Goal: Task Accomplishment & Management: Use online tool/utility

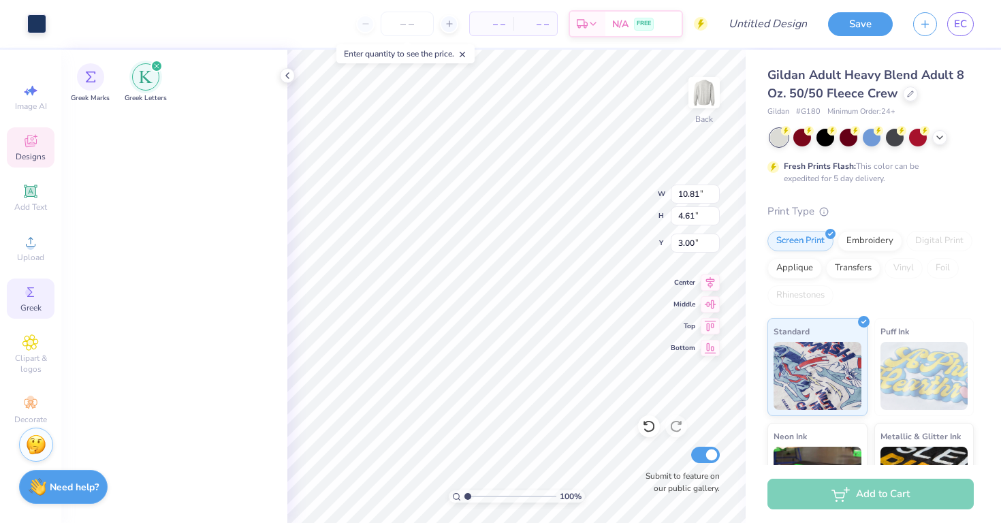
scroll to position [753, 0]
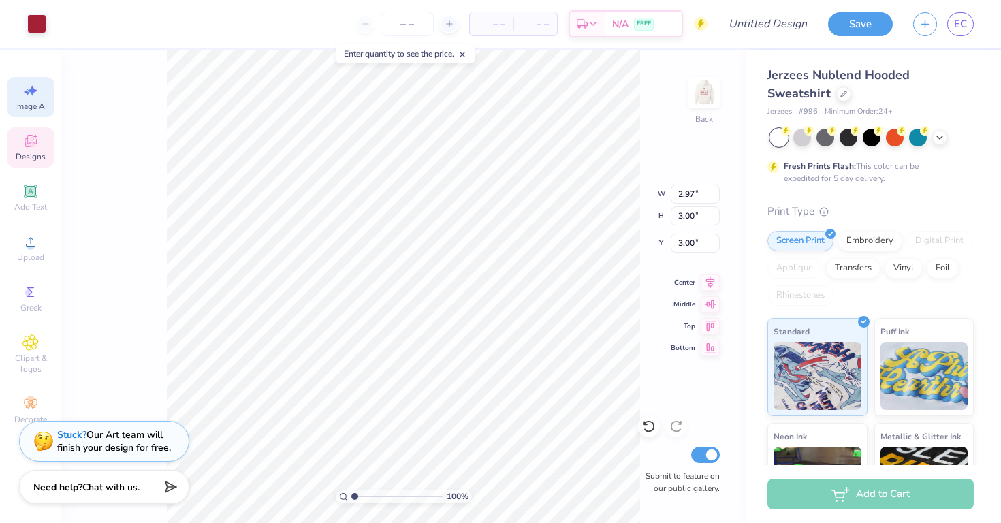
click at [36, 111] on span "Image AI" at bounding box center [31, 106] width 32 height 11
select select "4"
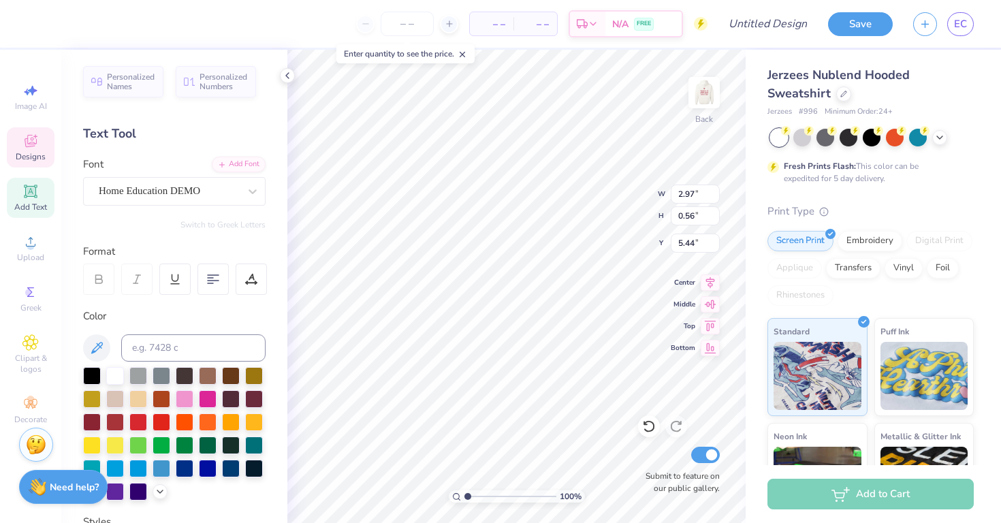
type textarea "K"
type textarea "Alpha Gam"
click at [696, 103] on img at bounding box center [704, 92] width 54 height 54
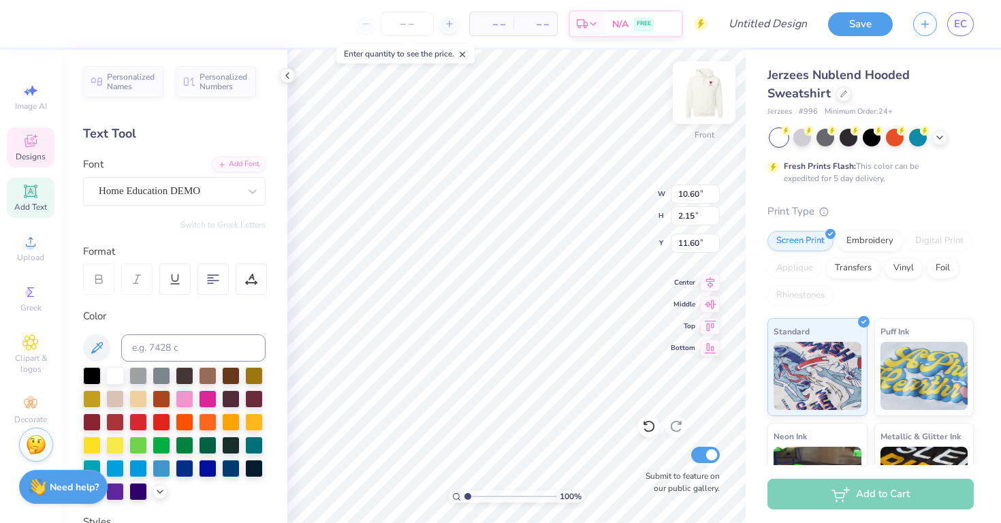
type textarea "Alpha Delta"
type input "9.77"
type input "2.03"
type input "14.16"
type input "10.90"
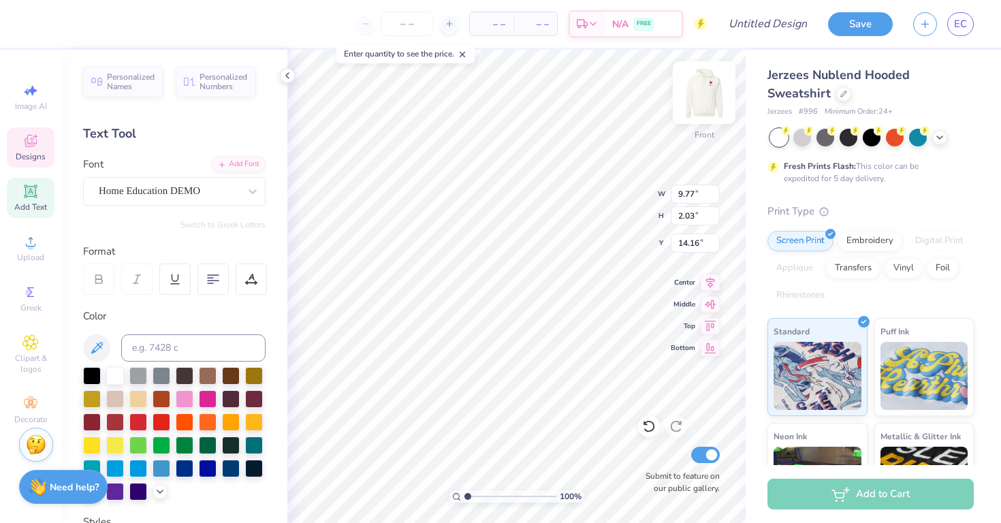
type input "2.19"
type input "11.58"
type textarea "Alpha Gam"
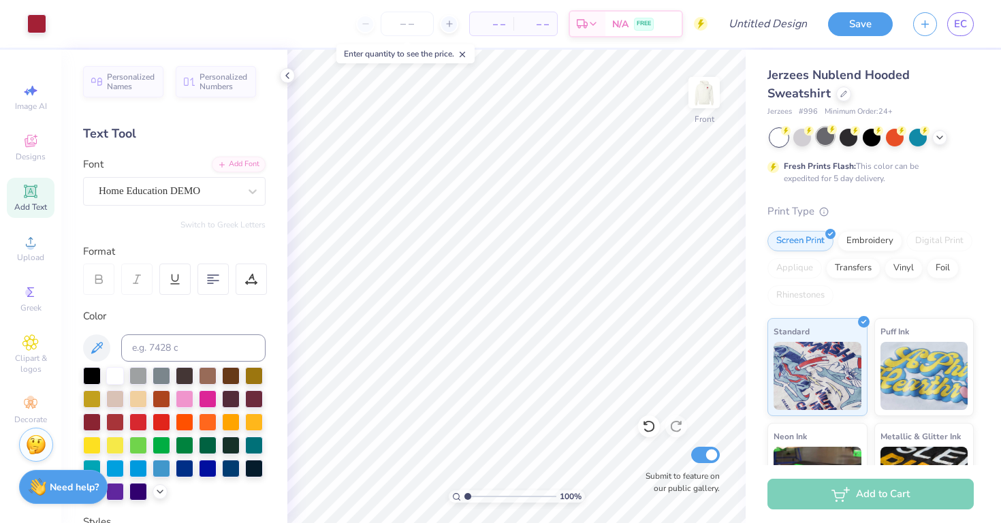
click at [823, 133] on div at bounding box center [825, 136] width 18 height 18
click at [841, 127] on div "Jerzees Nublend Hooded Sweatshirt Jerzees # 996 Minimum Order: 24 + Fresh Print…" at bounding box center [870, 346] width 206 height 560
click at [841, 129] on div at bounding box center [848, 136] width 18 height 18
click at [934, 140] on icon at bounding box center [939, 136] width 11 height 11
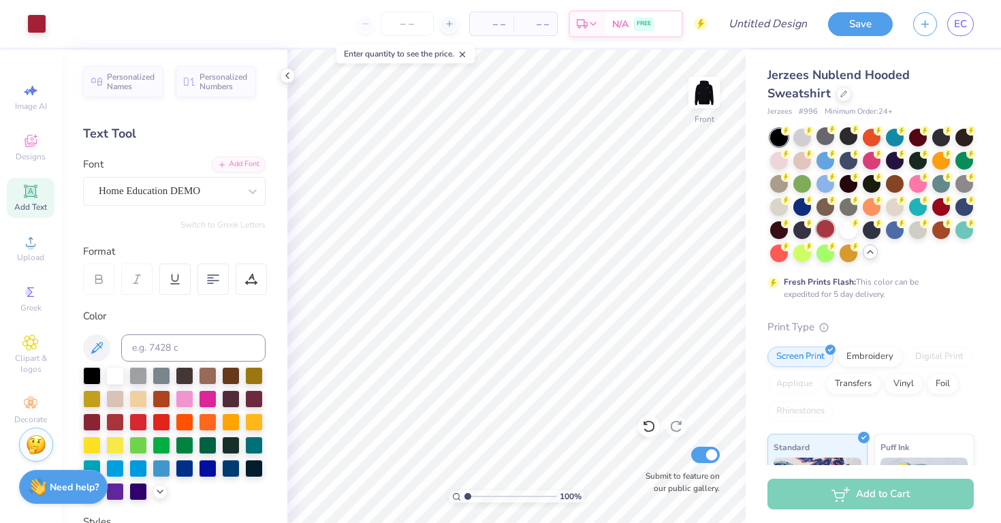
click at [820, 233] on div at bounding box center [825, 229] width 18 height 18
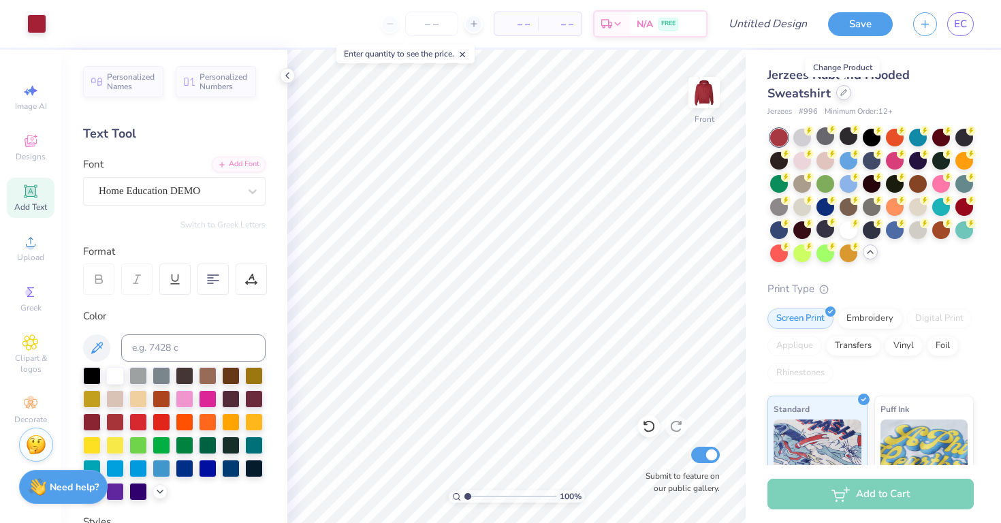
click at [841, 93] on icon at bounding box center [843, 92] width 5 height 5
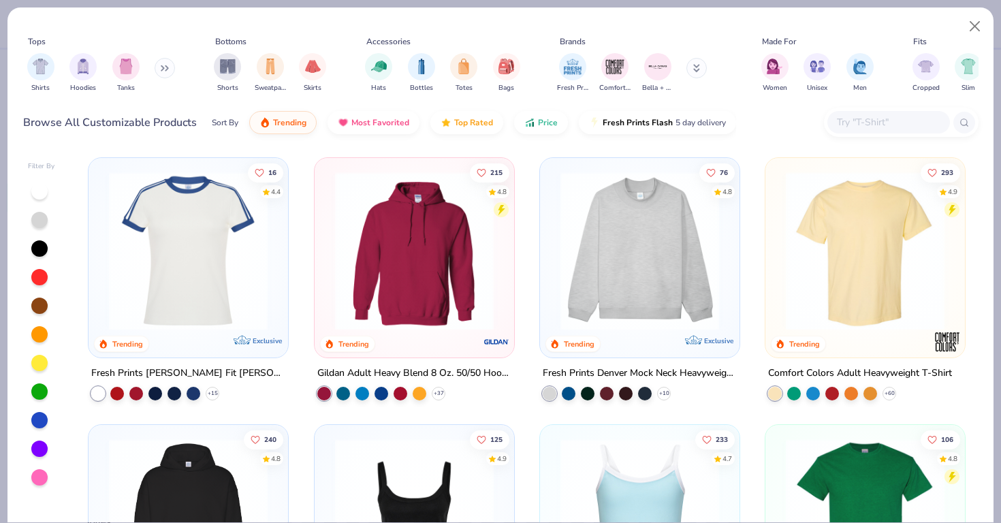
click at [697, 217] on img at bounding box center [639, 251] width 172 height 159
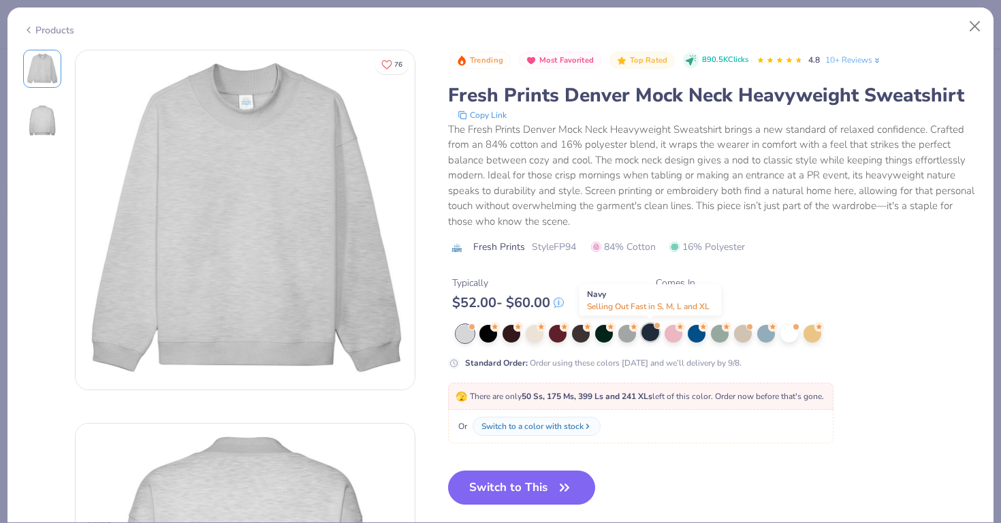
click at [655, 334] on div at bounding box center [650, 332] width 18 height 18
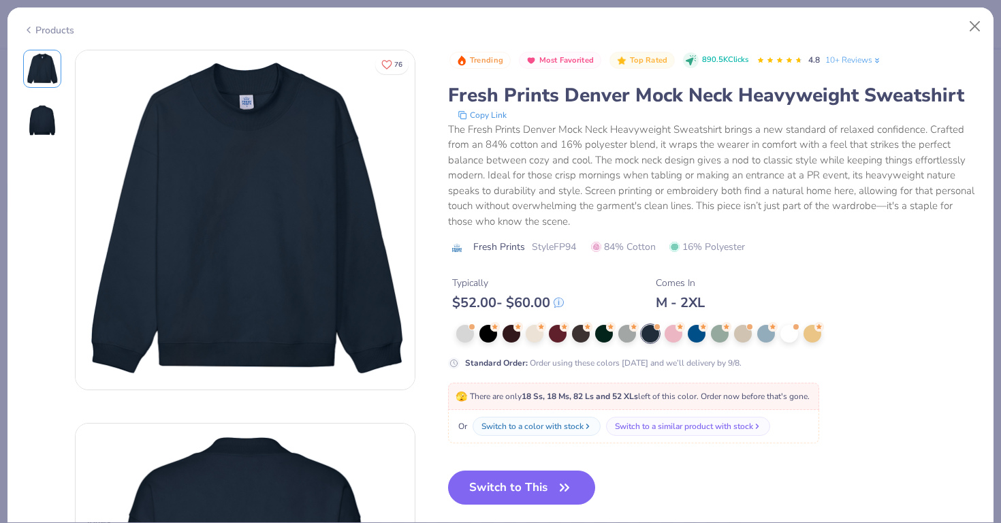
click at [532, 348] on div "Standard Order : Order using these colors today and we’ll delivery by 9/8." at bounding box center [713, 347] width 530 height 44
click at [532, 335] on div at bounding box center [534, 332] width 18 height 18
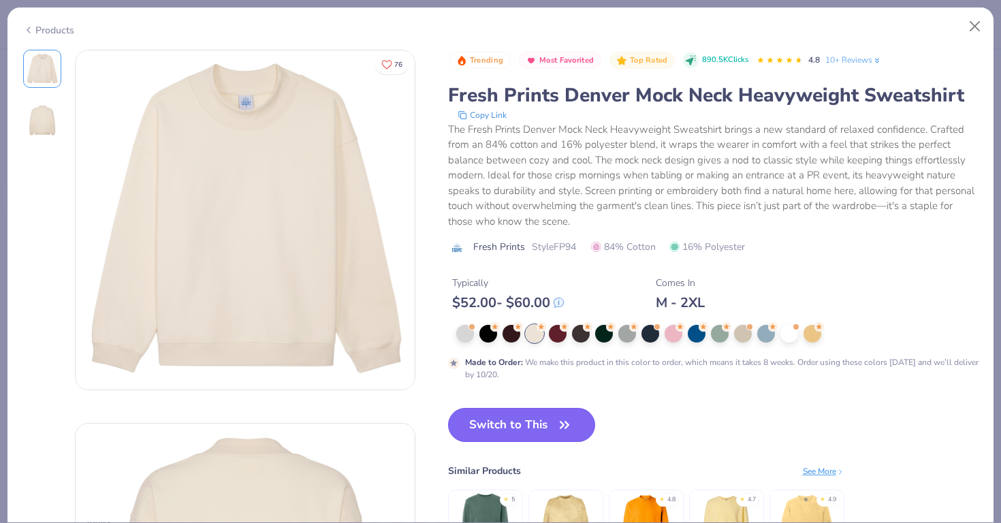
click at [537, 432] on button "Switch to This" at bounding box center [522, 425] width 148 height 34
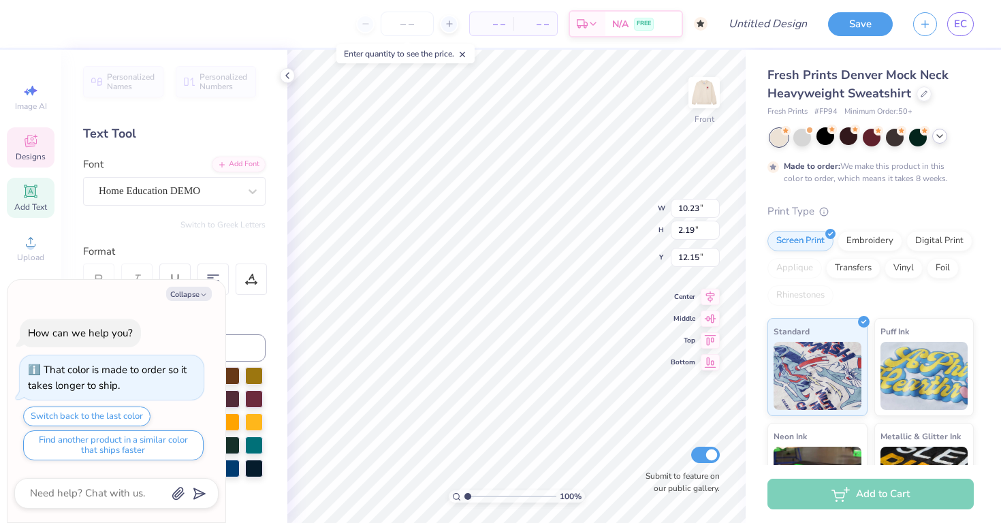
type textarea "x"
type input "11.84"
type textarea "x"
type input "12.25"
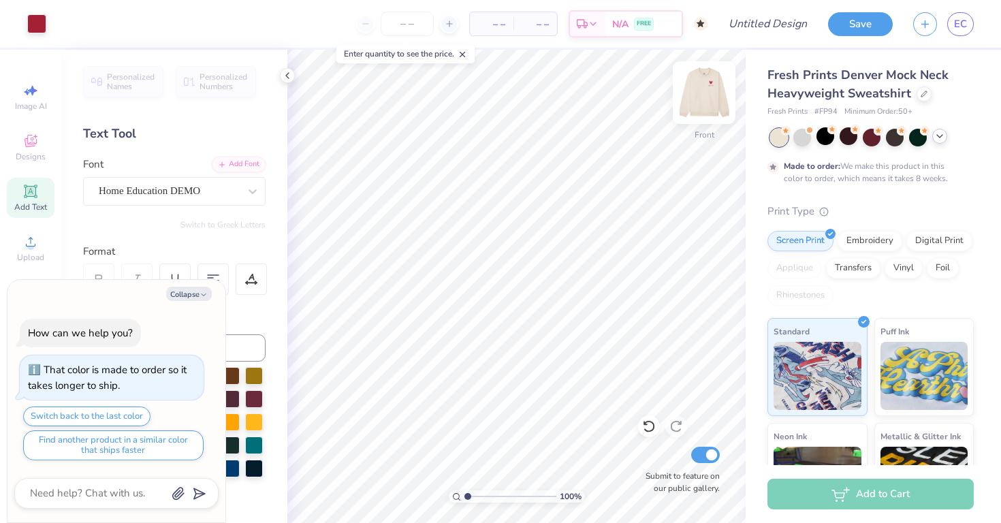
click at [694, 104] on img at bounding box center [704, 92] width 54 height 54
click at [707, 85] on img at bounding box center [704, 92] width 54 height 54
click at [707, 85] on img at bounding box center [703, 92] width 27 height 27
click at [941, 135] on icon at bounding box center [939, 136] width 11 height 11
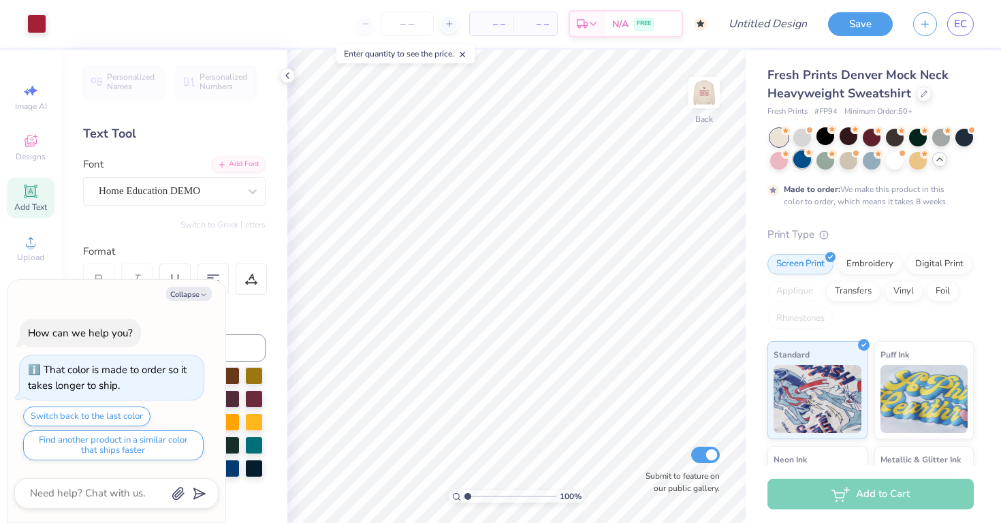
click at [802, 157] on div at bounding box center [802, 159] width 18 height 18
click at [871, 160] on div at bounding box center [871, 159] width 18 height 18
click at [915, 160] on div at bounding box center [918, 159] width 18 height 18
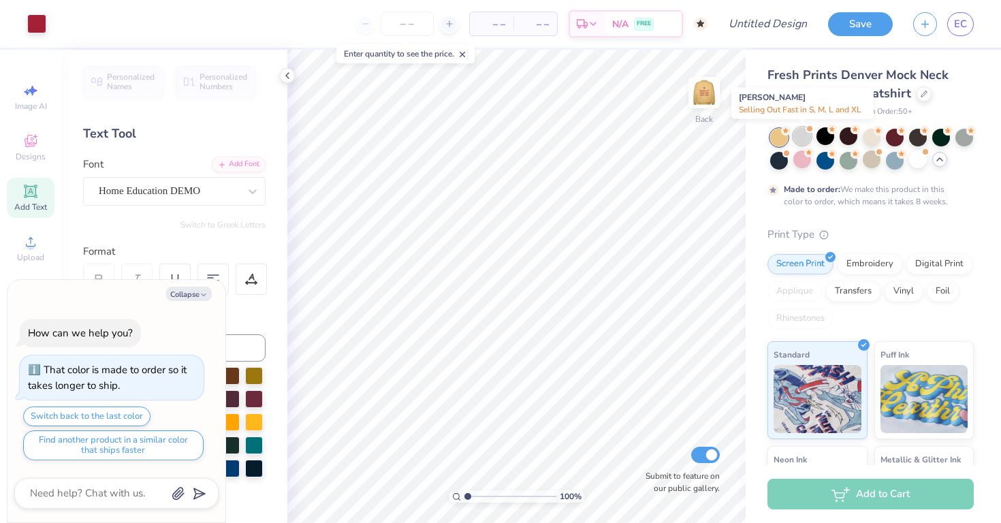
click at [799, 138] on div at bounding box center [802, 136] width 18 height 18
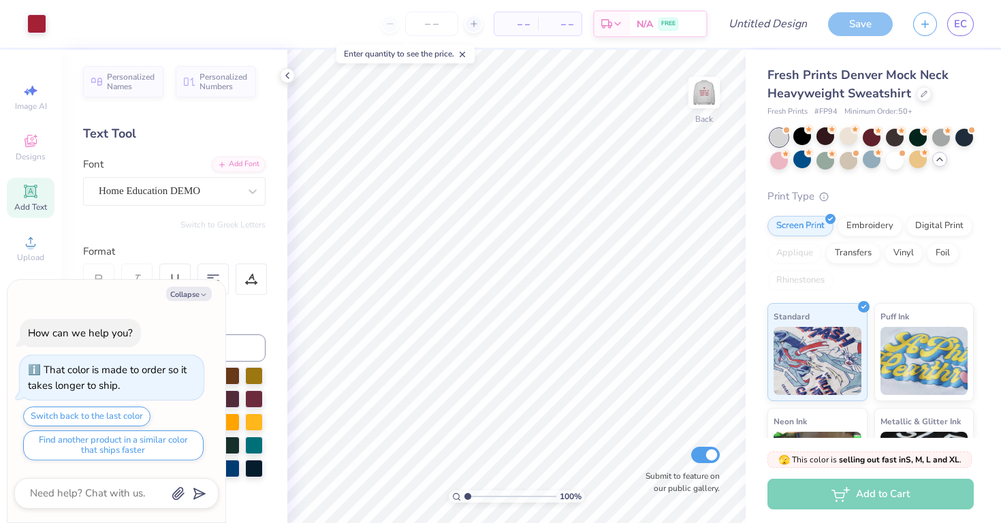
scroll to position [256, 0]
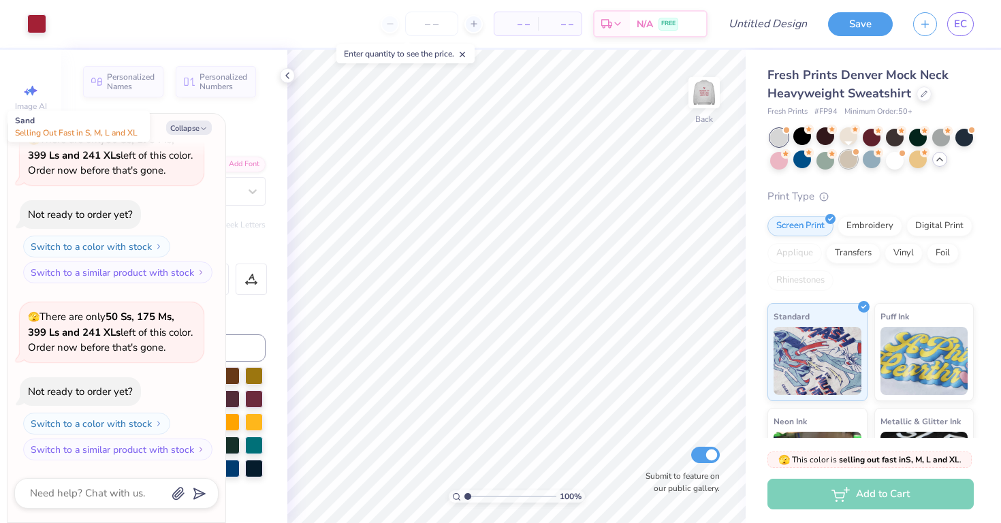
click at [849, 161] on div at bounding box center [848, 159] width 18 height 18
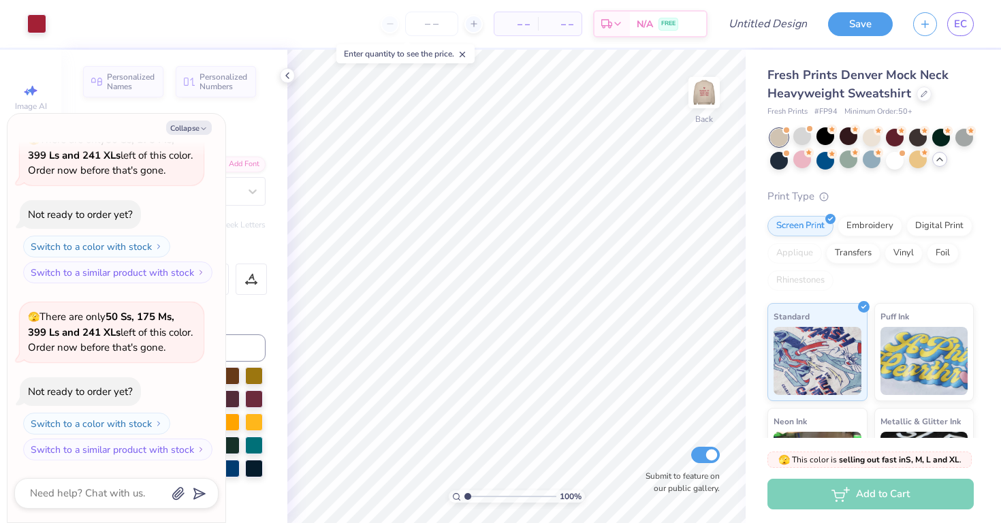
scroll to position [433, 0]
click at [868, 141] on div at bounding box center [871, 136] width 18 height 18
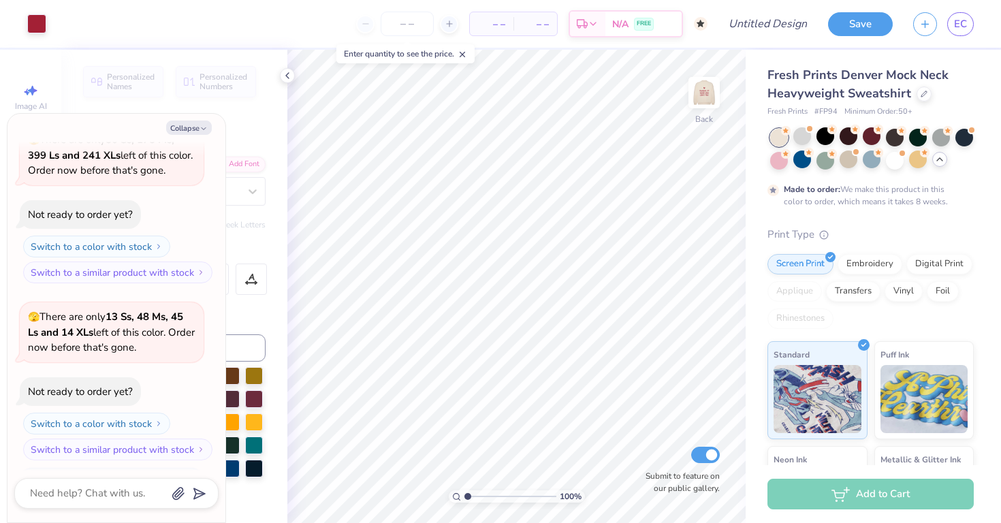
scroll to position [546, 0]
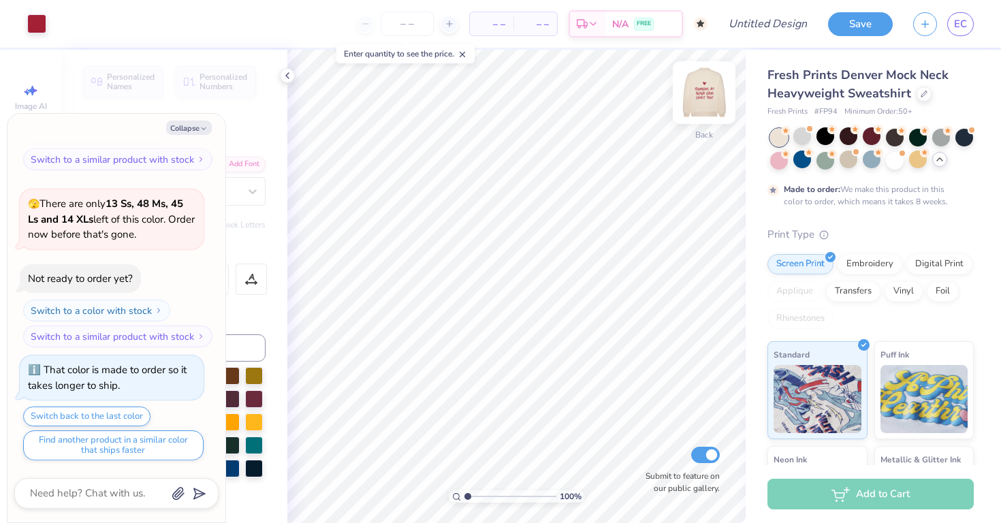
click at [700, 93] on img at bounding box center [704, 92] width 54 height 54
click at [700, 93] on img at bounding box center [703, 92] width 27 height 27
click at [834, 88] on span "Fresh Prints Denver Mock Neck Heavyweight Sweatshirt" at bounding box center [857, 84] width 181 height 35
click at [918, 96] on div at bounding box center [923, 92] width 15 height 15
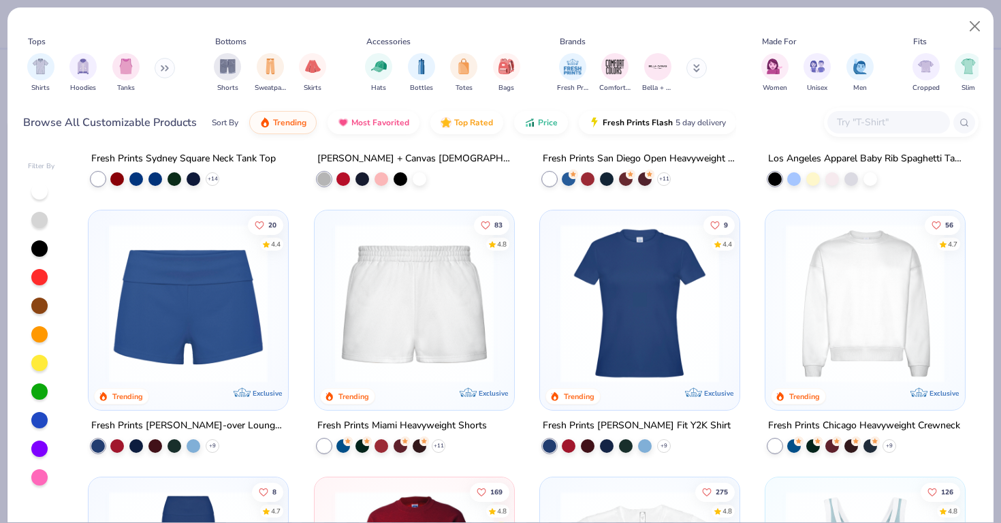
scroll to position [797, 0]
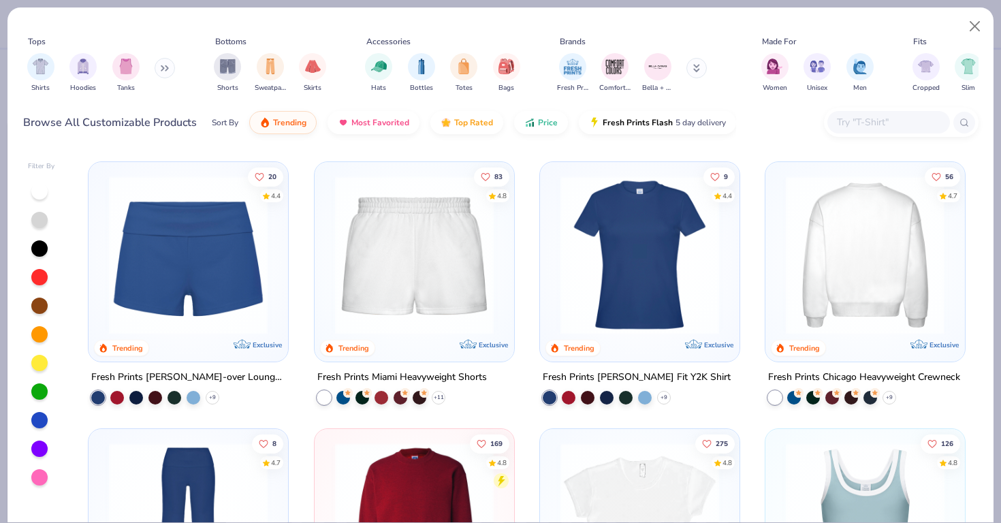
click at [779, 317] on img at bounding box center [692, 255] width 172 height 159
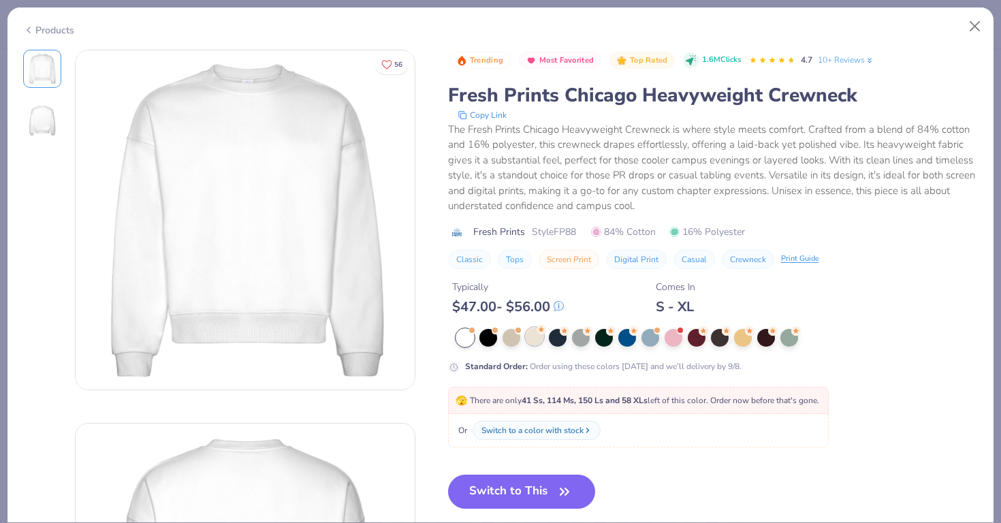
click at [528, 340] on div at bounding box center [534, 336] width 18 height 18
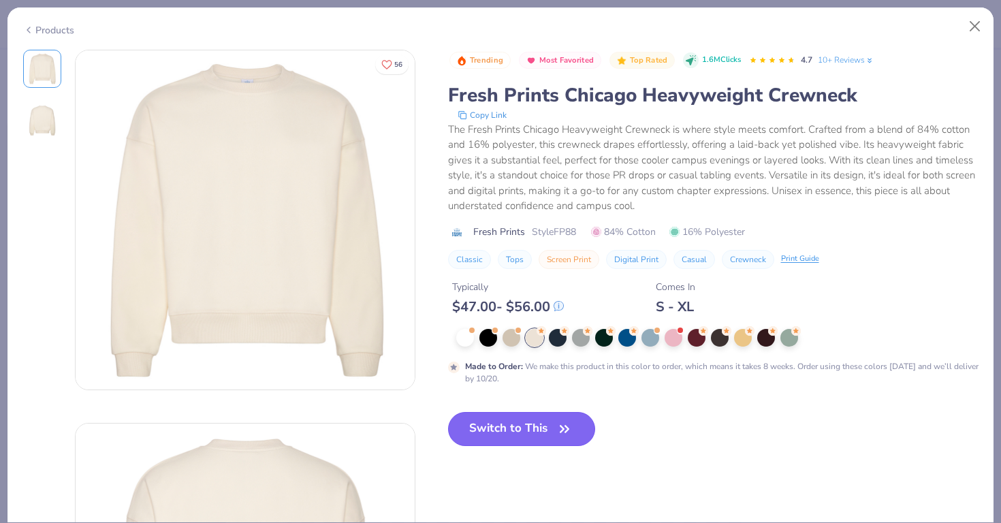
click at [539, 422] on button "Switch to This" at bounding box center [522, 429] width 148 height 34
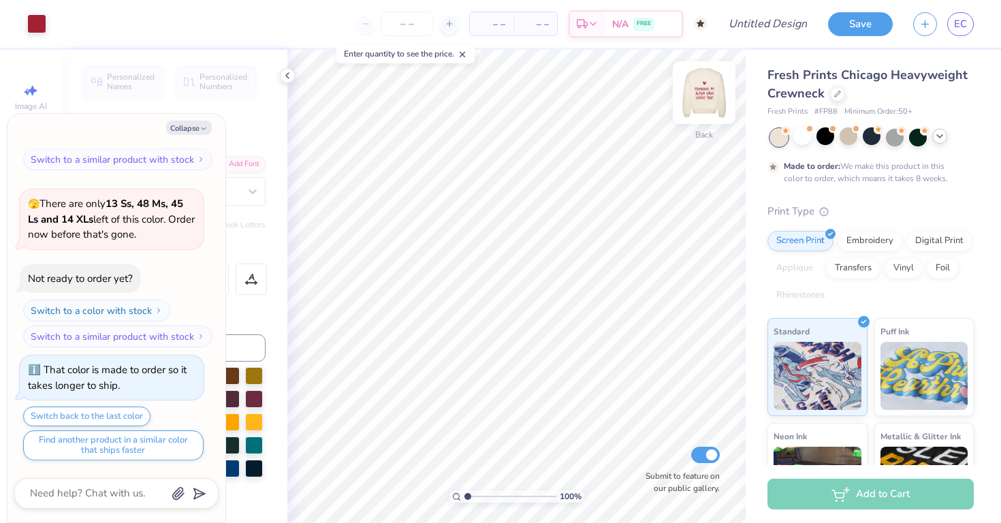
click at [699, 89] on img at bounding box center [704, 92] width 54 height 54
click at [831, 101] on div "Fresh Prints Chicago Heavyweight Crewneck" at bounding box center [870, 84] width 206 height 37
click at [841, 93] on div at bounding box center [837, 92] width 15 height 15
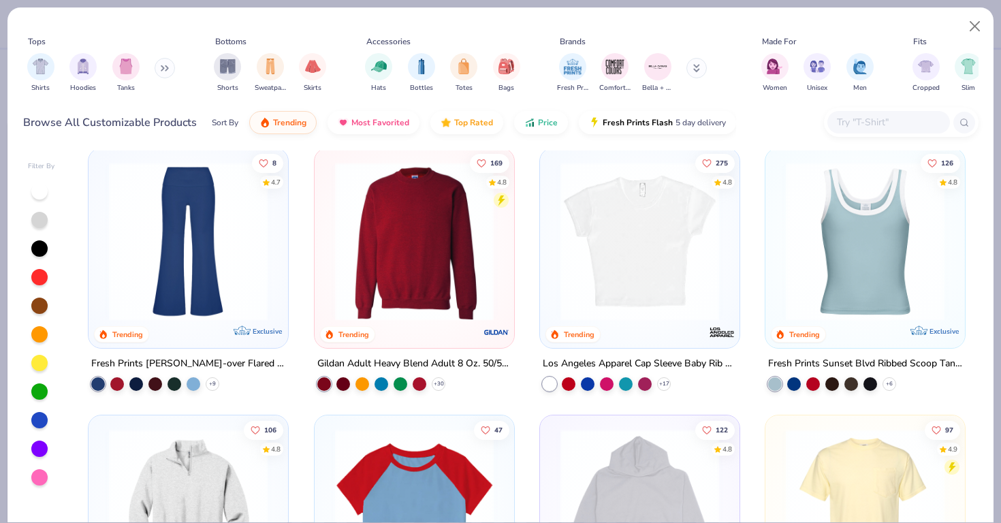
scroll to position [1084, 0]
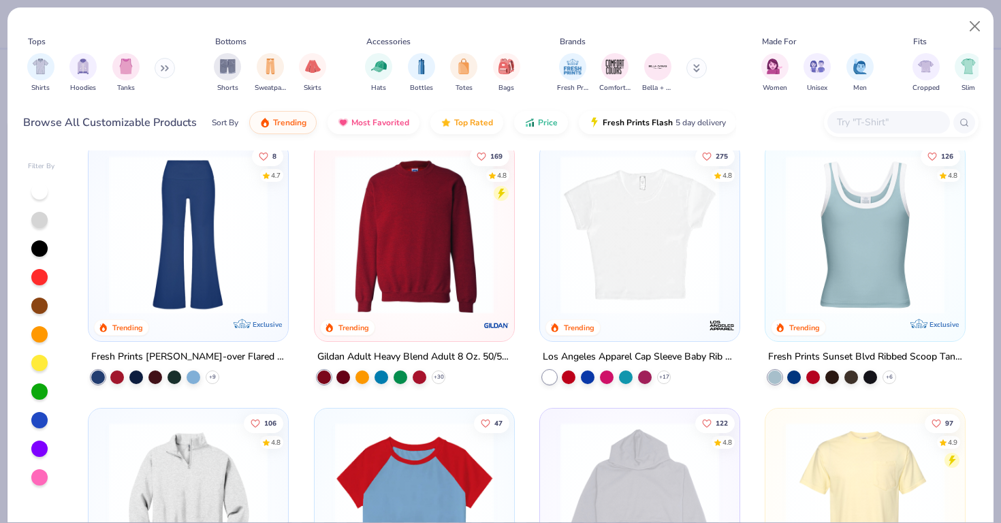
click at [454, 259] on img at bounding box center [414, 234] width 172 height 159
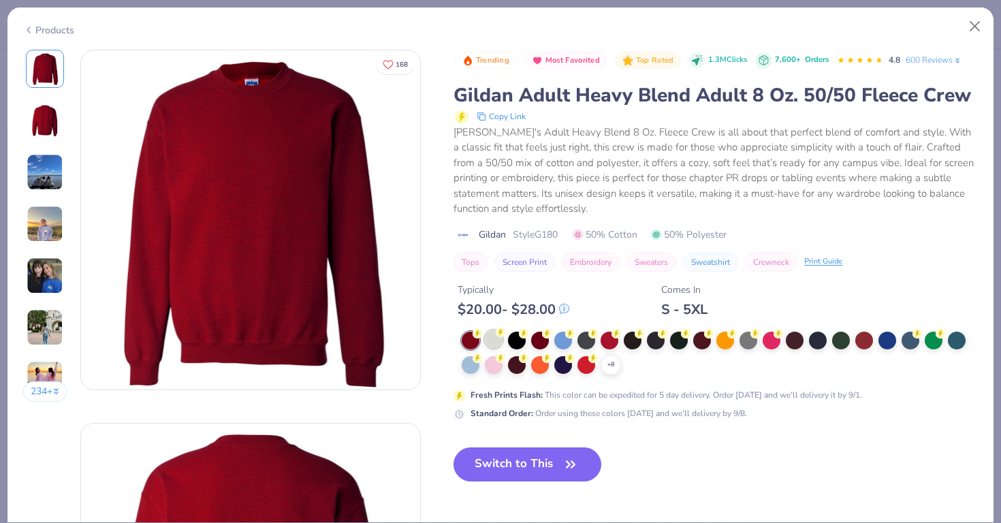
click at [493, 342] on div at bounding box center [494, 339] width 18 height 18
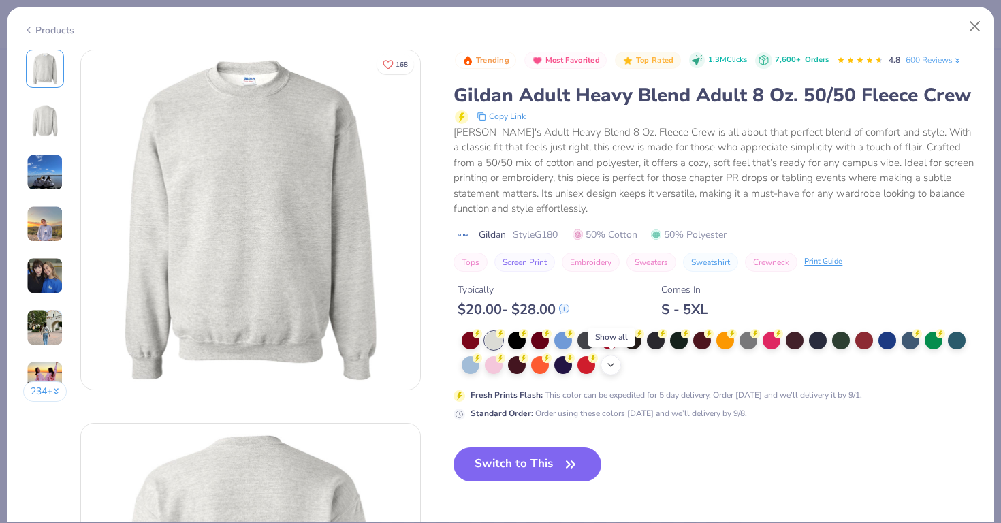
click at [609, 367] on icon at bounding box center [610, 364] width 11 height 11
click at [979, 20] on button "Close" at bounding box center [975, 27] width 26 height 26
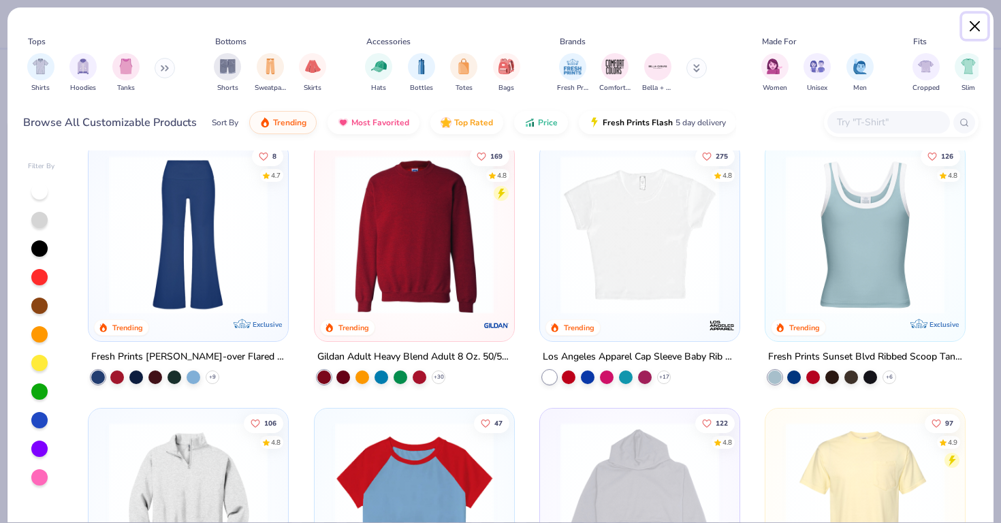
click at [971, 37] on button "Close" at bounding box center [975, 27] width 26 height 26
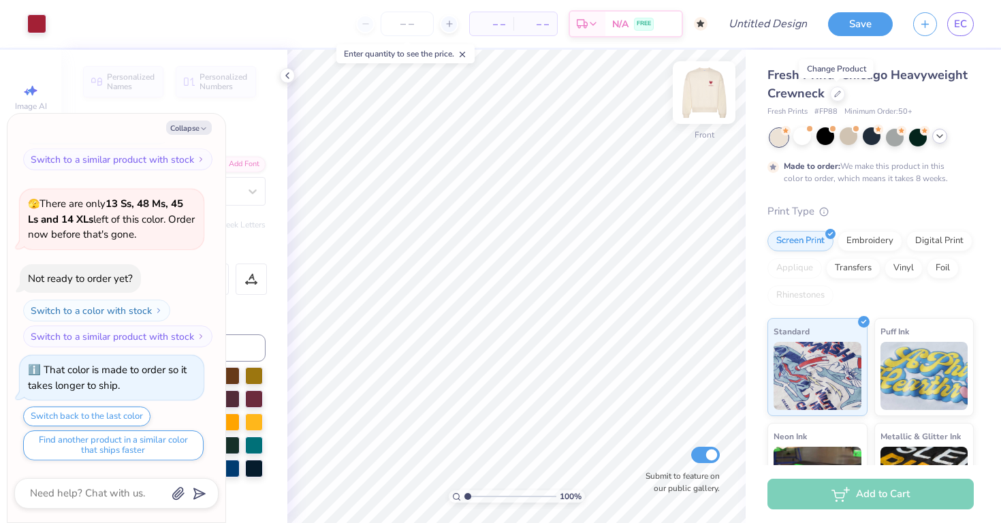
click at [700, 103] on img at bounding box center [704, 92] width 54 height 54
click at [845, 95] on div "Fresh Prints Chicago Heavyweight Crewneck" at bounding box center [870, 84] width 206 height 37
click at [838, 95] on icon at bounding box center [837, 92] width 7 height 7
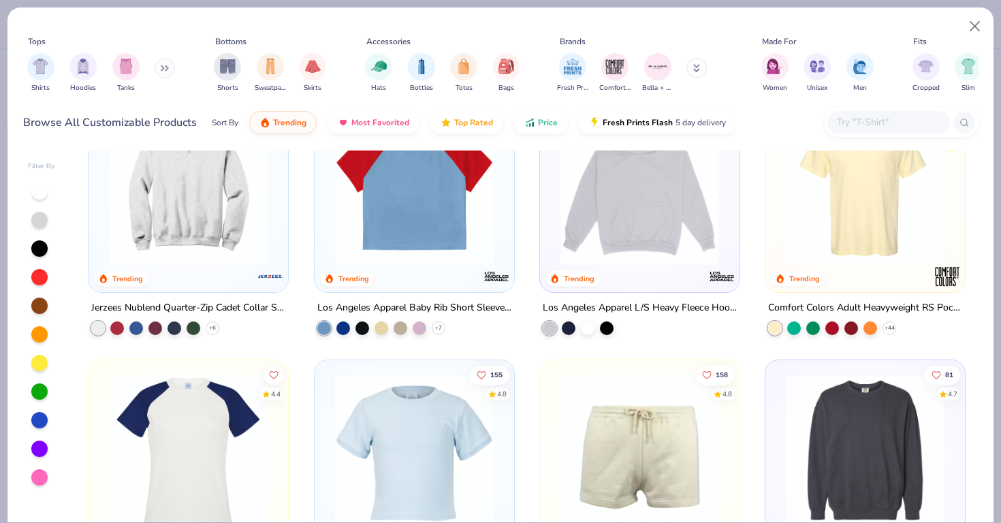
scroll to position [1414, 0]
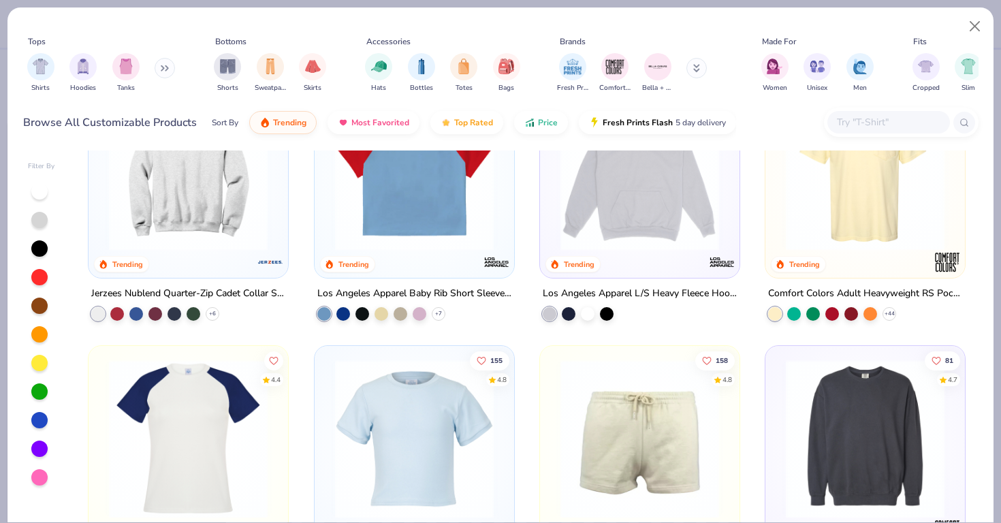
click at [633, 268] on div "122 4.8 Trending" at bounding box center [639, 177] width 199 height 199
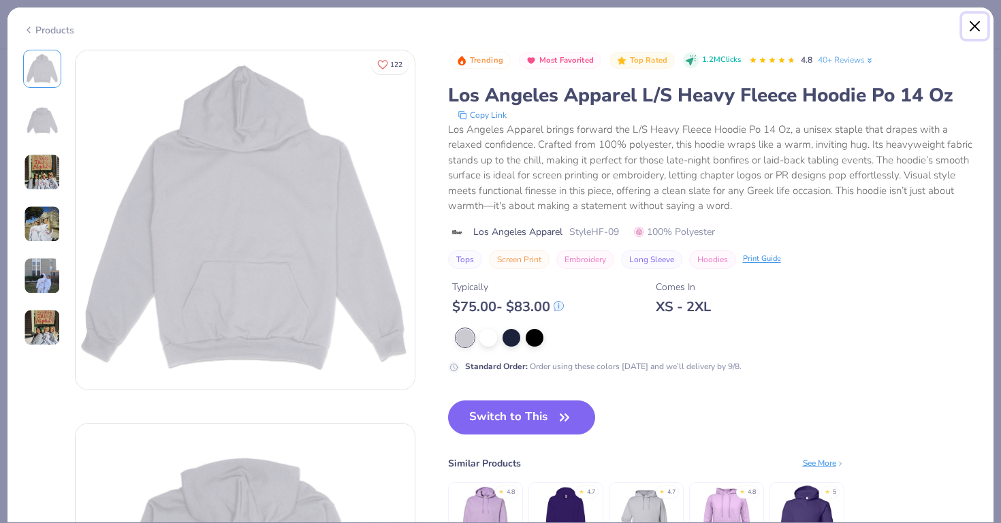
click at [964, 35] on button "Close" at bounding box center [975, 27] width 26 height 26
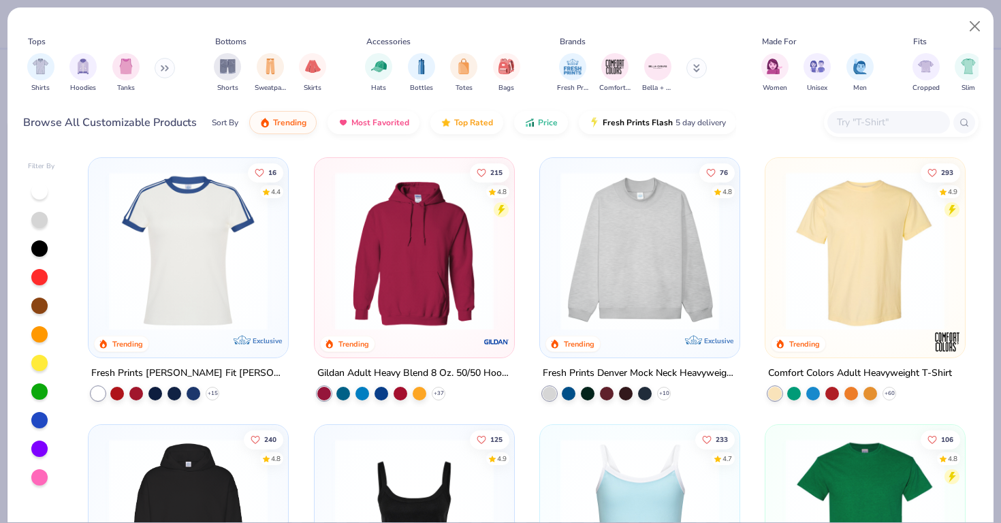
click at [674, 292] on img at bounding box center [639, 251] width 172 height 159
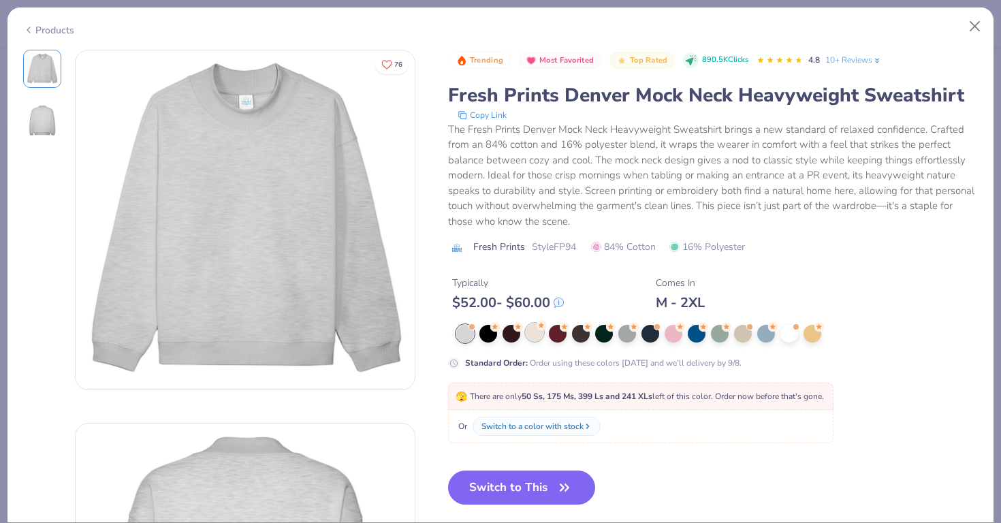
click at [536, 334] on div at bounding box center [534, 332] width 18 height 18
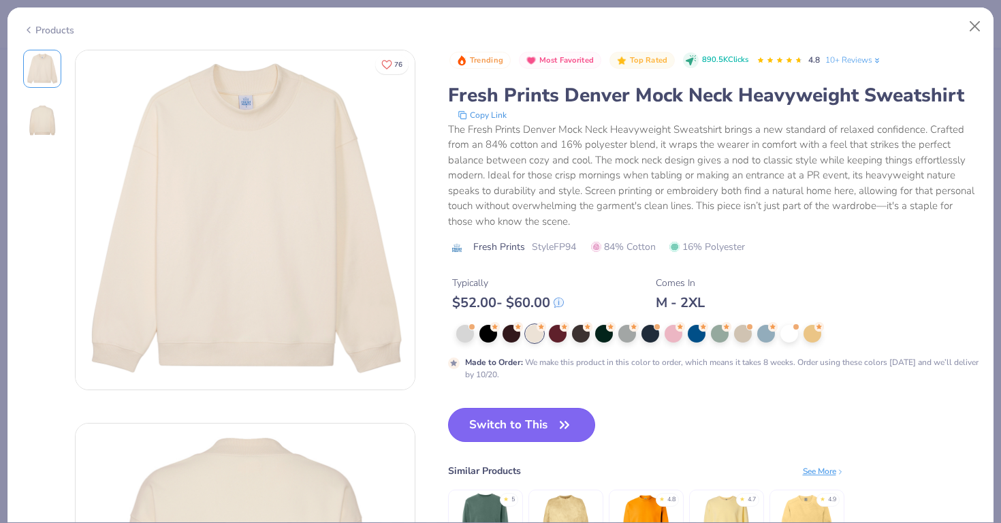
click at [540, 434] on button "Switch to This" at bounding box center [522, 425] width 148 height 34
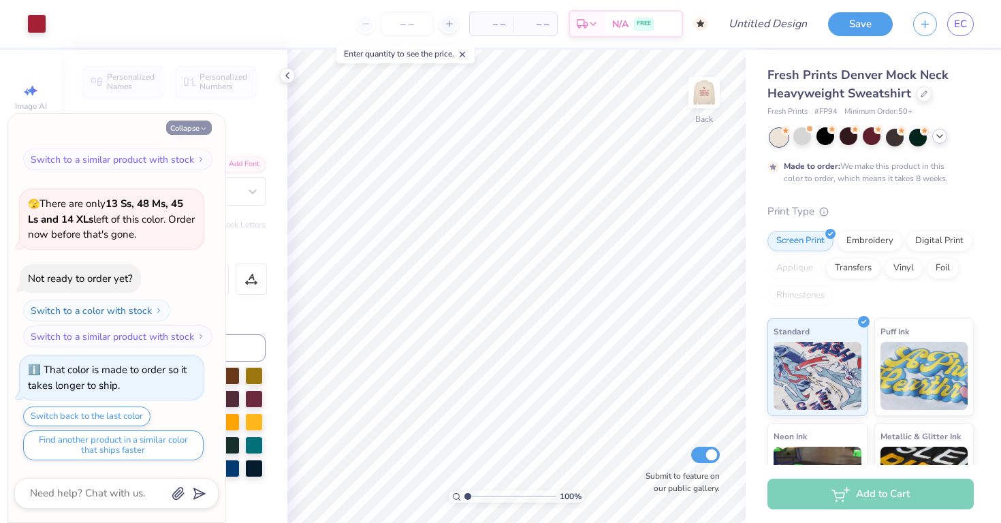
click at [189, 131] on button "Collapse" at bounding box center [189, 127] width 46 height 14
type textarea "x"
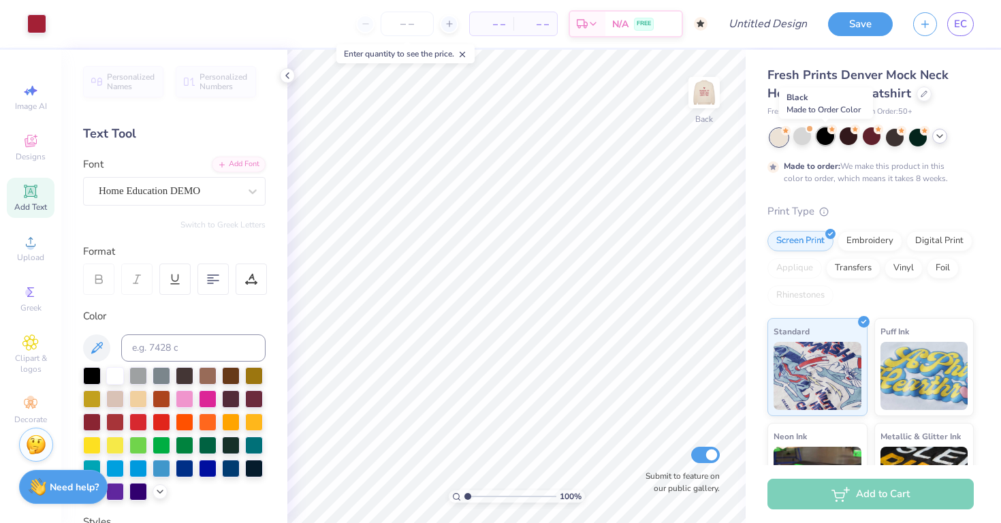
click at [823, 140] on div at bounding box center [825, 136] width 18 height 18
click at [864, 140] on div at bounding box center [871, 136] width 18 height 18
click at [869, 139] on div at bounding box center [871, 136] width 18 height 18
click at [874, 242] on div "Embroidery" at bounding box center [869, 239] width 65 height 20
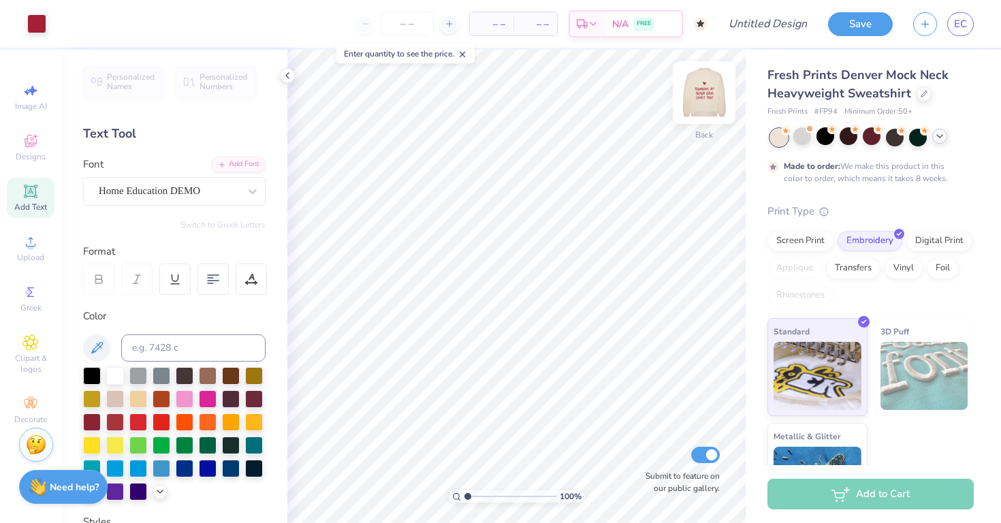
click at [700, 85] on img at bounding box center [704, 92] width 54 height 54
click at [785, 248] on div "Screen Print" at bounding box center [800, 239] width 66 height 20
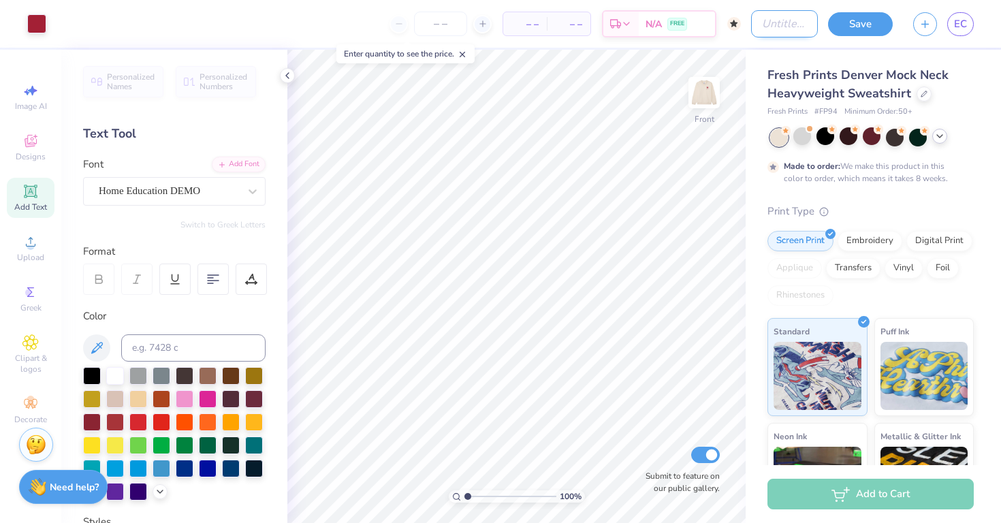
click at [805, 29] on input "Design Title" at bounding box center [784, 23] width 67 height 27
type input "s"
type input "heart merch"
click at [875, 25] on button "Save" at bounding box center [860, 22] width 65 height 24
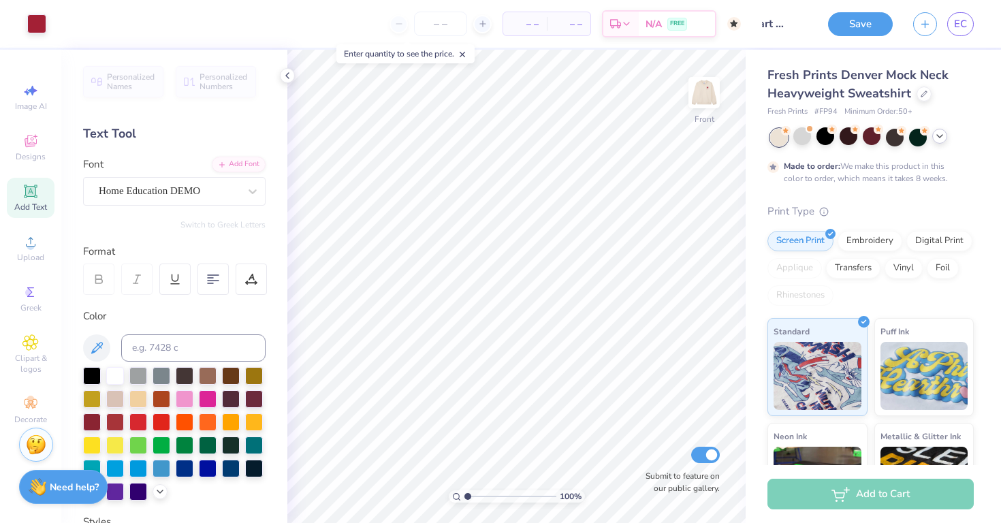
scroll to position [0, 0]
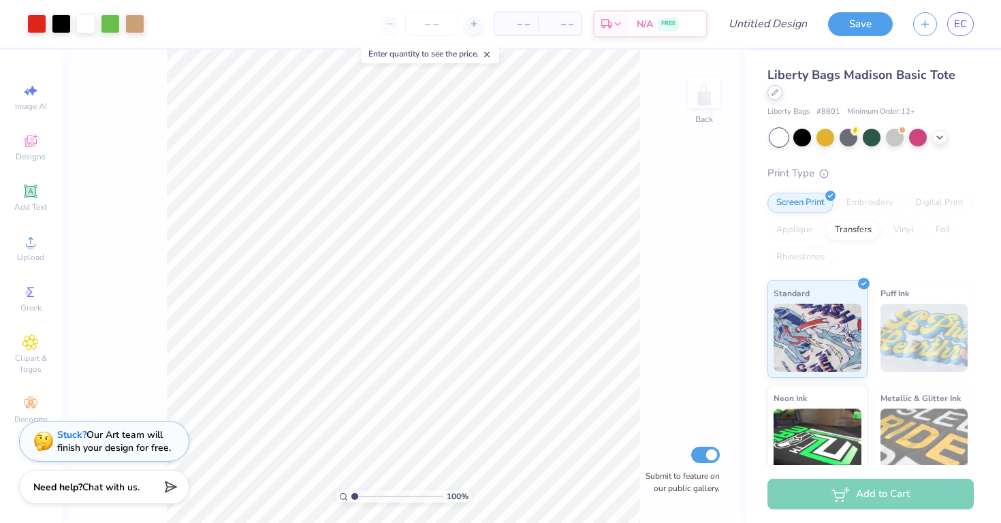
click at [958, 77] on div "Liberty Bags Madison Basic Tote" at bounding box center [870, 84] width 206 height 37
click at [782, 85] on div at bounding box center [774, 92] width 15 height 15
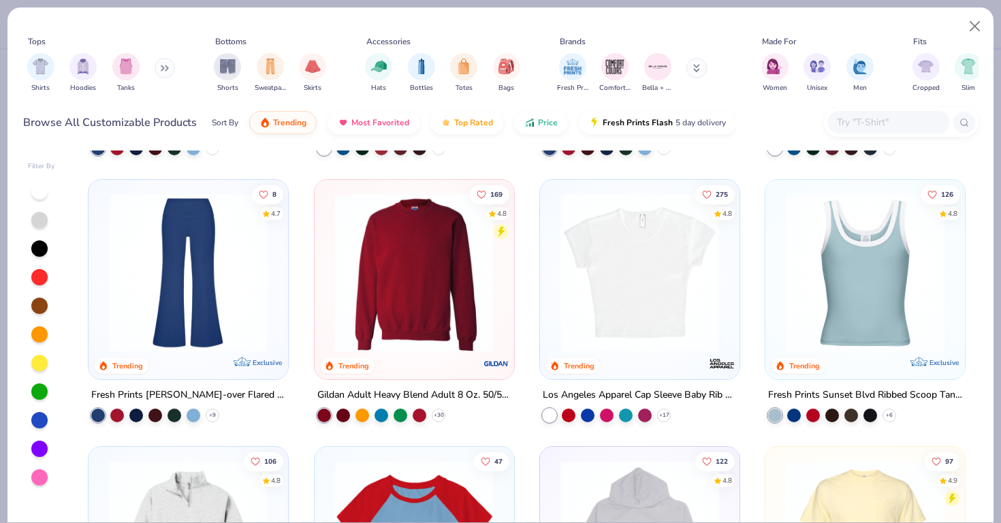
scroll to position [1047, 0]
click at [407, 297] on img at bounding box center [414, 272] width 172 height 159
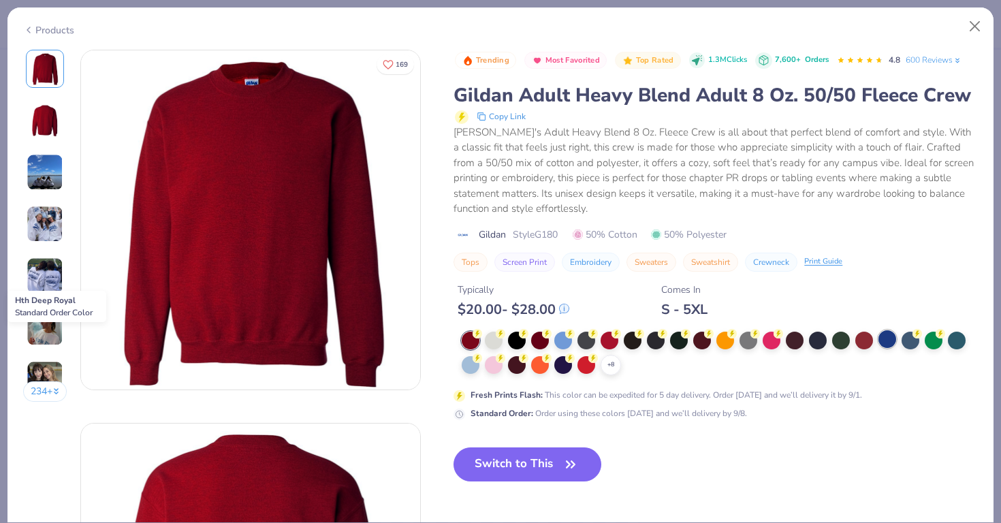
click at [886, 340] on div at bounding box center [887, 339] width 18 height 18
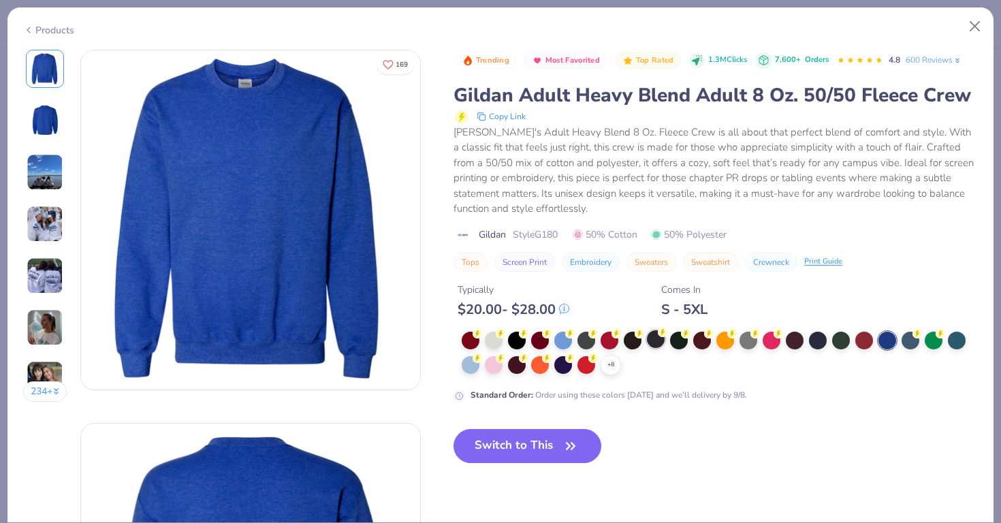
click at [659, 340] on div at bounding box center [656, 339] width 18 height 18
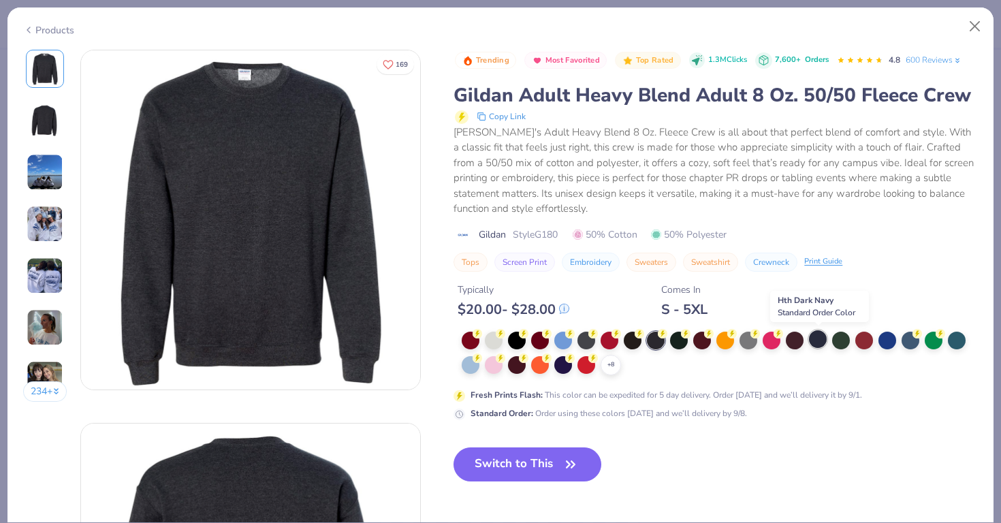
click at [820, 336] on div at bounding box center [818, 339] width 18 height 18
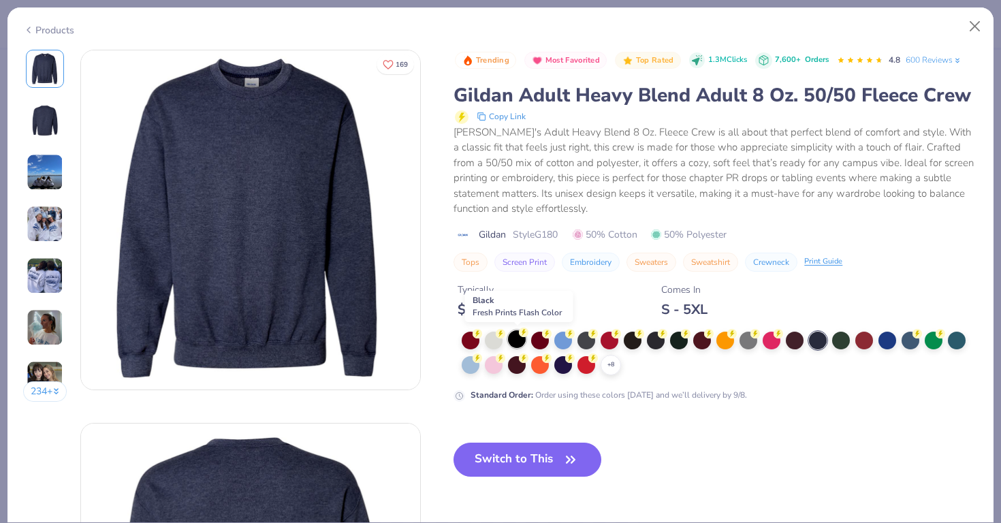
click at [521, 339] on div at bounding box center [517, 339] width 18 height 18
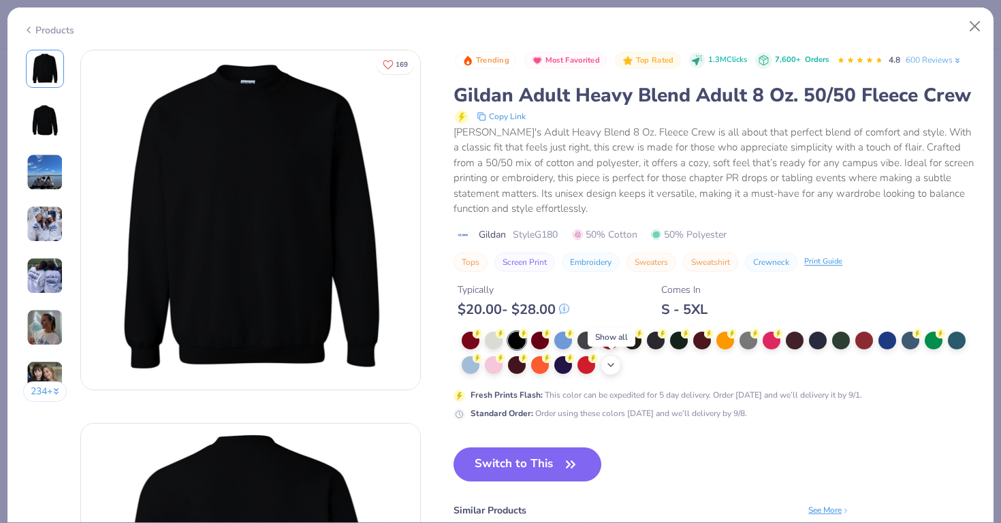
click at [608, 366] on icon at bounding box center [610, 364] width 11 height 11
click at [604, 366] on div at bounding box center [609, 364] width 18 height 18
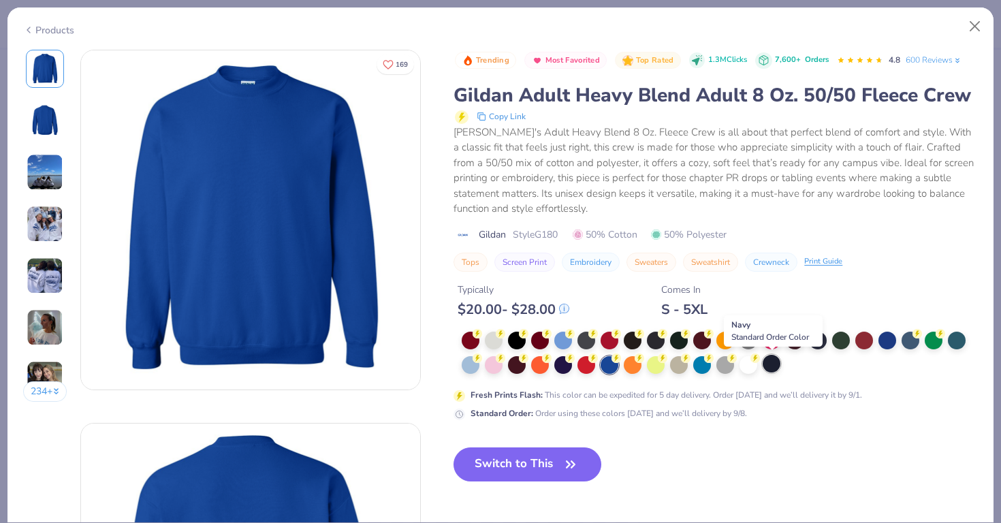
click at [773, 357] on div at bounding box center [771, 364] width 18 height 18
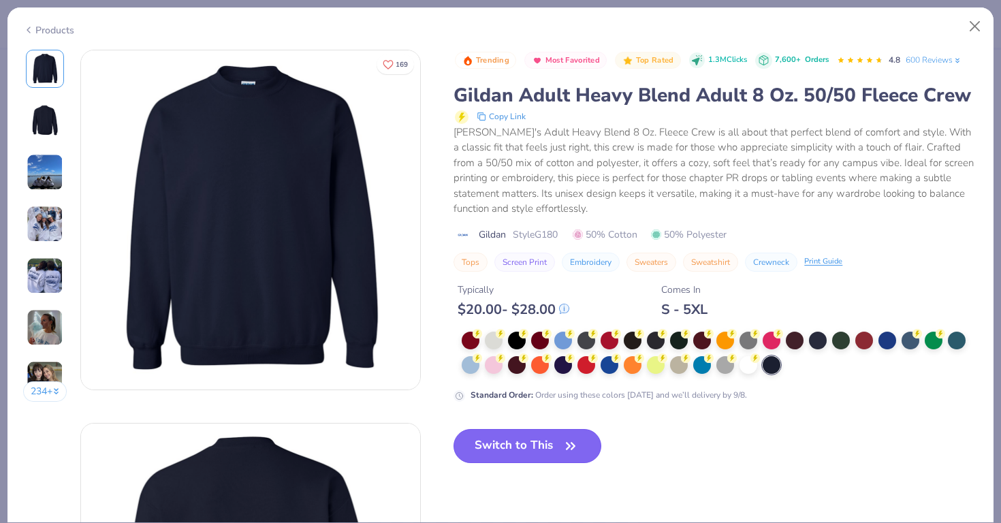
click at [564, 449] on icon "button" at bounding box center [570, 445] width 19 height 19
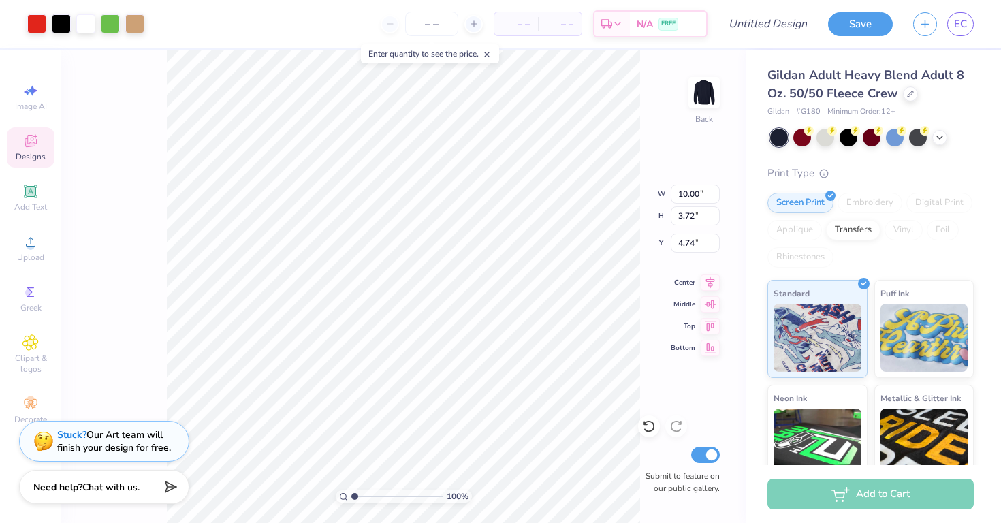
type input "4.74"
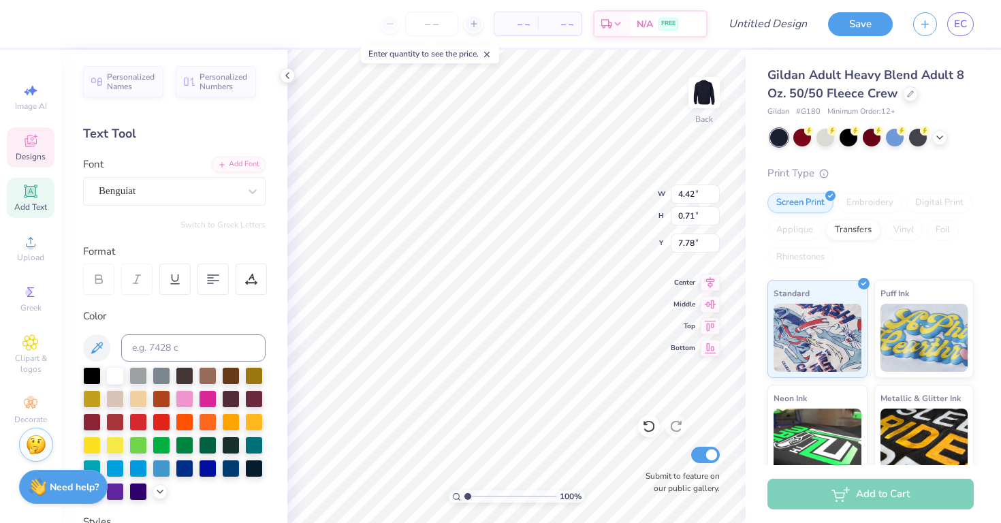
type textarea "A"
type textarea "Alpha Gam"
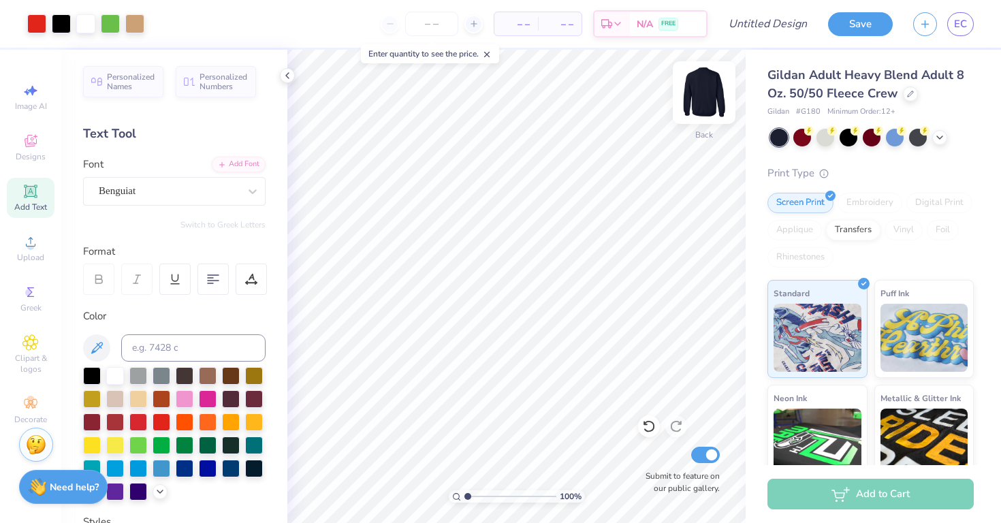
click at [709, 85] on img at bounding box center [704, 92] width 54 height 54
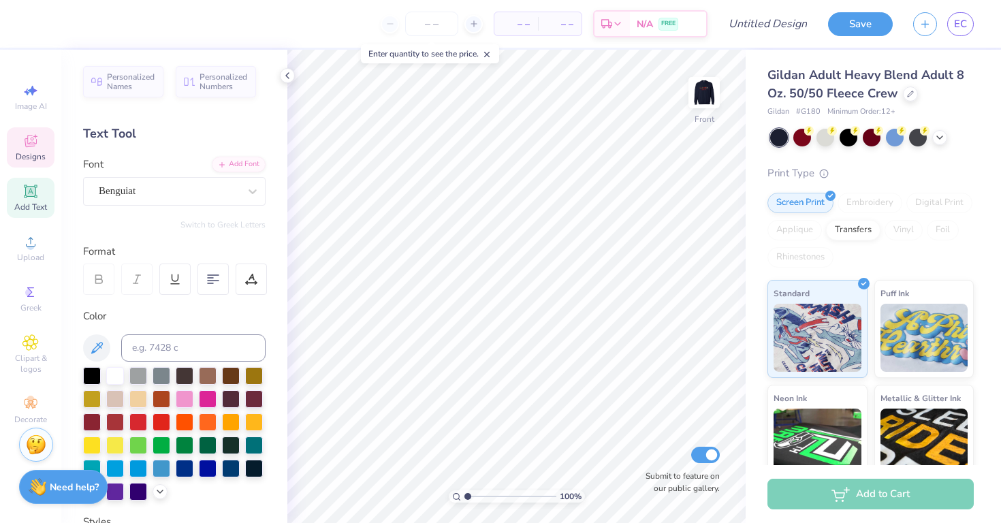
click at [39, 145] on div "Designs" at bounding box center [31, 147] width 48 height 40
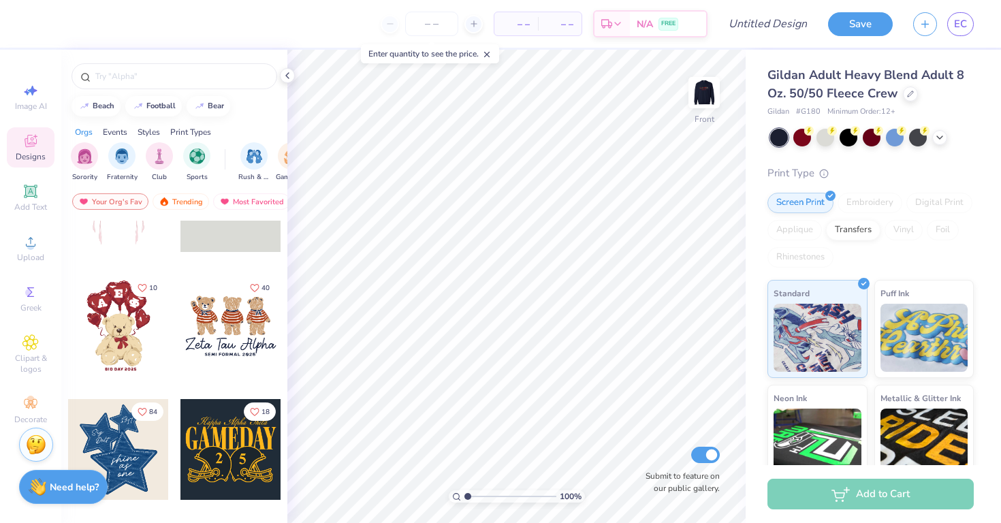
scroll to position [71, 0]
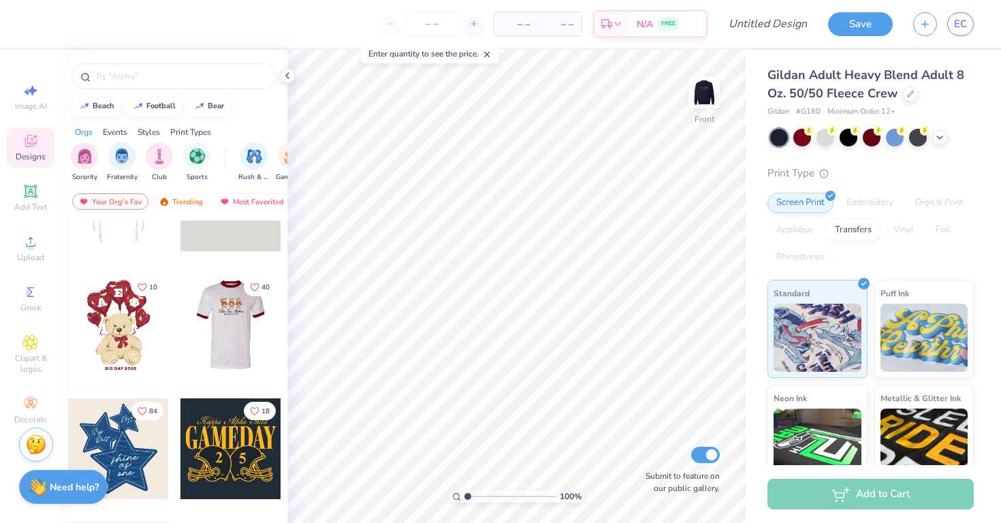
click at [180, 325] on div at bounding box center [130, 324] width 101 height 101
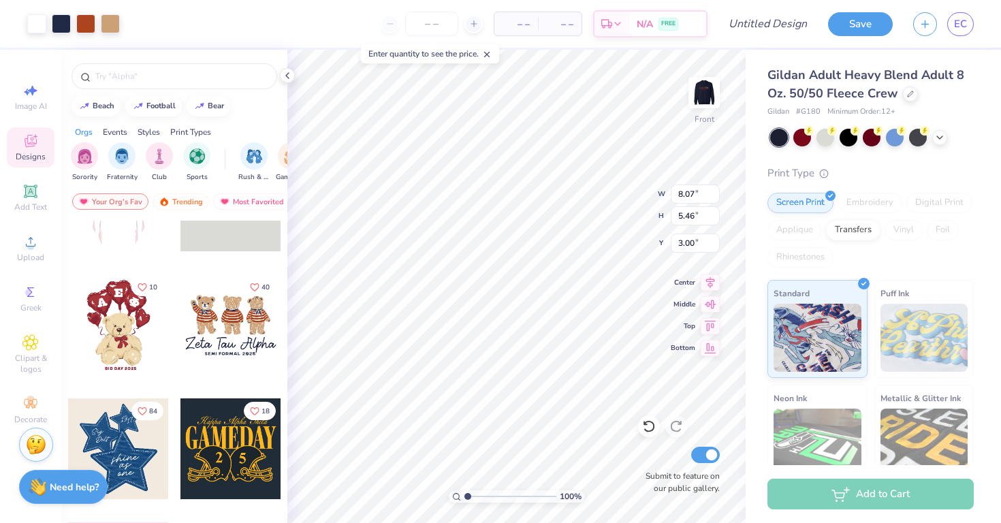
type input "7.01"
type input "8.65"
type input "5.85"
type input "6.88"
type input "1.47"
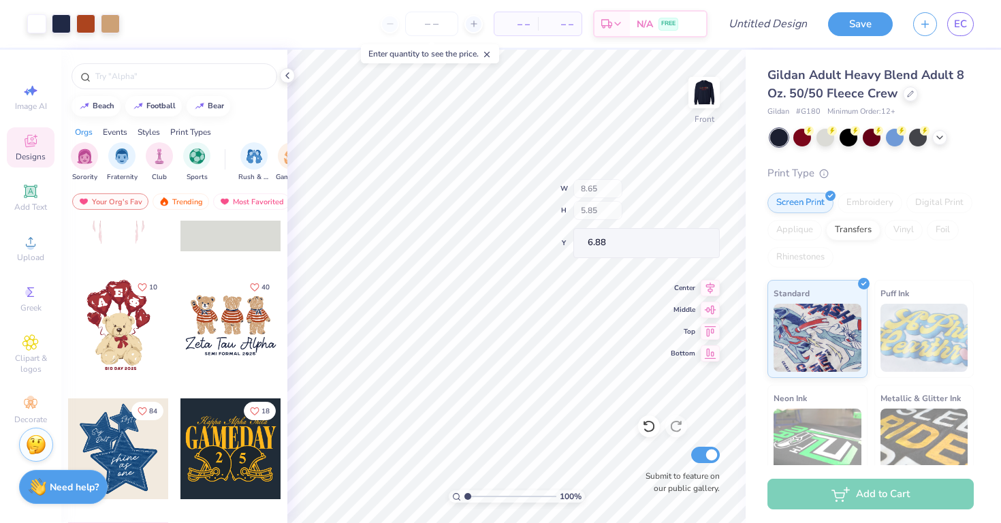
type input "11.00"
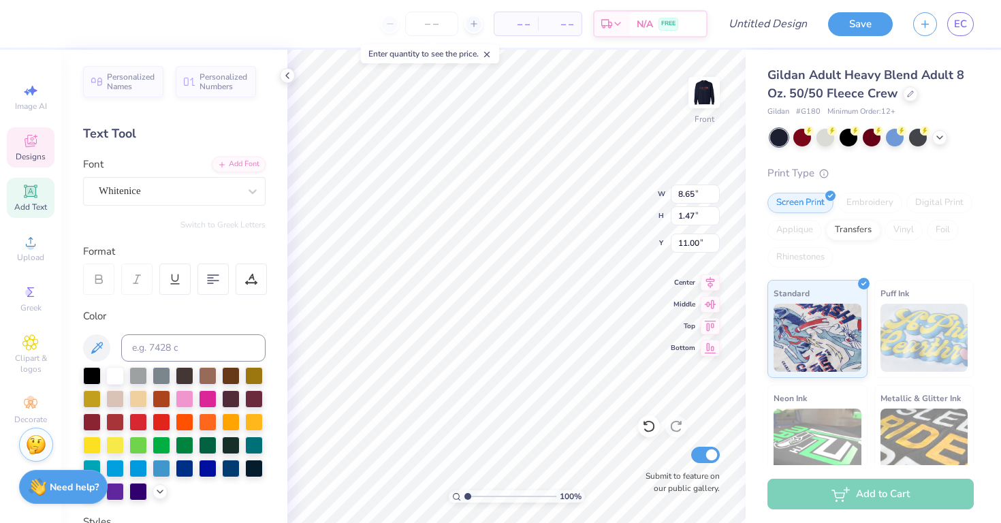
scroll to position [0, 0]
type textarea "Z"
type textarea "Barn Dance"
type input "4.86"
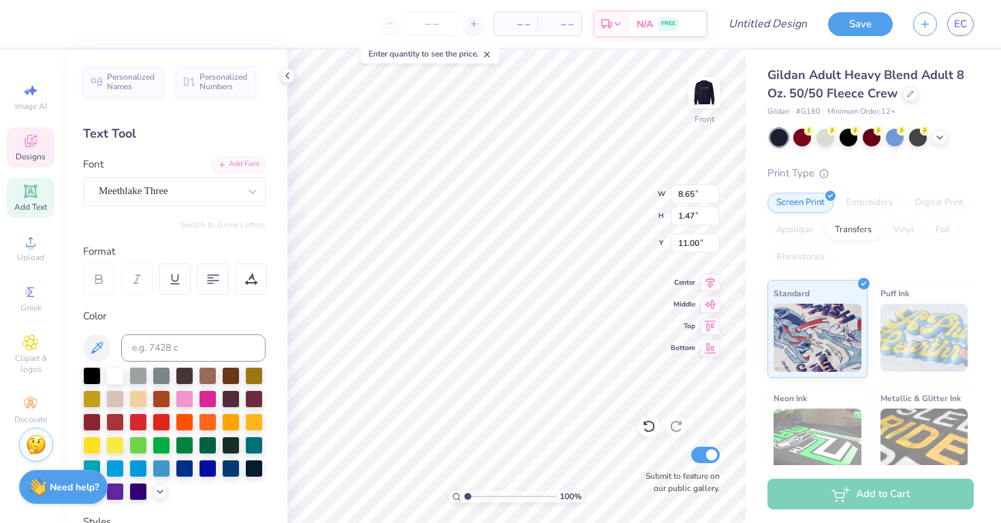
type input "0.31"
type input "12.43"
type textarea "S"
type textarea "@"
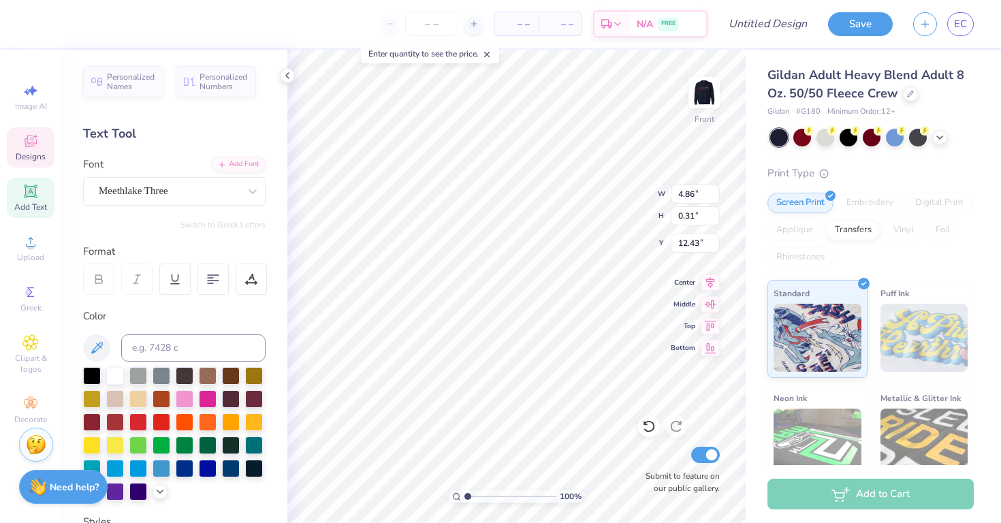
scroll to position [0, 4]
type textarea "OOctober 25, 2025"
click at [116, 377] on div at bounding box center [115, 375] width 18 height 18
type input "6.80"
type input "1.29"
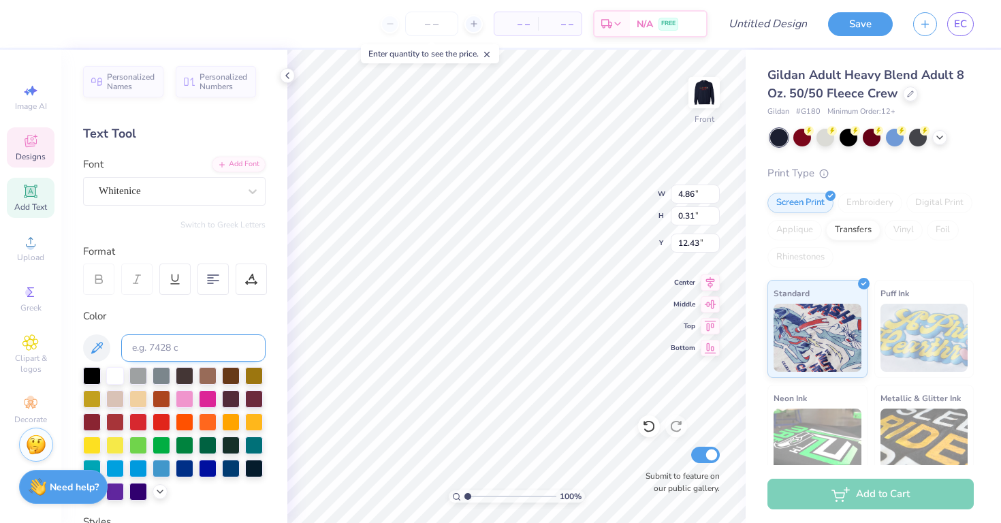
type input "11.10"
click at [110, 377] on div at bounding box center [115, 375] width 18 height 18
type input "12.68"
type input "6.80"
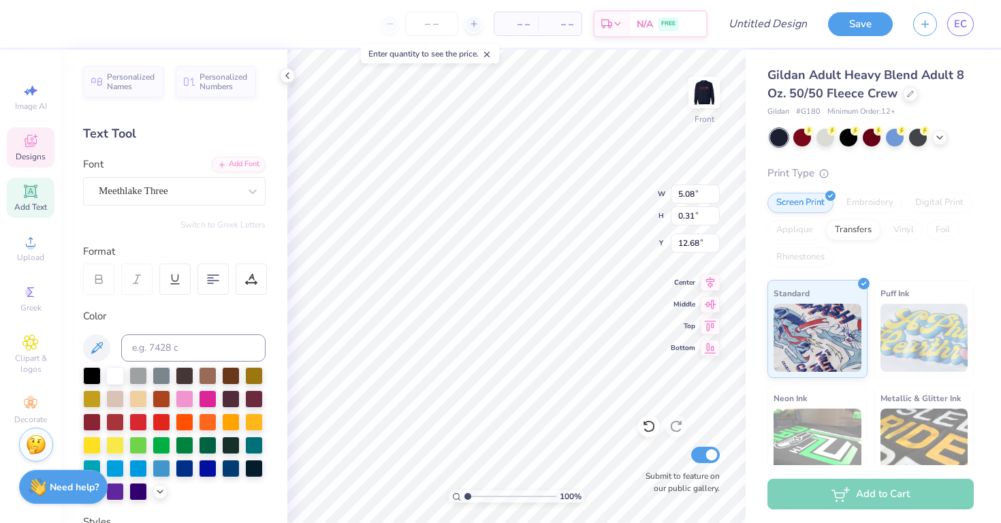
type input "1.29"
type input "11.15"
type input "2.11"
type input "1.27"
type input "8.29"
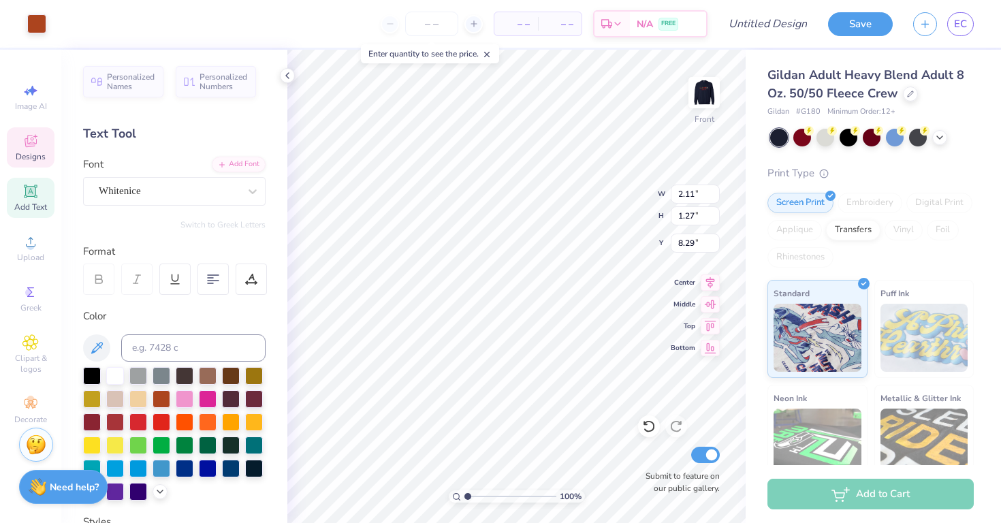
type input "2.35"
type input "1.76"
type input "7.83"
type input "9.11"
type input "7.27"
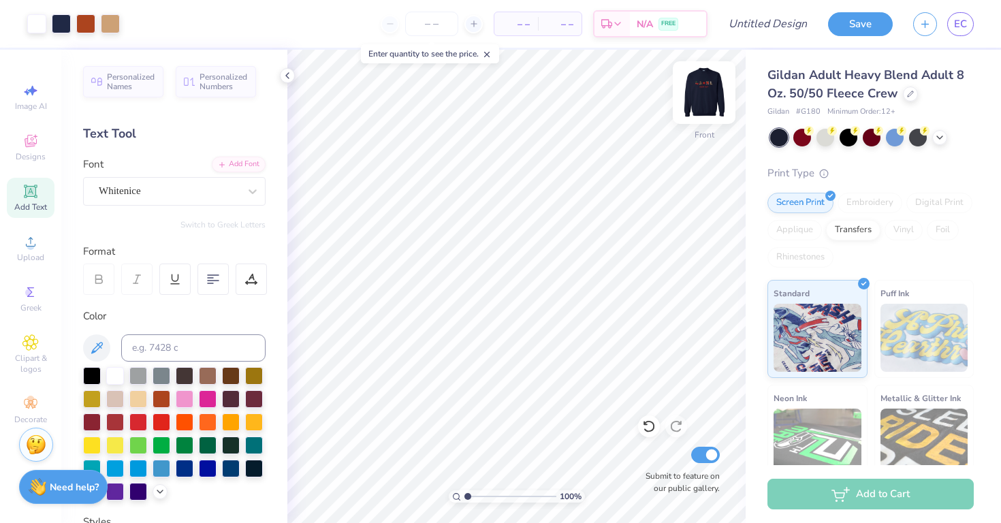
click at [703, 93] on img at bounding box center [704, 92] width 54 height 54
click at [701, 93] on img at bounding box center [703, 92] width 27 height 27
type input "6.56"
click at [698, 91] on img at bounding box center [704, 92] width 54 height 54
click at [707, 104] on img at bounding box center [703, 92] width 27 height 27
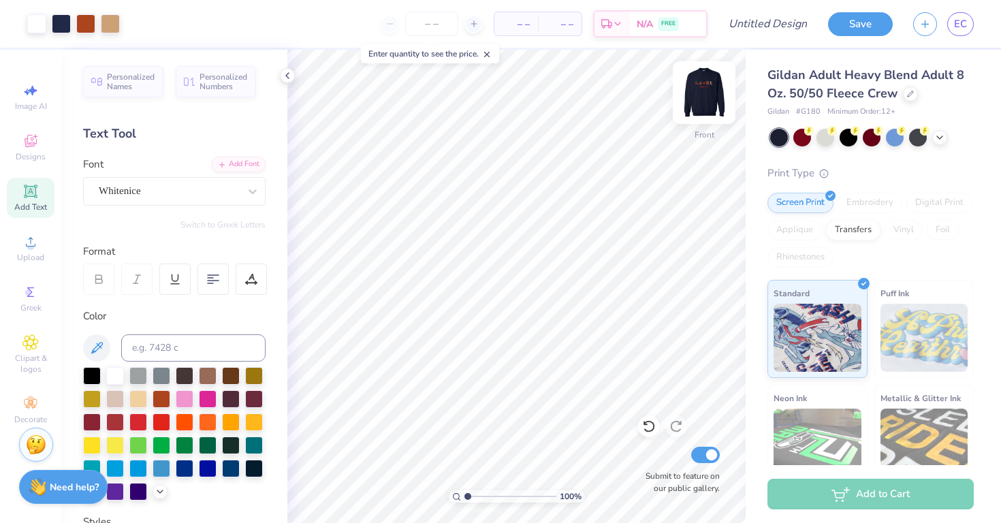
click at [703, 101] on img at bounding box center [704, 92] width 54 height 54
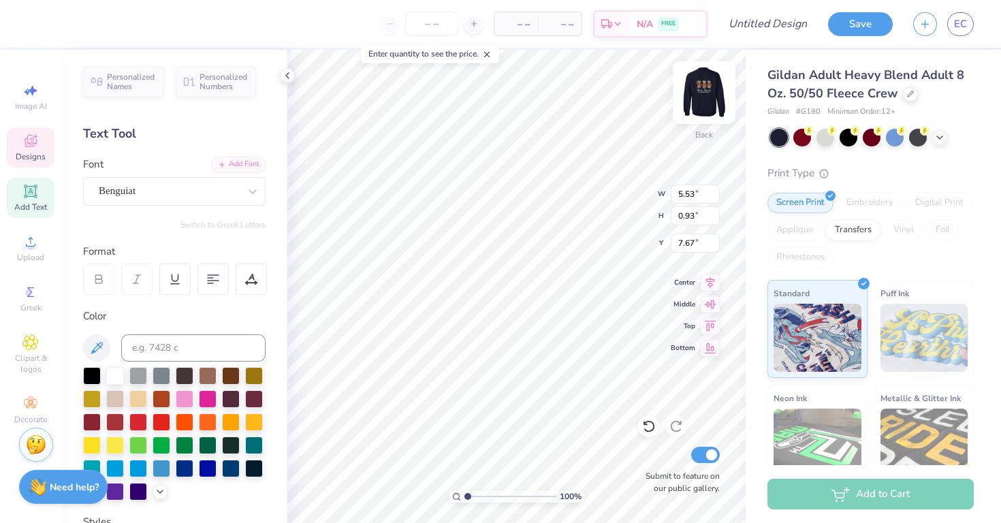
click at [707, 102] on img at bounding box center [704, 92] width 54 height 54
type input "11.72"
click at [221, 192] on div "Whitenice" at bounding box center [168, 190] width 143 height 21
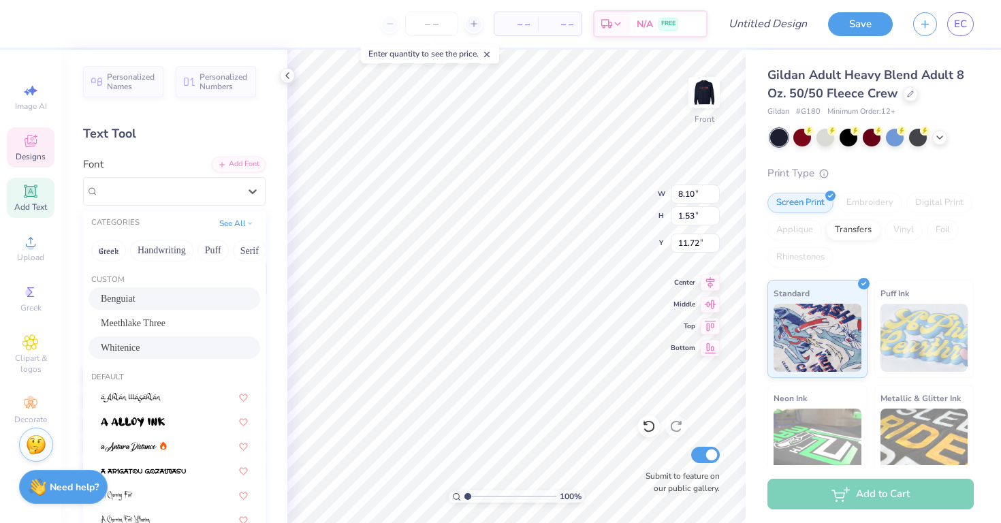
click at [163, 297] on div "Benguiat" at bounding box center [174, 298] width 147 height 14
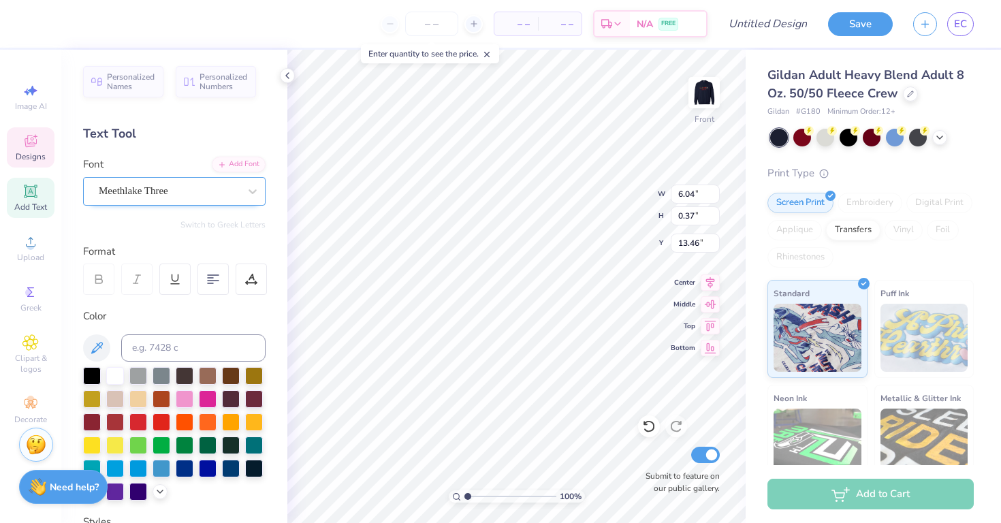
click at [214, 182] on div at bounding box center [169, 191] width 140 height 18
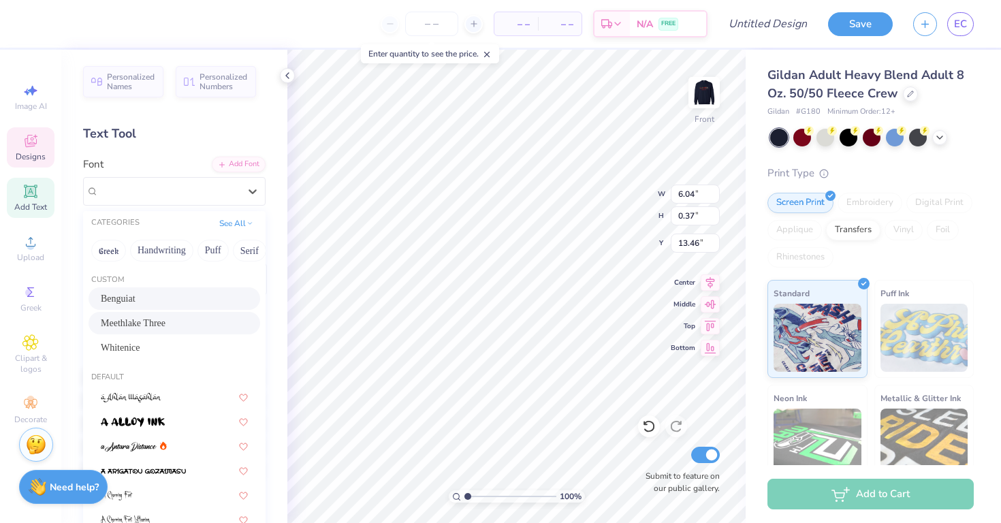
click at [182, 303] on div "Benguiat" at bounding box center [174, 298] width 147 height 14
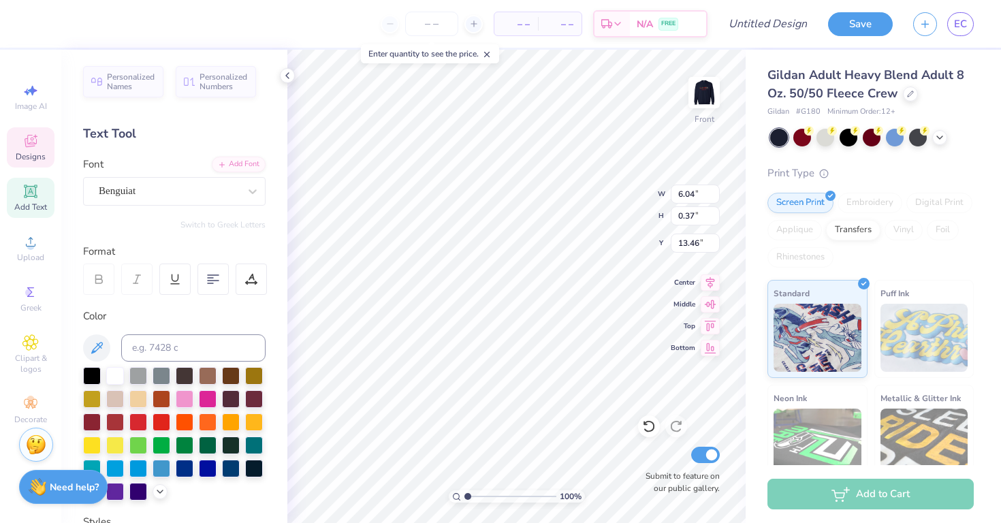
type input "9.53"
type input "1.16"
type input "11.78"
type input "6.58"
type input "13.58"
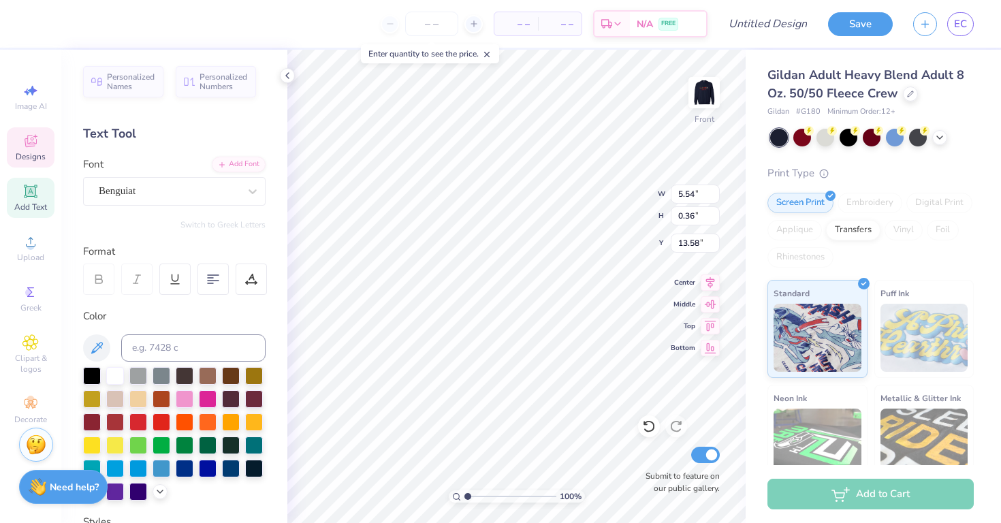
type input "9.53"
type input "1.16"
type input "11.75"
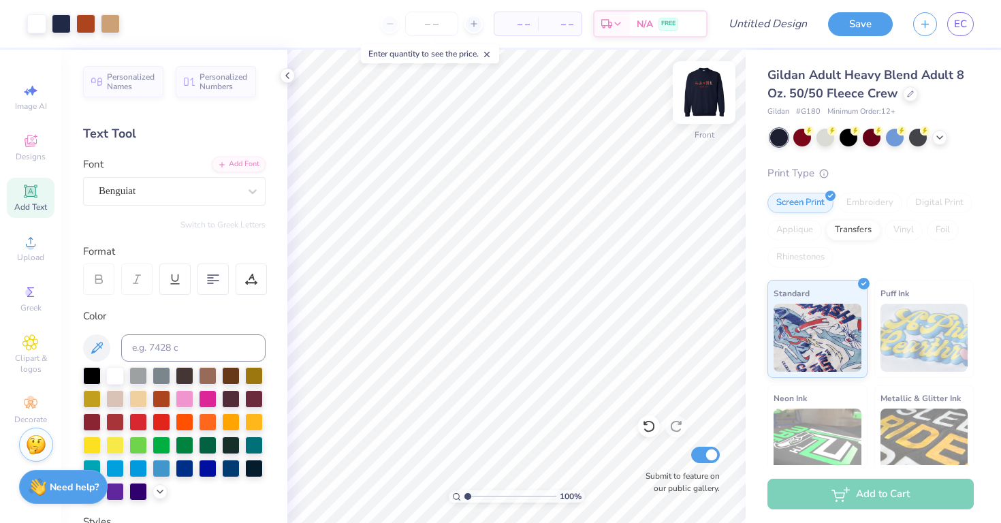
click at [706, 107] on img at bounding box center [704, 92] width 54 height 54
click at [706, 107] on div at bounding box center [703, 92] width 31 height 31
click at [706, 98] on img at bounding box center [704, 92] width 54 height 54
click at [706, 98] on img at bounding box center [703, 92] width 27 height 27
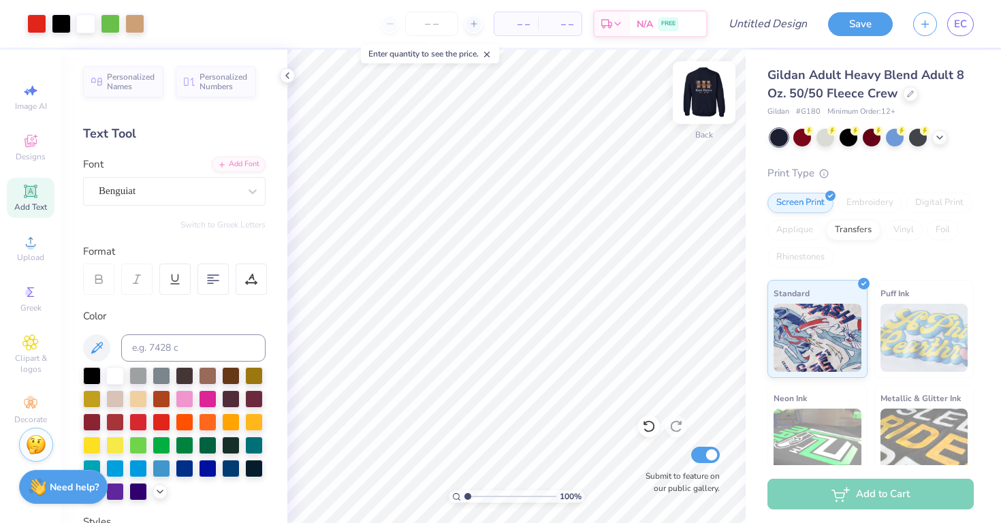
click at [707, 103] on img at bounding box center [704, 92] width 54 height 54
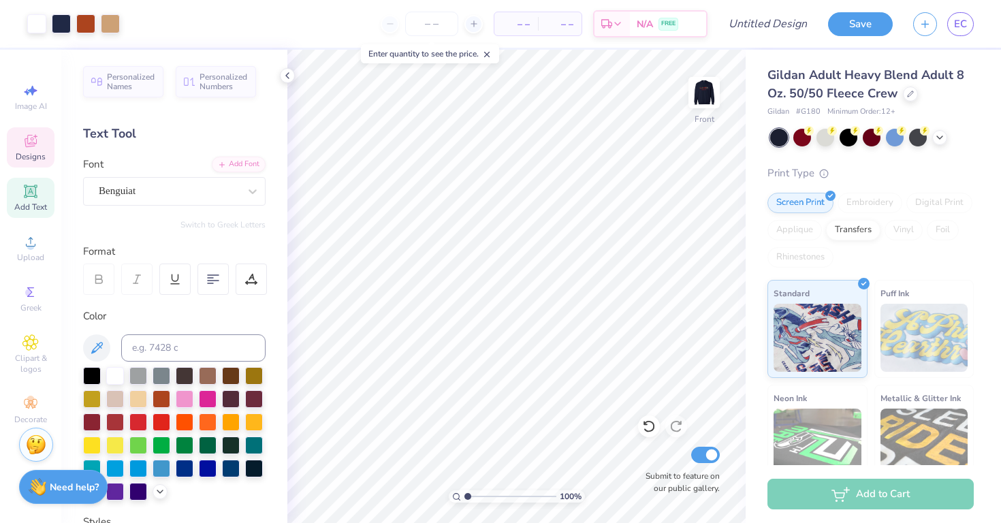
click at [16, 158] on span "Designs" at bounding box center [31, 156] width 30 height 11
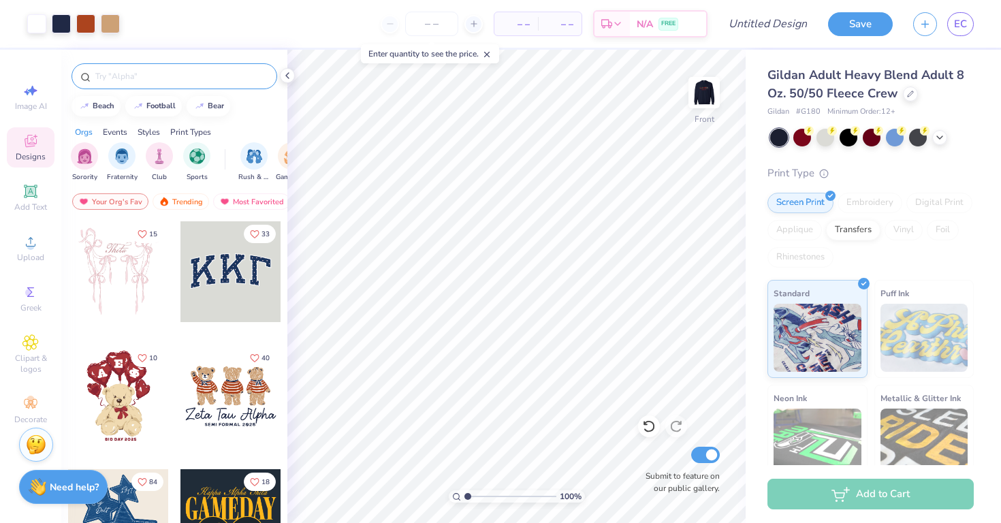
click at [140, 80] on input "text" at bounding box center [181, 76] width 174 height 14
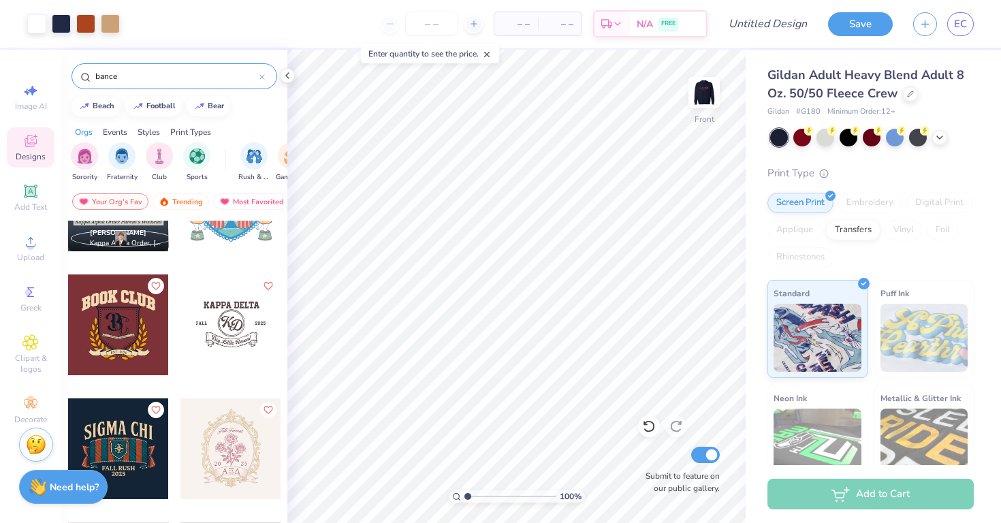
scroll to position [334, 0]
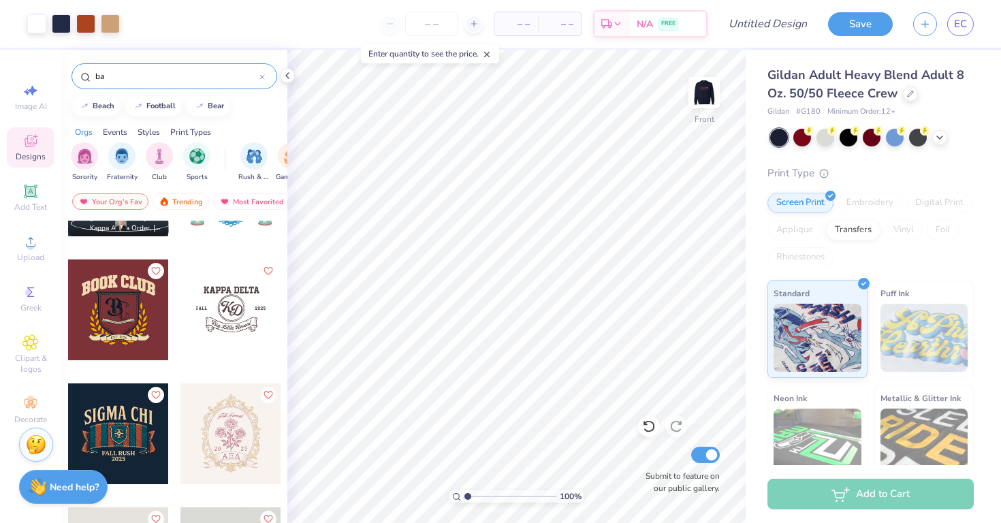
type input "b"
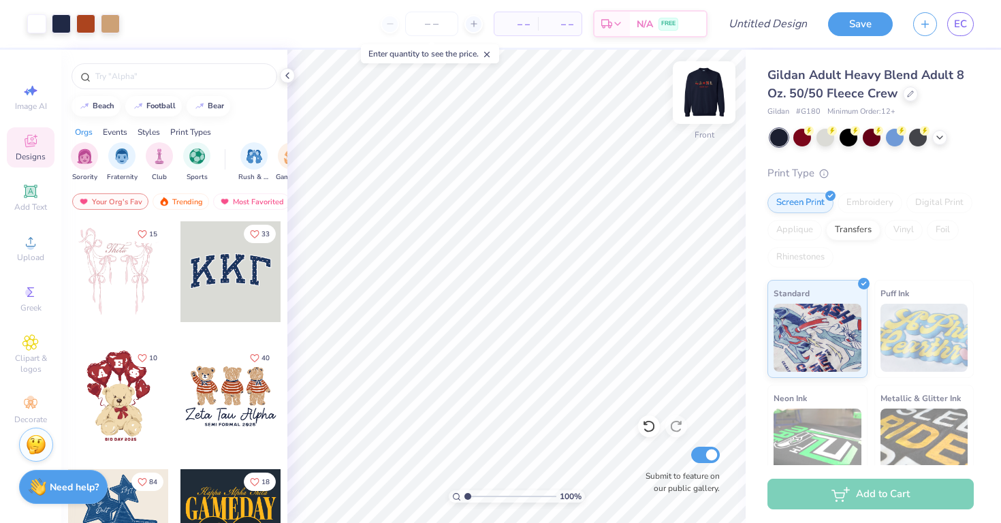
click at [706, 86] on img at bounding box center [704, 92] width 54 height 54
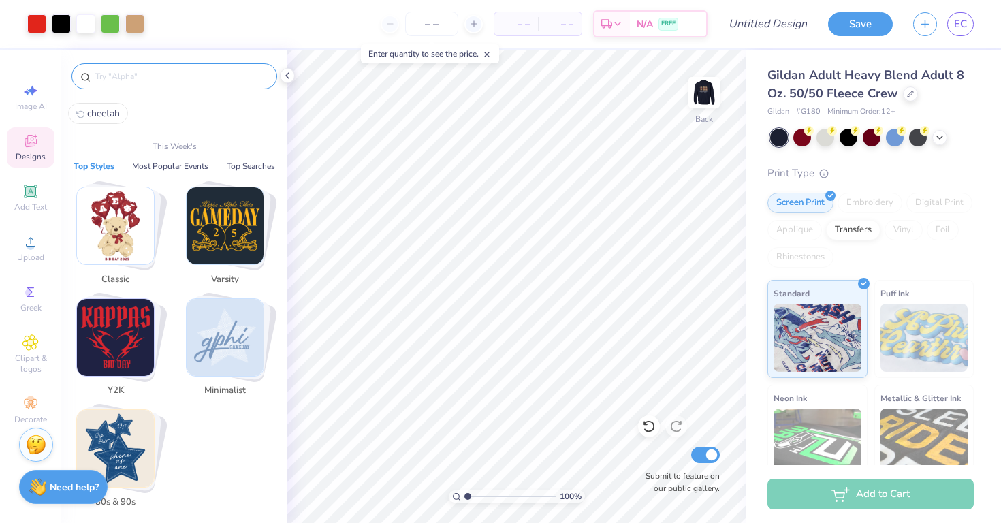
click at [177, 81] on input "text" at bounding box center [181, 76] width 174 height 14
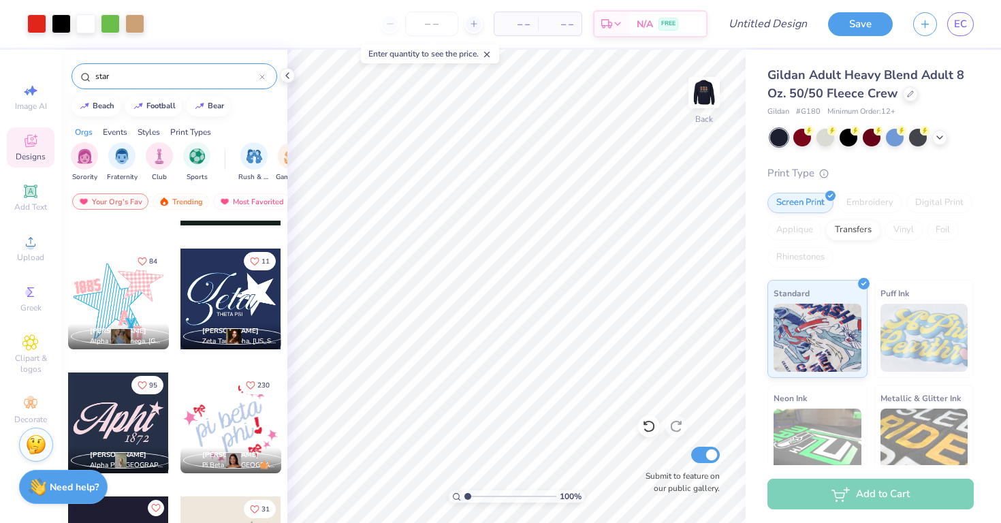
scroll to position [450, 0]
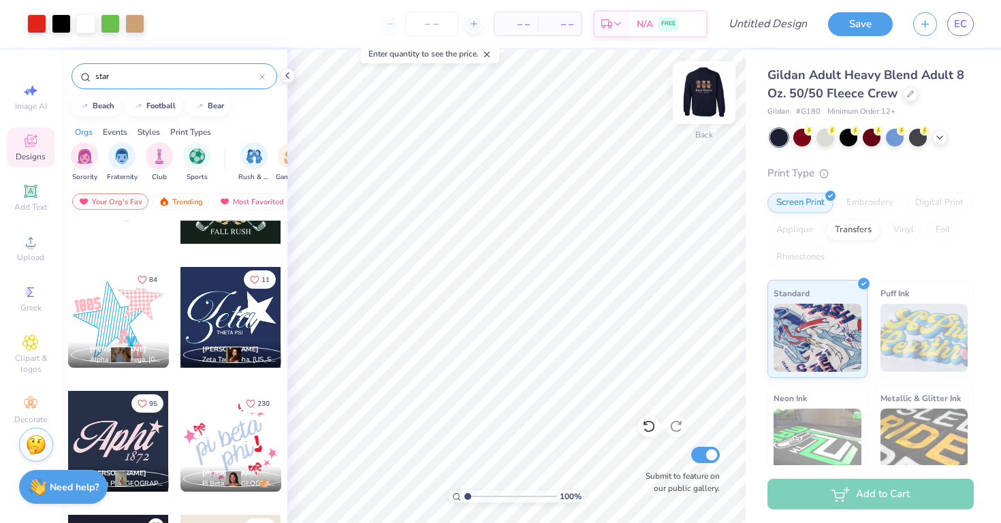
type input "star"
click at [694, 88] on img at bounding box center [704, 92] width 54 height 54
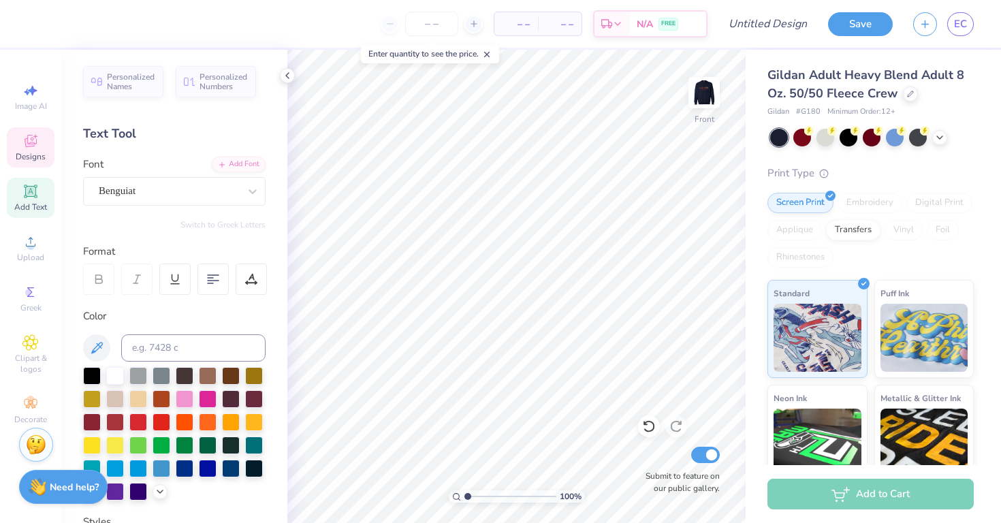
click at [40, 137] on div "Designs" at bounding box center [31, 147] width 48 height 40
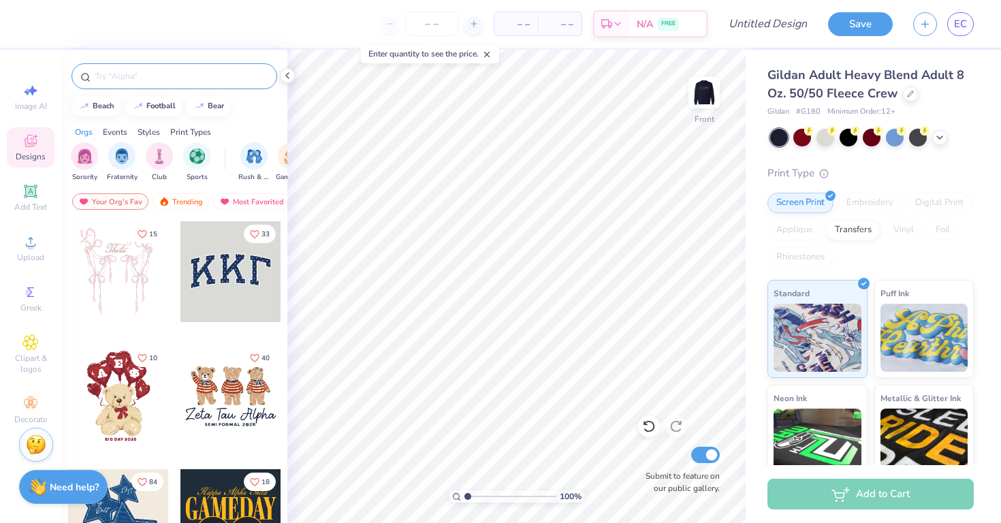
click at [144, 78] on input "text" at bounding box center [181, 76] width 174 height 14
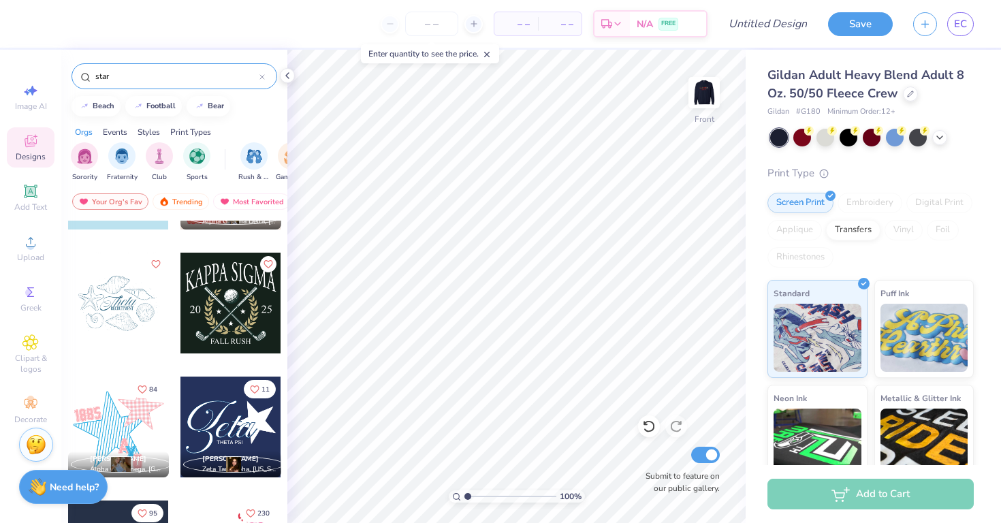
scroll to position [342, 0]
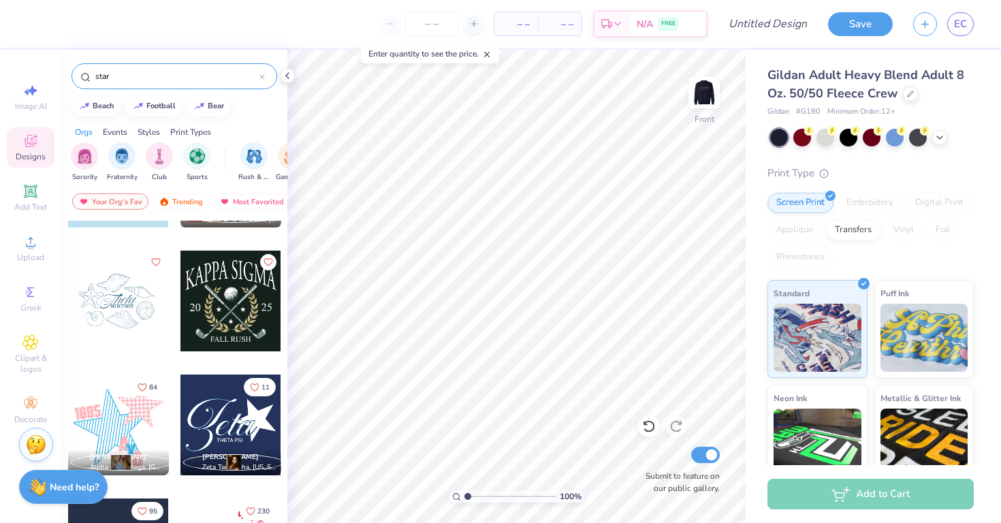
type input "star"
click at [133, 425] on div "10 5 Campbell Ressler Alpha Gamma Delta, University of Washington 84 Lily Ruben…" at bounding box center [174, 397] width 226 height 353
click at [127, 425] on div at bounding box center [118, 424] width 302 height 101
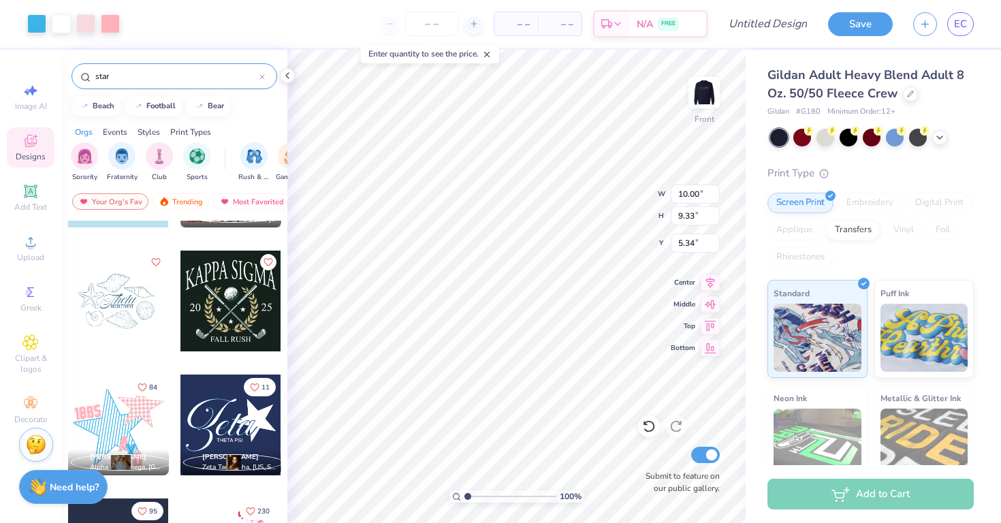
type input "5.34"
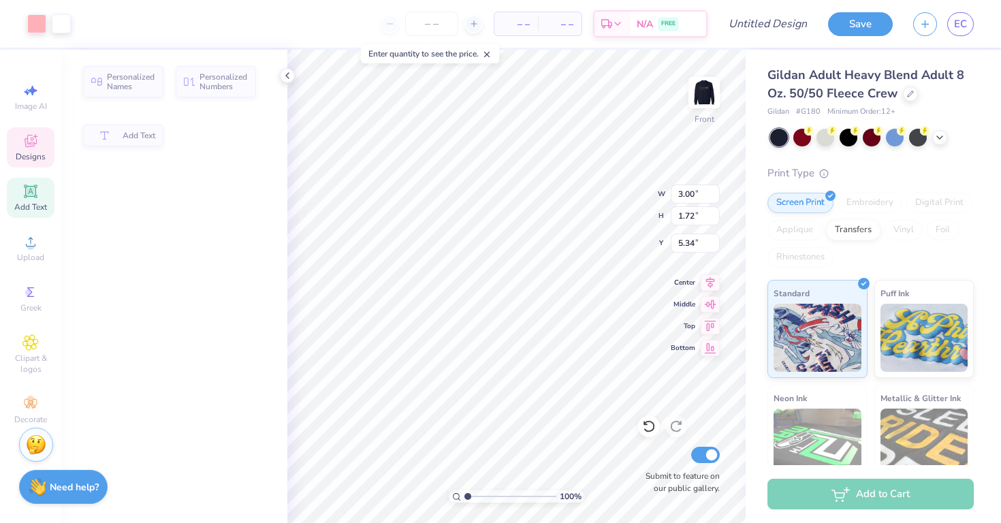
type input "3.00"
type input "1.72"
type input "7.73"
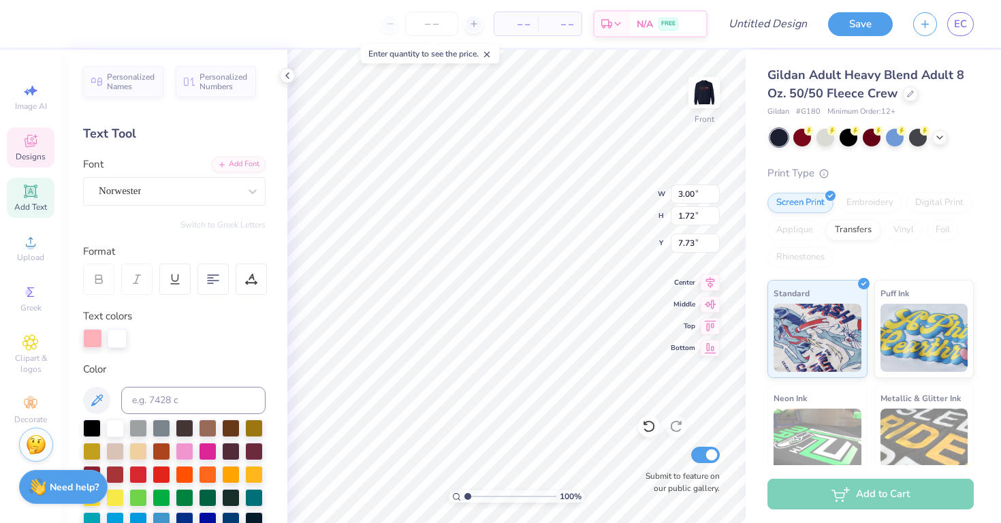
type input "8.45"
type input "8.42"
type input "6.05"
click at [645, 434] on div at bounding box center [649, 426] width 22 height 22
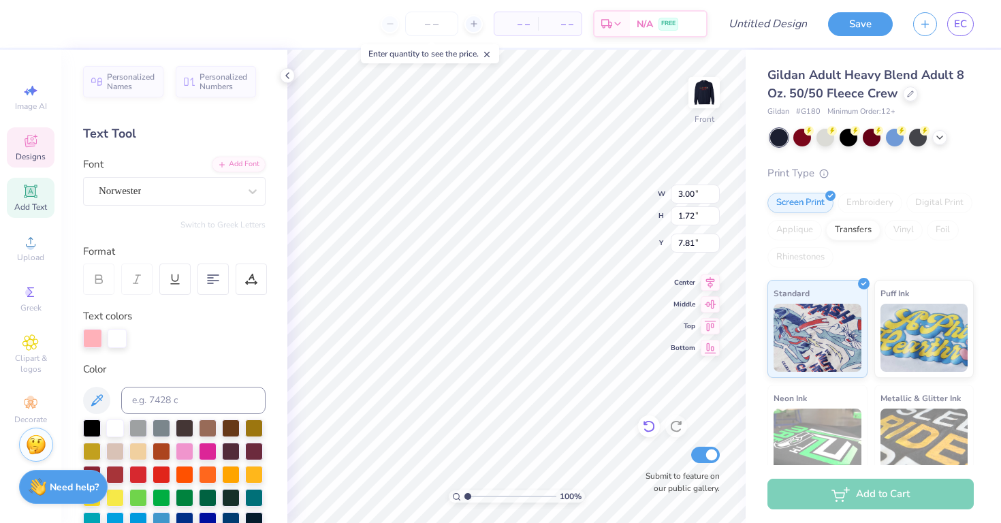
type textarea "1"
type textarea "2025"
type input "1.04"
type input "1.71"
type input "12.96"
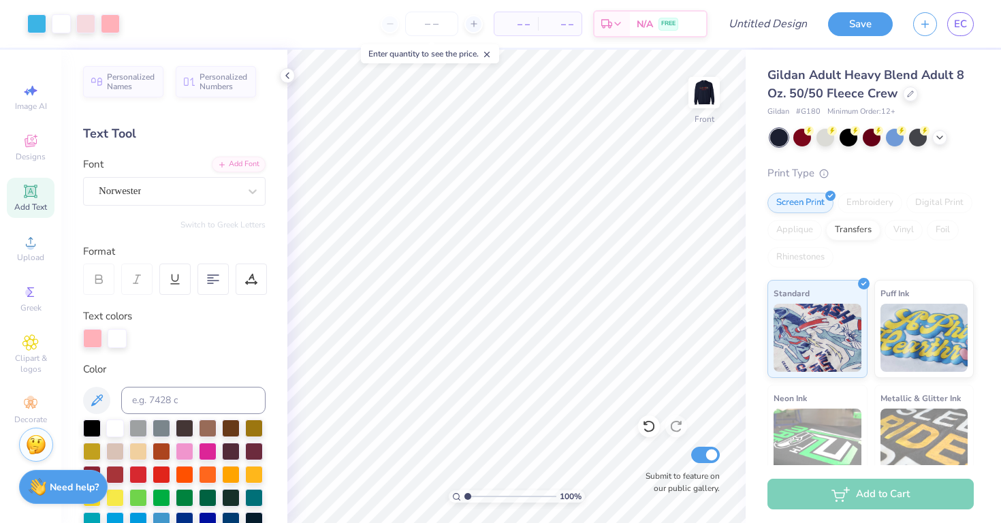
click at [25, 195] on icon at bounding box center [30, 190] width 13 height 13
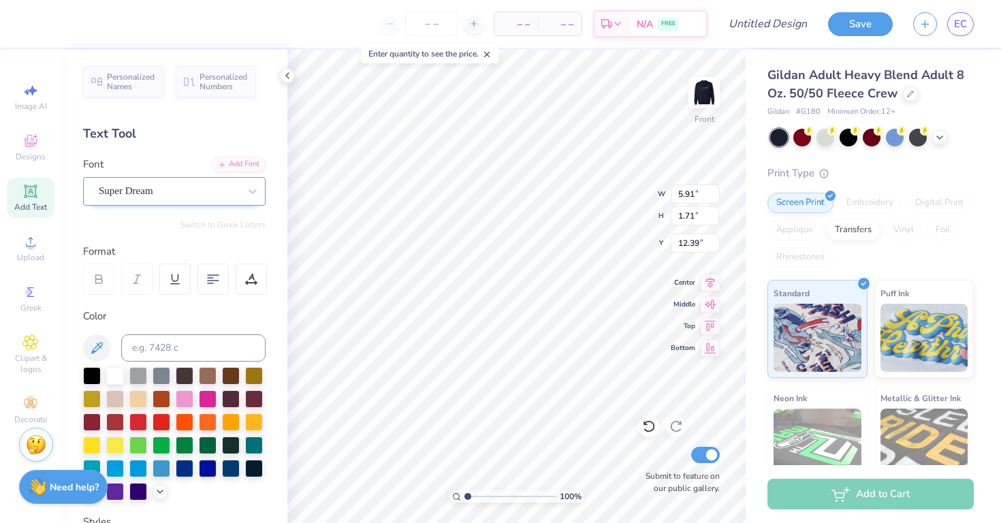
click at [131, 195] on div "Super Dream" at bounding box center [168, 190] width 143 height 21
type input "news"
type input "3.25"
type input "1.77"
type input "7.79"
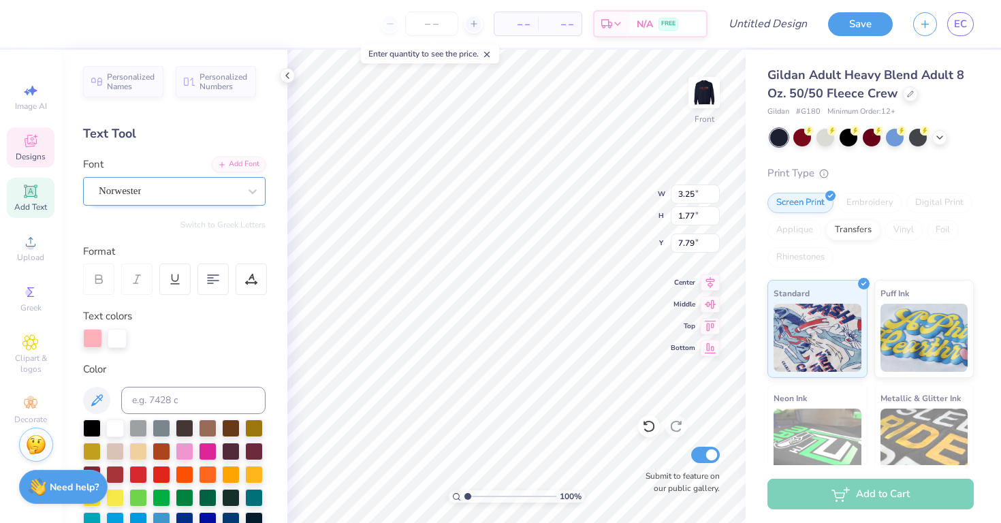
click at [173, 182] on div at bounding box center [169, 191] width 140 height 18
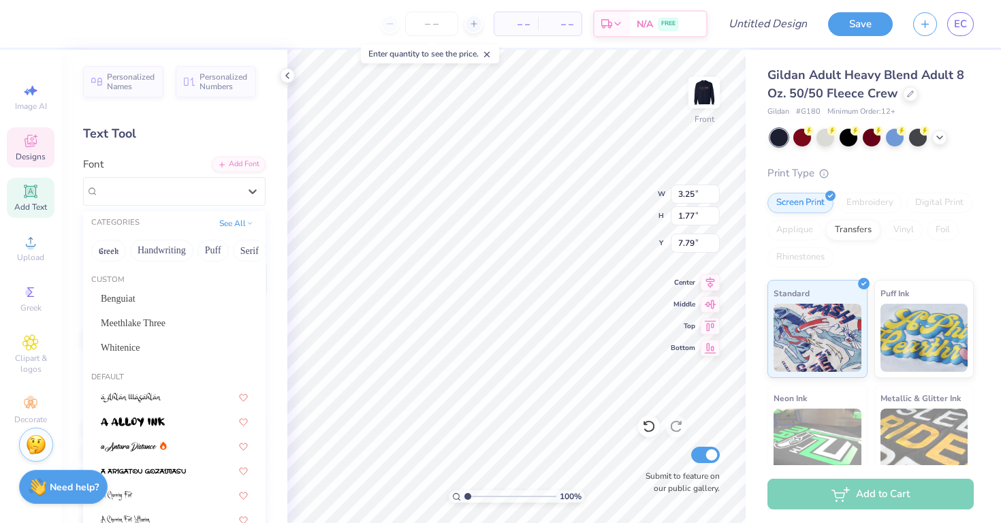
click at [27, 167] on div "Designs" at bounding box center [31, 147] width 48 height 40
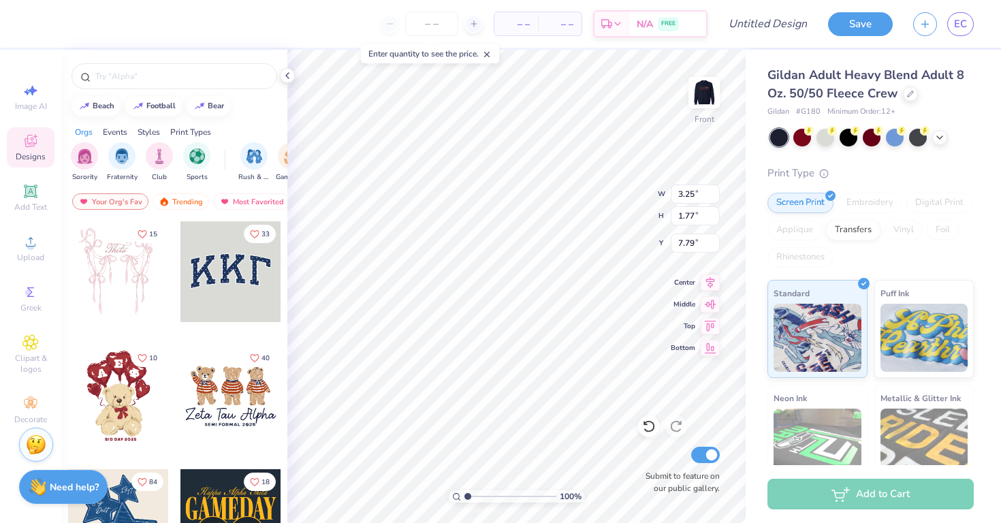
click at [32, 190] on icon at bounding box center [30, 191] width 16 height 16
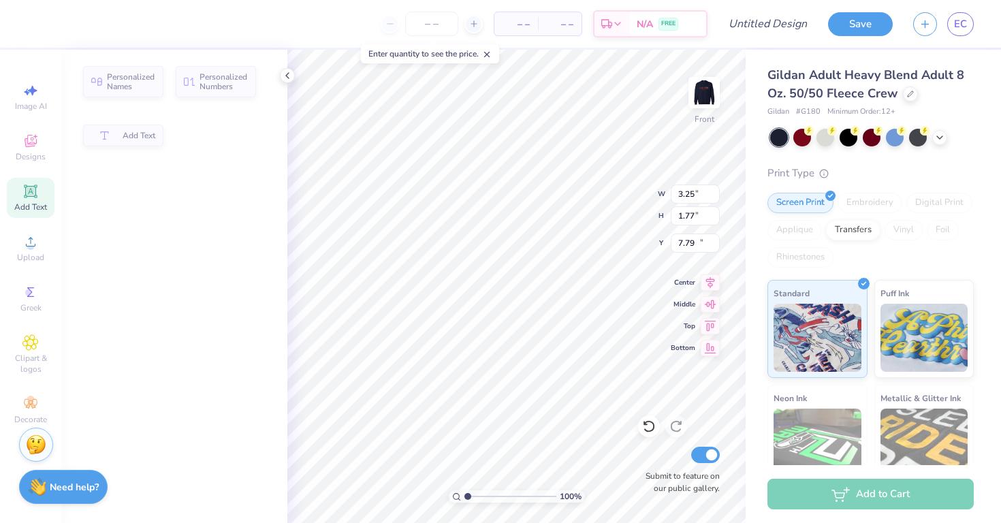
type input "5.91"
type input "1.71"
type input "12.39"
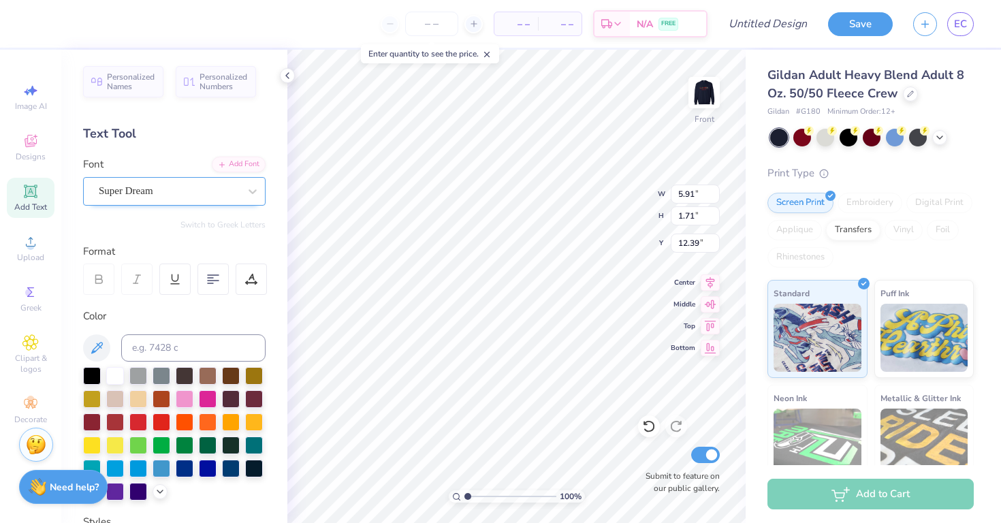
click at [144, 193] on div "Super Dream" at bounding box center [168, 190] width 143 height 21
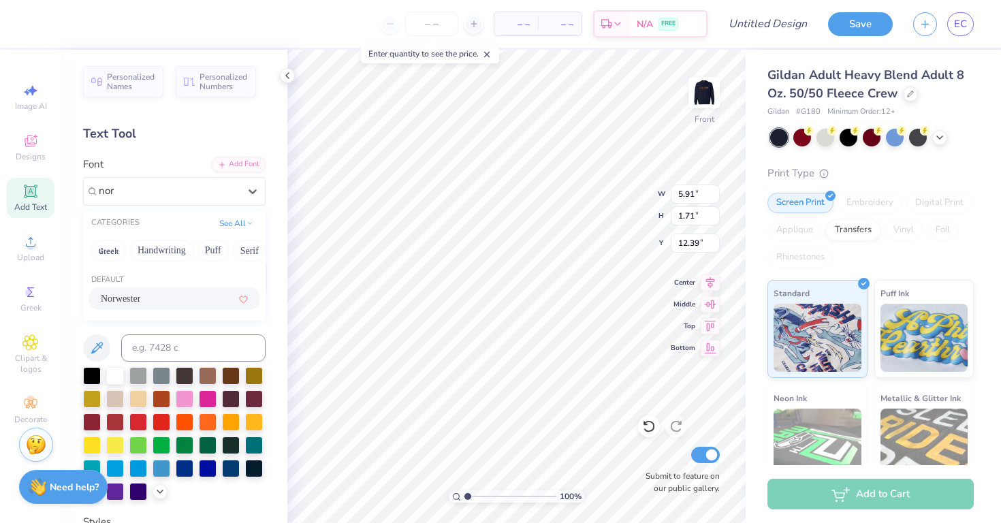
click at [158, 306] on div "Norwester" at bounding box center [174, 298] width 172 height 22
type input "nor"
type input "4.61"
type input "1.95"
type input "12.27"
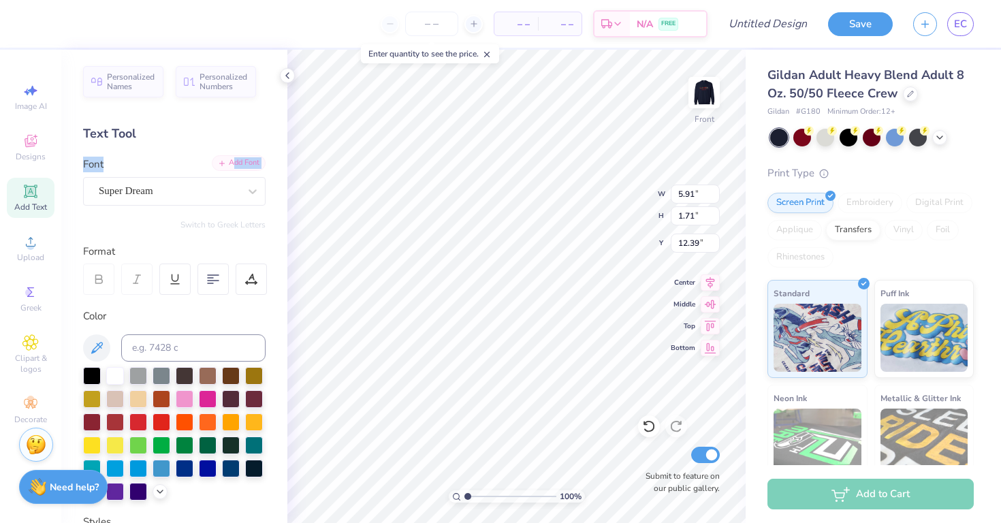
click at [213, 159] on div "Add Font Font Super Dream" at bounding box center [174, 181] width 182 height 49
click at [212, 193] on div "Super Dream" at bounding box center [168, 190] width 143 height 21
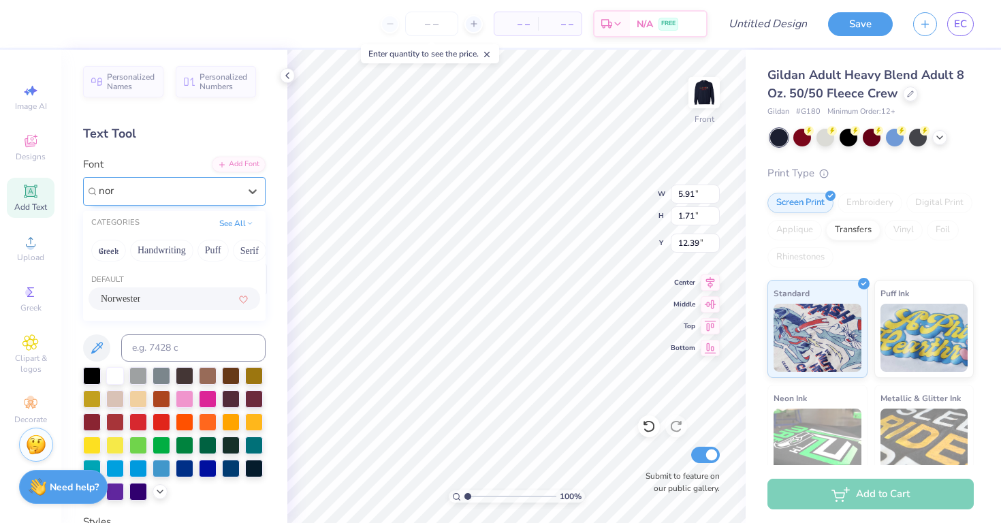
click at [176, 299] on div "Norwester" at bounding box center [174, 298] width 147 height 14
type input "nor"
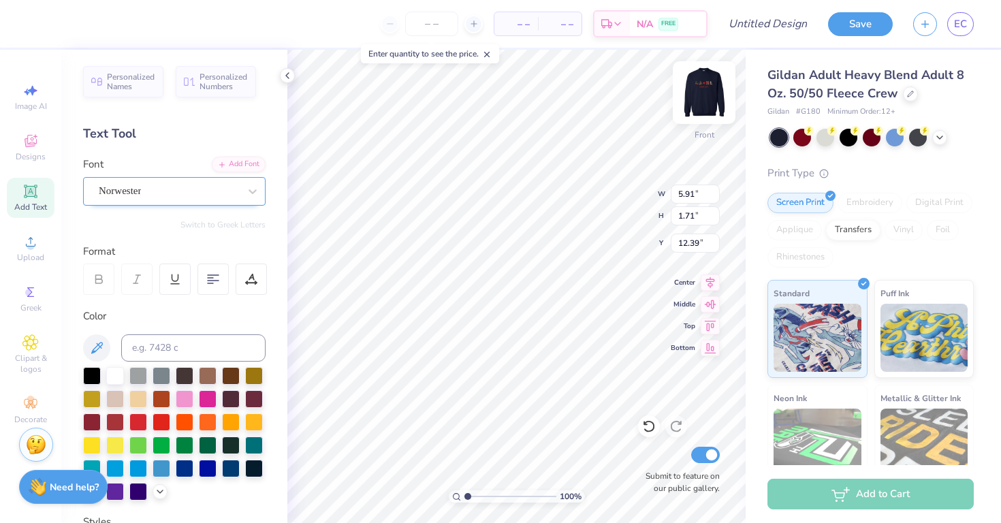
type textarea "barn dance"
click at [703, 98] on img at bounding box center [704, 92] width 54 height 54
type input "11.71"
type input "12.40"
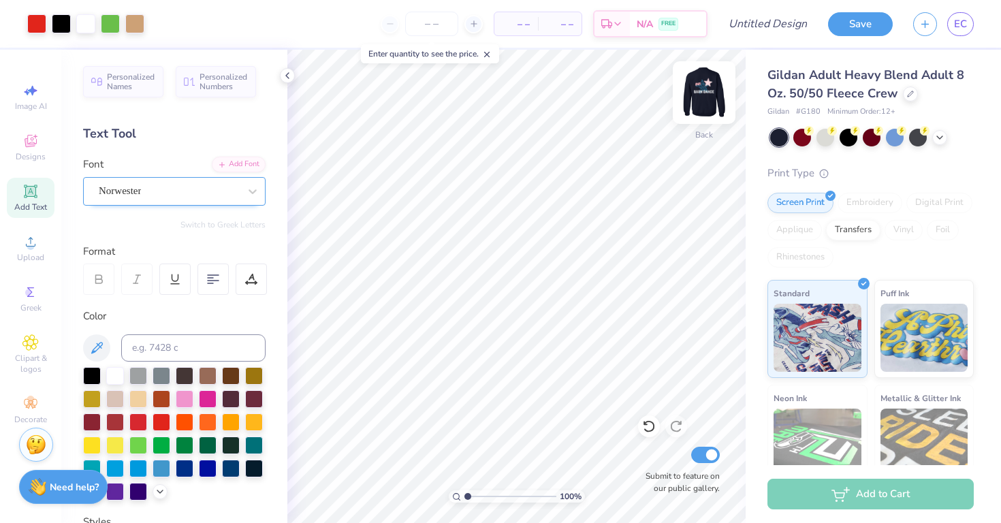
click at [704, 96] on img at bounding box center [704, 92] width 54 height 54
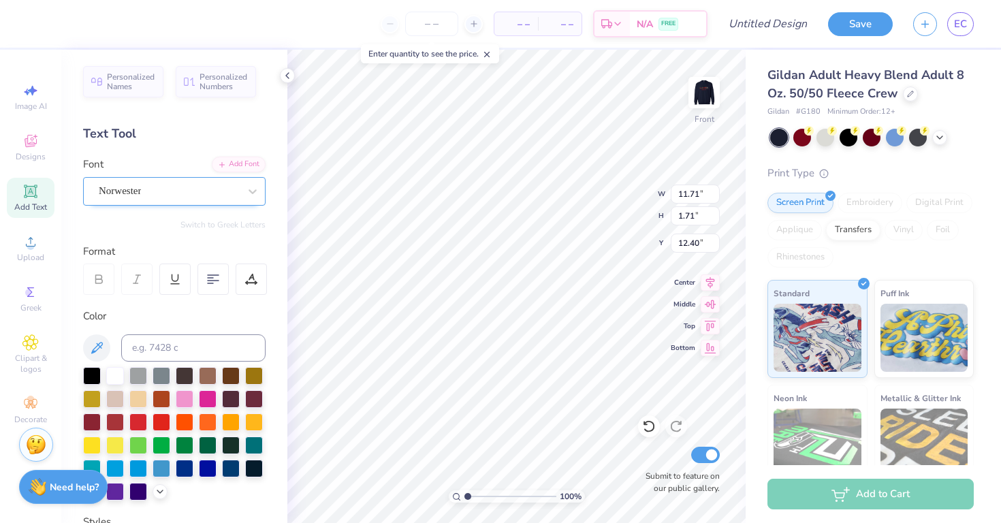
click at [216, 194] on div "Norwester" at bounding box center [168, 190] width 143 height 21
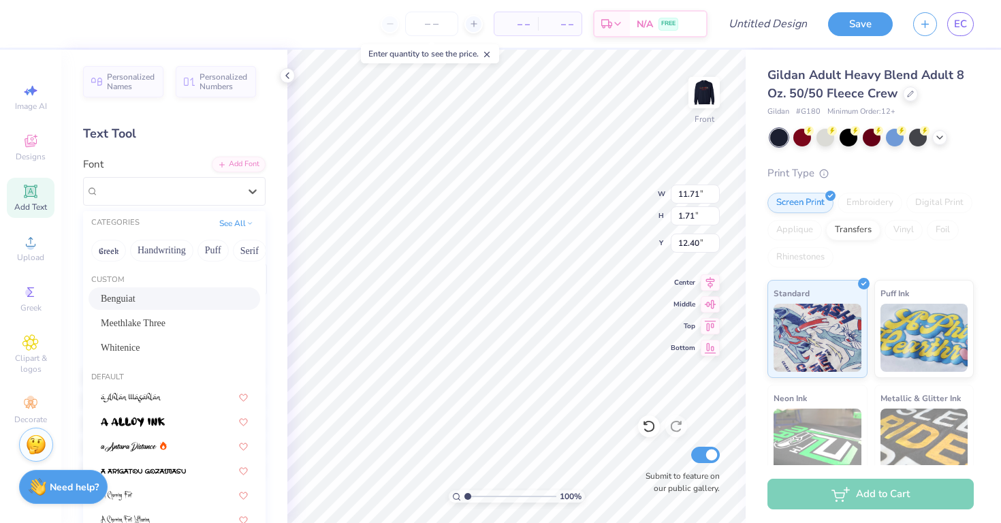
click at [195, 298] on div "Benguiat" at bounding box center [174, 298] width 147 height 14
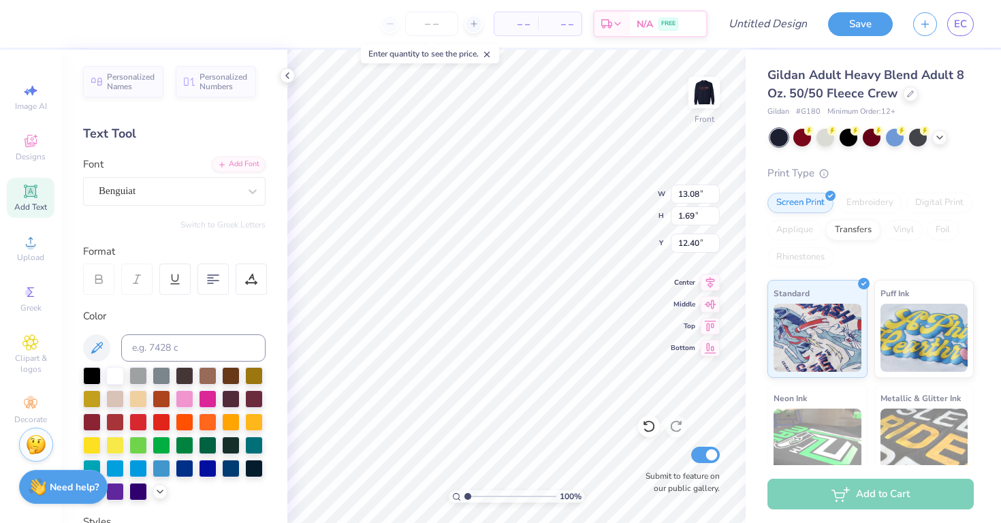
type input "13.08"
type input "1.69"
type input "3.25"
type input "1.77"
type input "7.79"
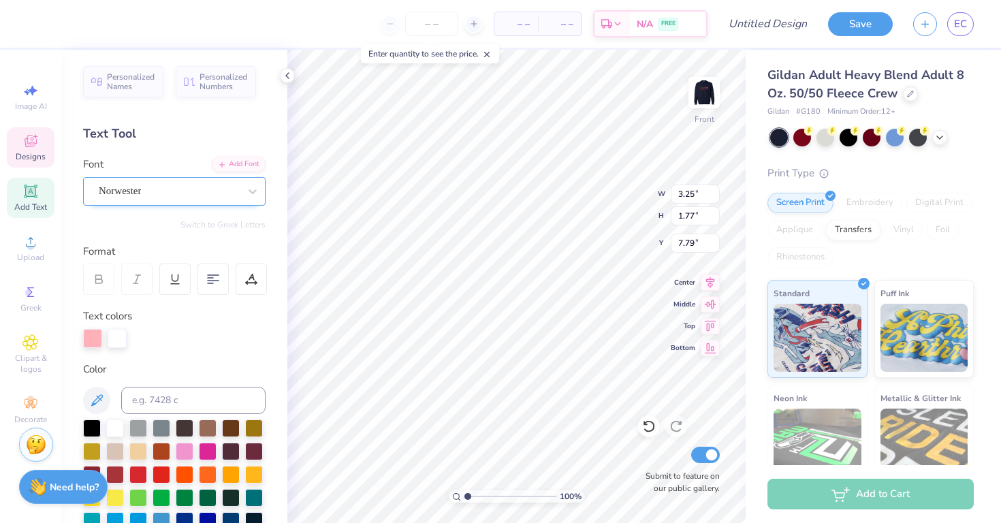
click at [153, 191] on div "Norwester" at bounding box center [168, 190] width 143 height 21
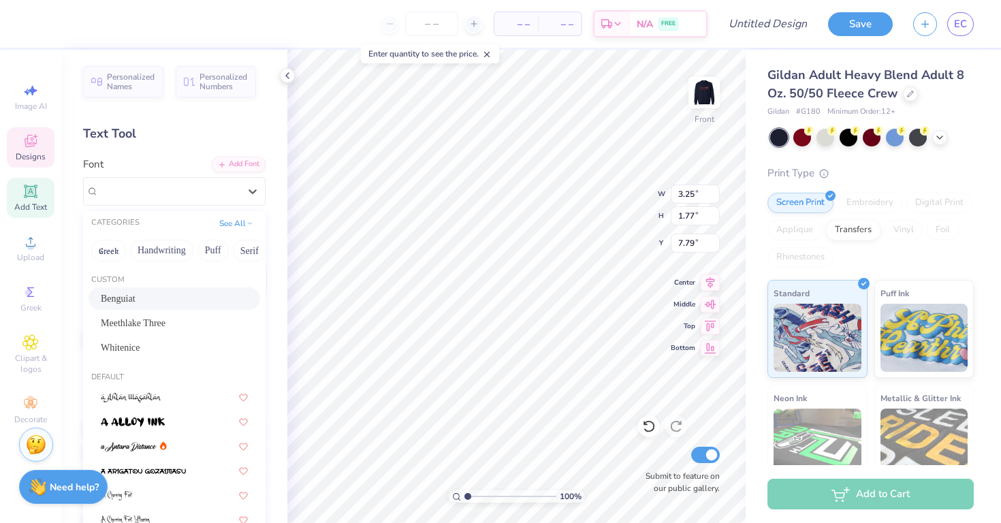
click at [157, 303] on div "Benguiat" at bounding box center [174, 298] width 147 height 14
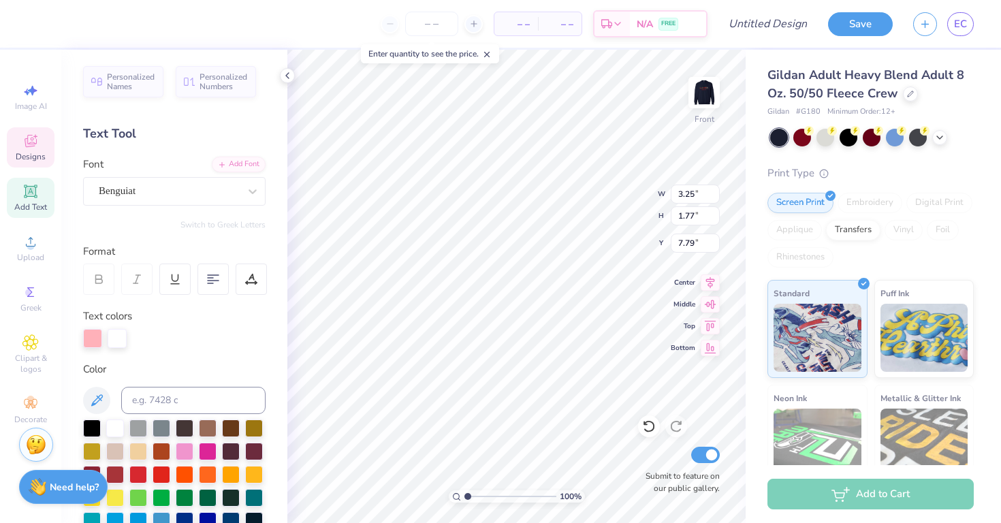
type input "4.07"
type input "1.68"
type input "7.84"
type input "13.08"
type input "1.69"
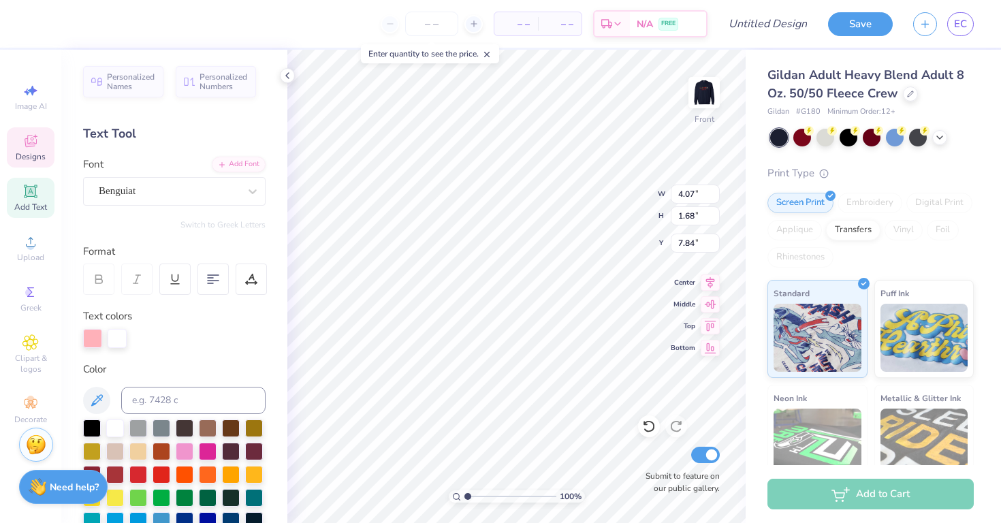
type input "12.40"
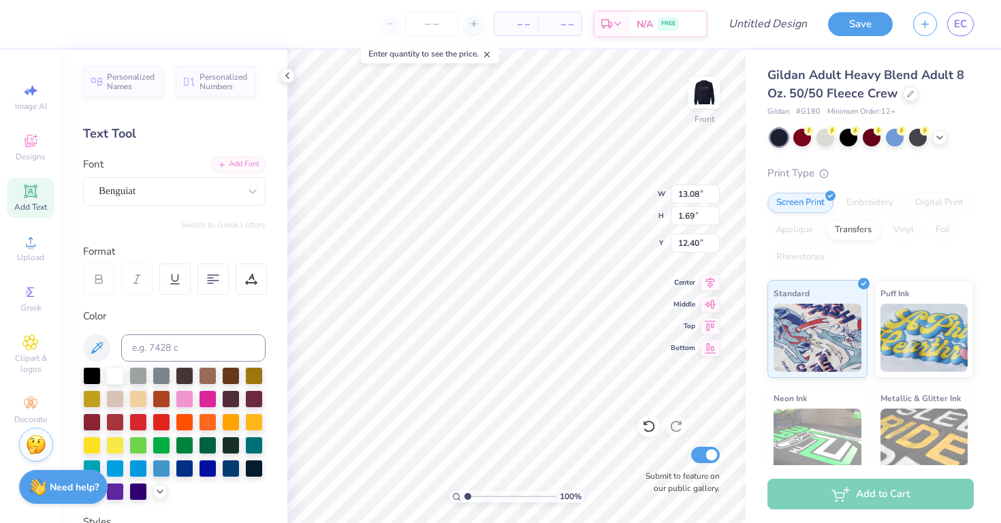
type input "13.03"
type input "10.98"
type input "6.67"
type input "0.86"
type input "12.82"
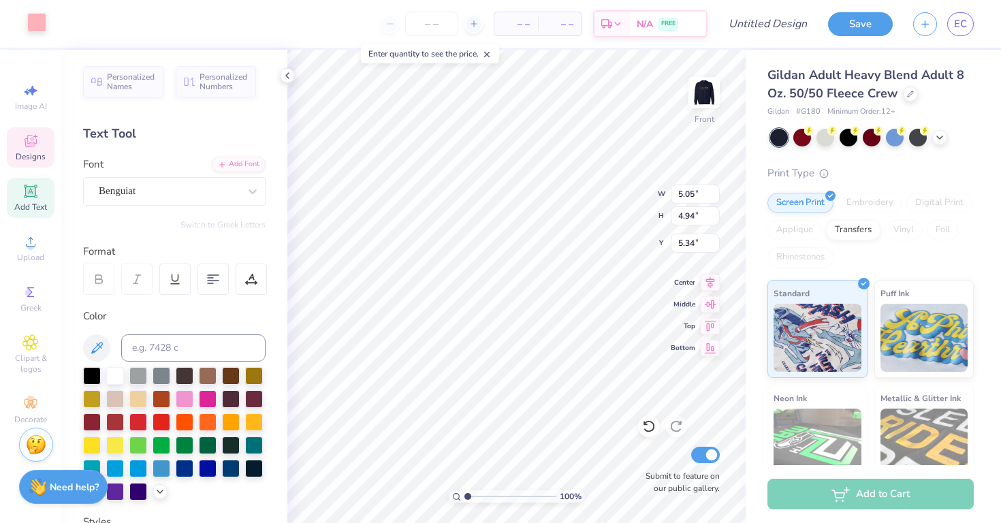
click at [37, 23] on div at bounding box center [36, 22] width 19 height 19
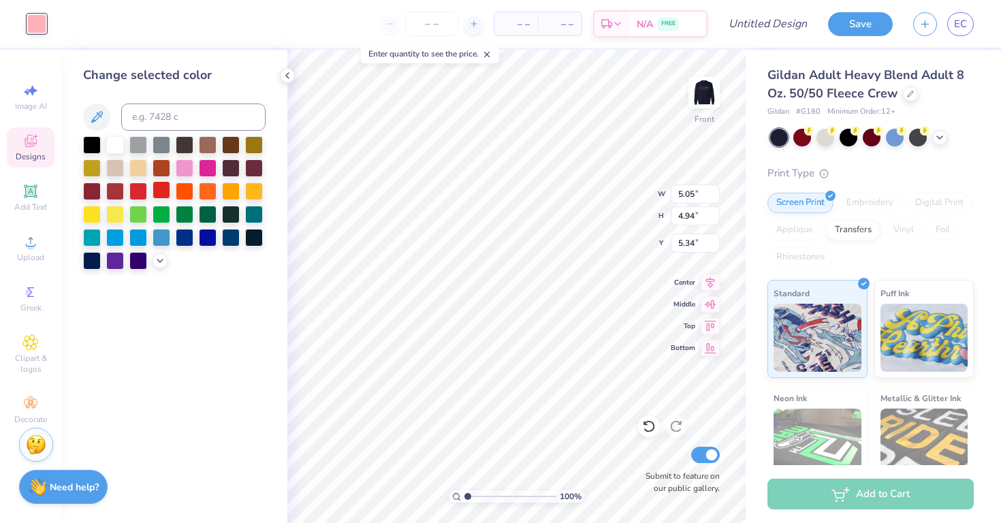
click at [161, 184] on div at bounding box center [161, 190] width 18 height 18
click at [140, 191] on div at bounding box center [138, 190] width 18 height 18
click at [133, 192] on div at bounding box center [138, 190] width 18 height 18
click at [110, 193] on div at bounding box center [115, 190] width 18 height 18
click at [110, 191] on div at bounding box center [115, 190] width 18 height 18
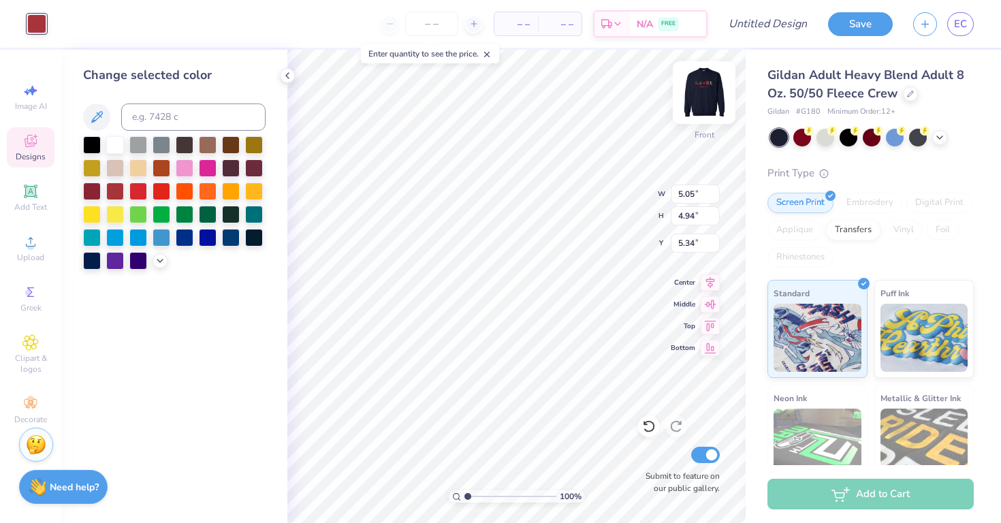
click at [698, 94] on img at bounding box center [704, 92] width 54 height 54
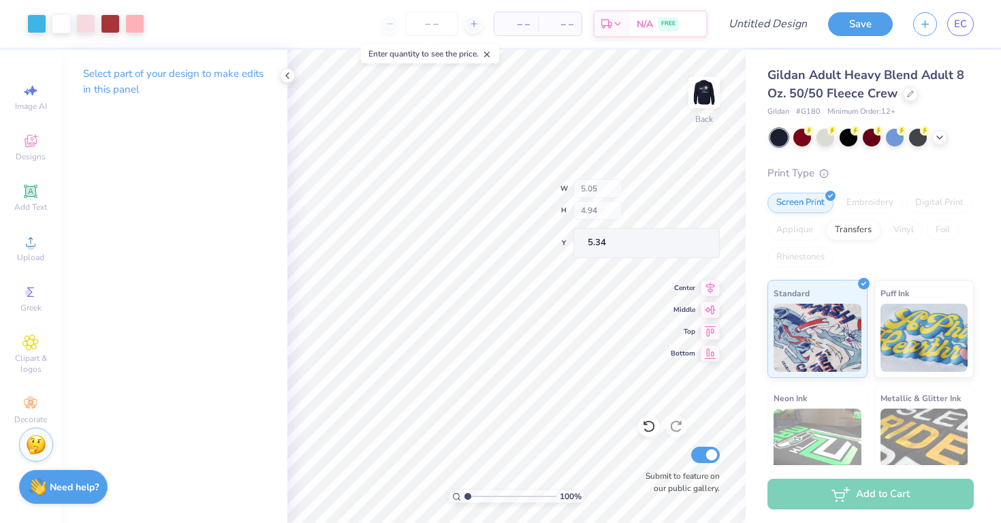
click at [698, 94] on img at bounding box center [703, 92] width 27 height 27
click at [39, 22] on div at bounding box center [36, 22] width 19 height 19
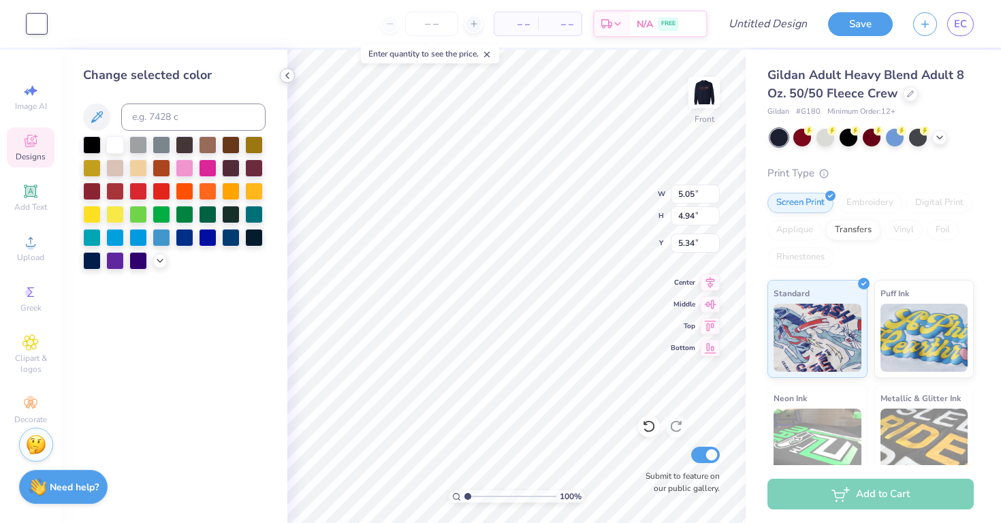
type input "4.90"
type input "4.79"
type input "5.44"
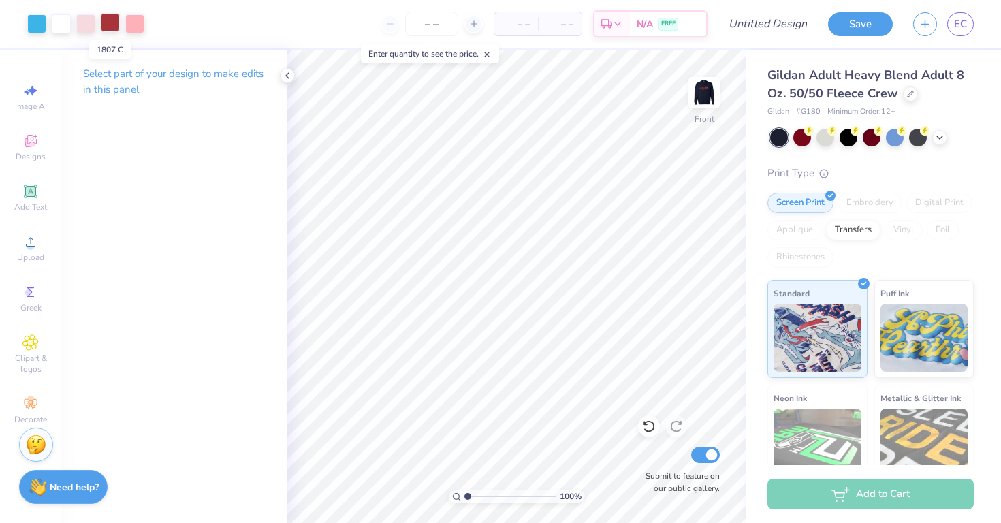
click at [112, 27] on div at bounding box center [110, 22] width 19 height 19
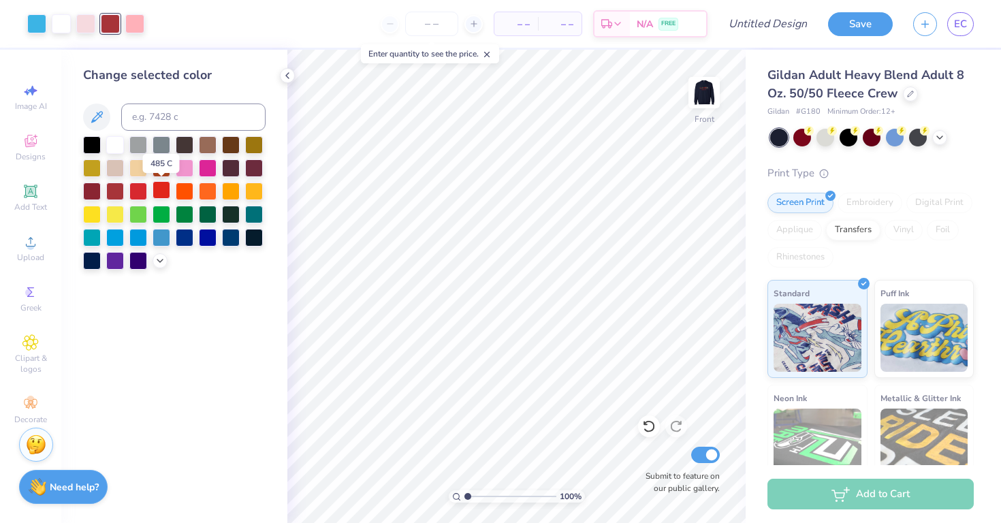
click at [157, 187] on div at bounding box center [161, 190] width 18 height 18
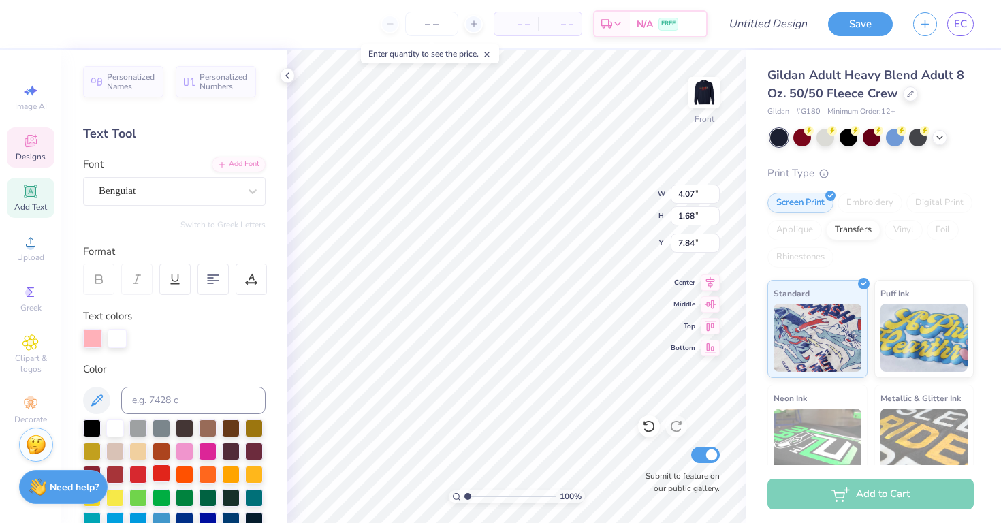
click at [162, 469] on div at bounding box center [161, 473] width 18 height 18
click at [115, 340] on div at bounding box center [117, 336] width 19 height 19
click at [143, 475] on div at bounding box center [138, 473] width 18 height 18
click at [160, 474] on div at bounding box center [161, 473] width 18 height 18
click at [696, 101] on img at bounding box center [704, 92] width 54 height 54
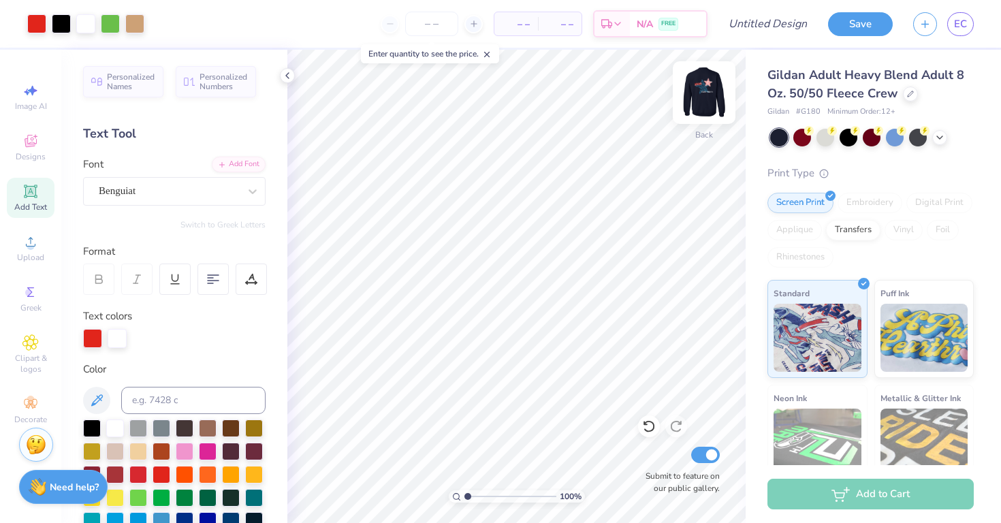
click at [709, 93] on img at bounding box center [704, 92] width 54 height 54
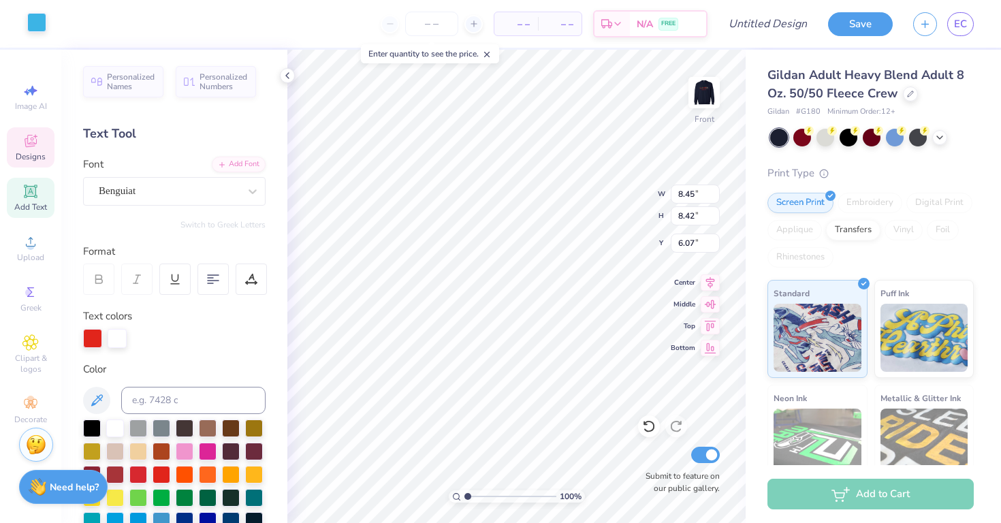
click at [29, 26] on div at bounding box center [36, 22] width 19 height 19
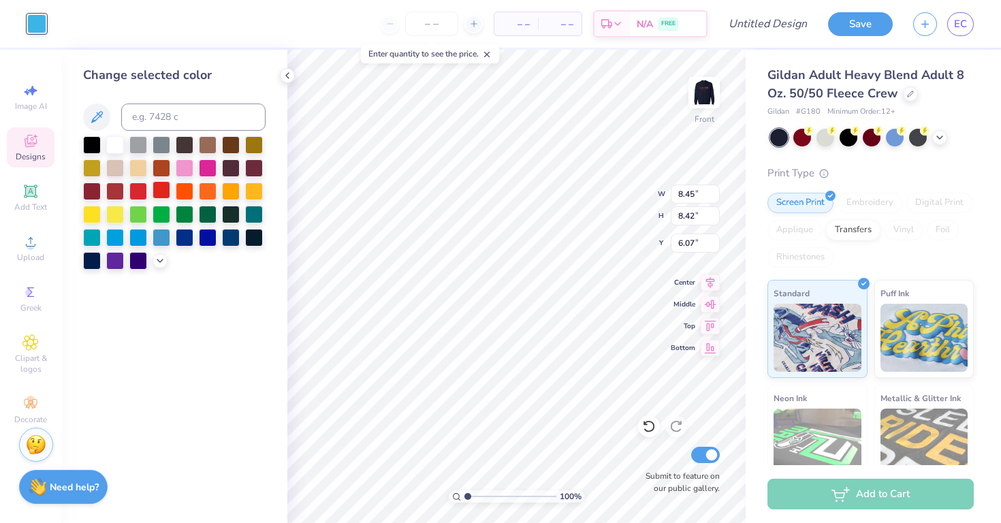
click at [164, 187] on div at bounding box center [161, 190] width 18 height 18
click at [110, 195] on div at bounding box center [115, 190] width 18 height 18
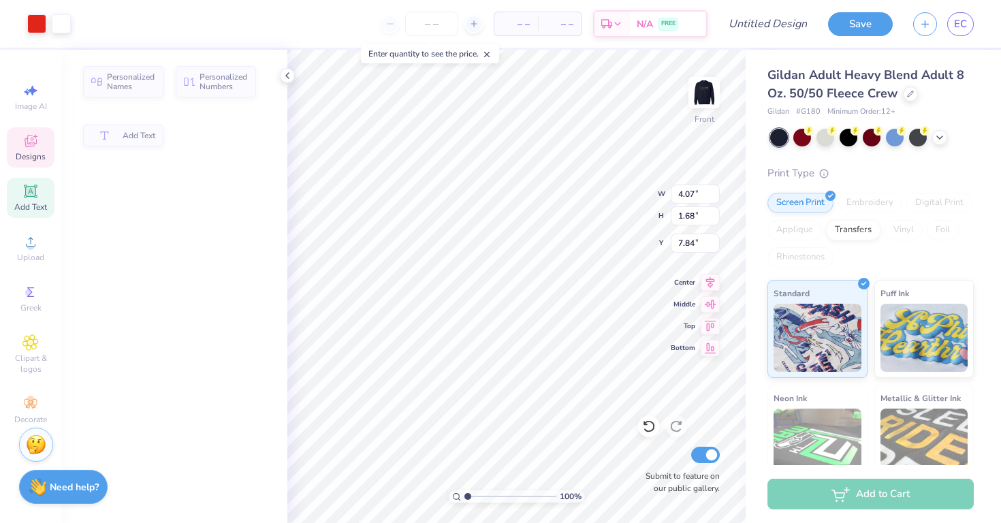
type input "4.07"
type input "1.68"
type input "7.84"
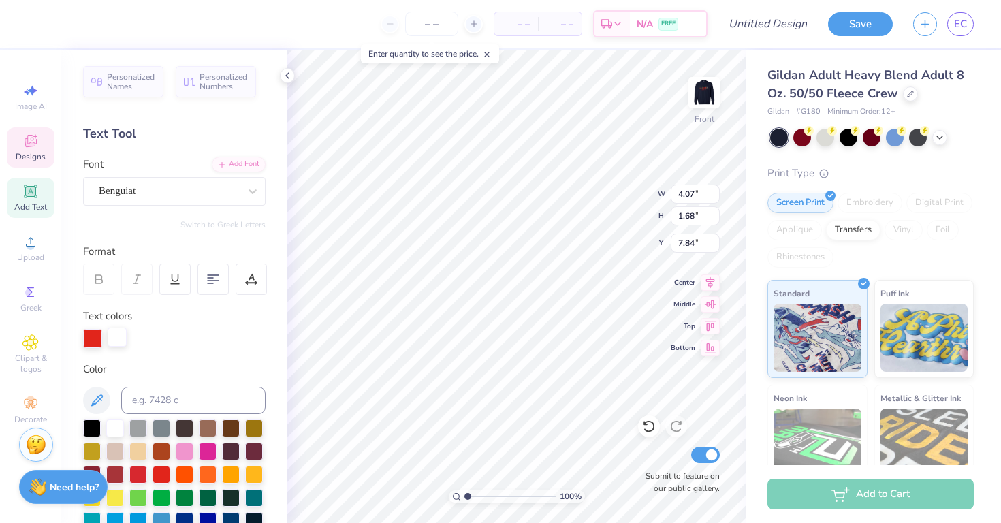
click at [110, 334] on div at bounding box center [117, 336] width 19 height 19
click at [110, 334] on div at bounding box center [117, 338] width 19 height 19
click at [93, 340] on div at bounding box center [92, 336] width 19 height 19
click at [121, 425] on div at bounding box center [115, 427] width 18 height 18
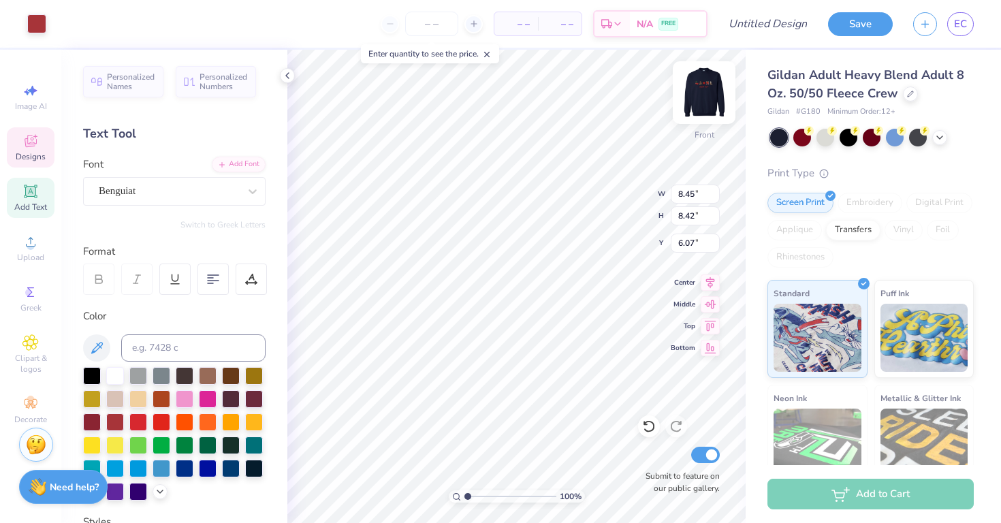
click at [715, 77] on img at bounding box center [704, 92] width 54 height 54
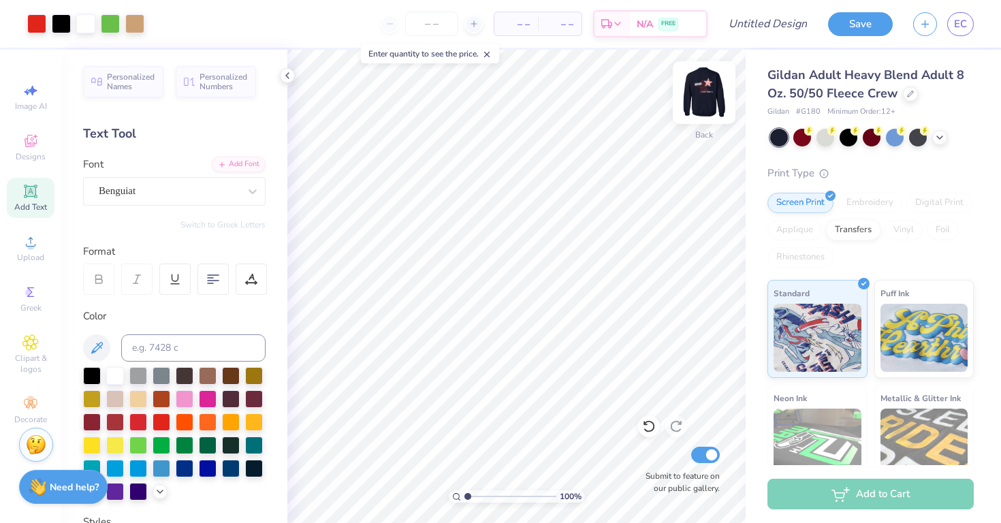
click at [711, 84] on img at bounding box center [704, 92] width 54 height 54
click at [705, 95] on img at bounding box center [704, 92] width 54 height 54
click at [702, 98] on img at bounding box center [704, 92] width 54 height 54
click at [702, 98] on img at bounding box center [703, 92] width 27 height 27
click at [941, 137] on icon at bounding box center [939, 136] width 11 height 11
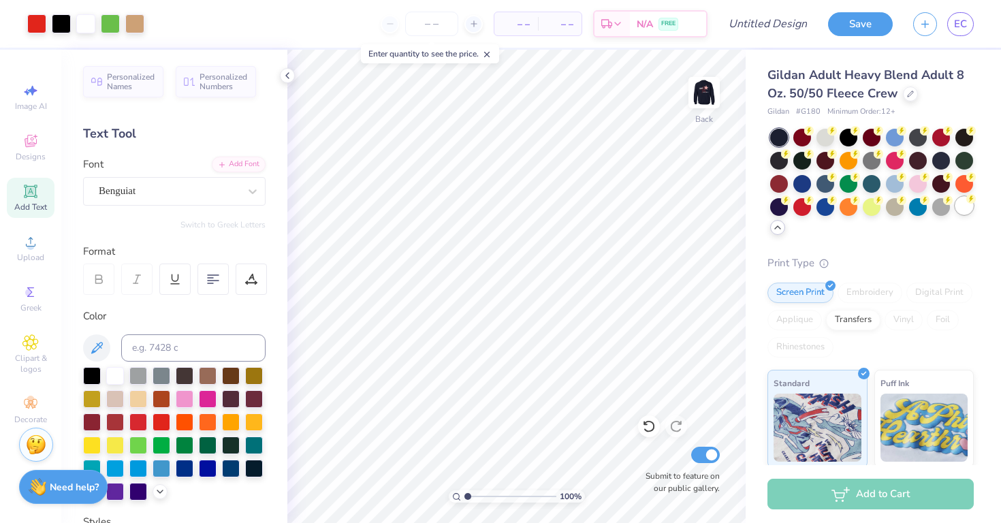
click at [959, 209] on div at bounding box center [964, 206] width 18 height 18
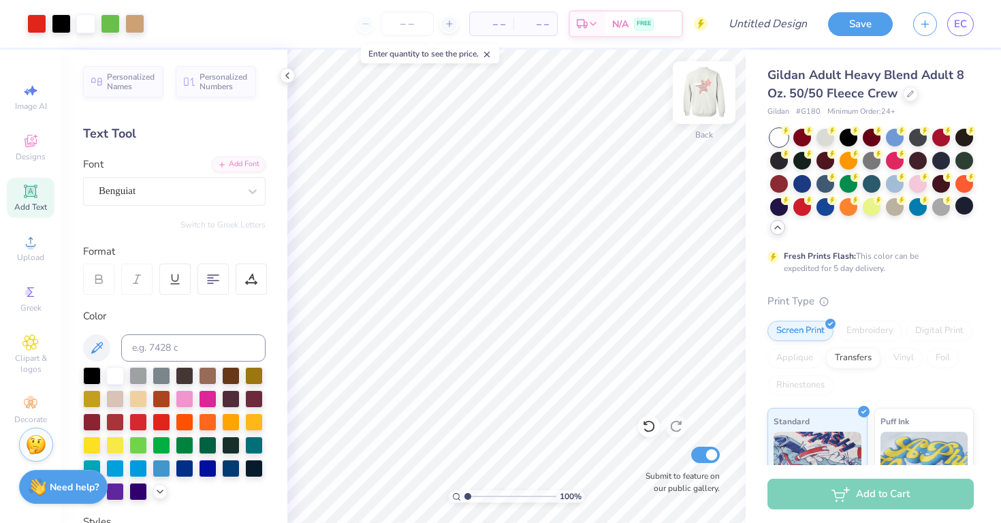
click at [700, 96] on img at bounding box center [704, 92] width 54 height 54
click at [967, 207] on div at bounding box center [964, 206] width 18 height 18
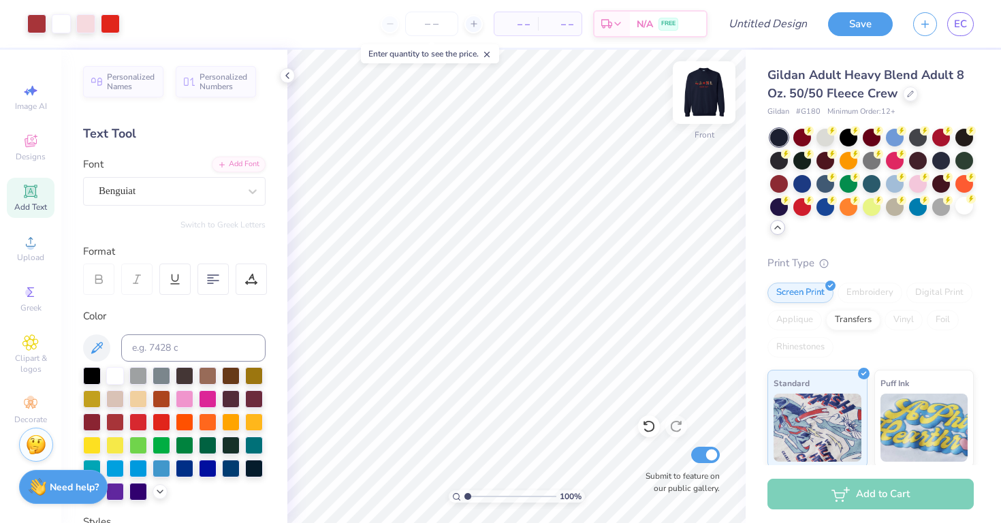
click at [708, 107] on img at bounding box center [704, 92] width 54 height 54
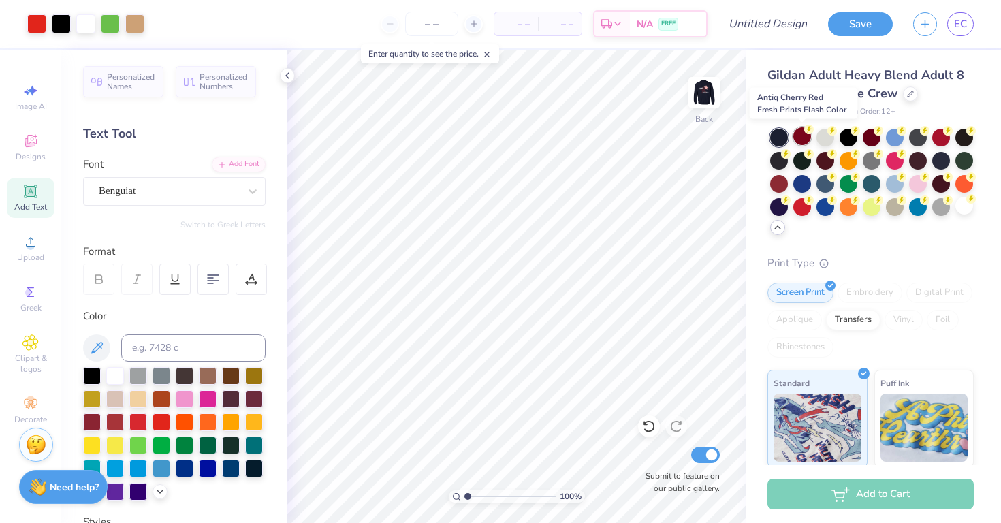
click at [806, 138] on div at bounding box center [802, 136] width 18 height 18
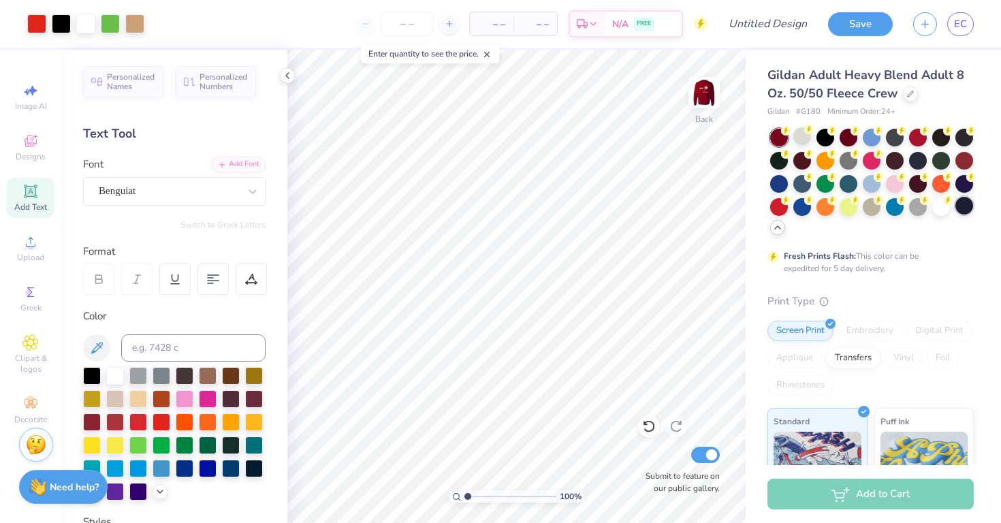
click at [962, 210] on div at bounding box center [964, 206] width 18 height 18
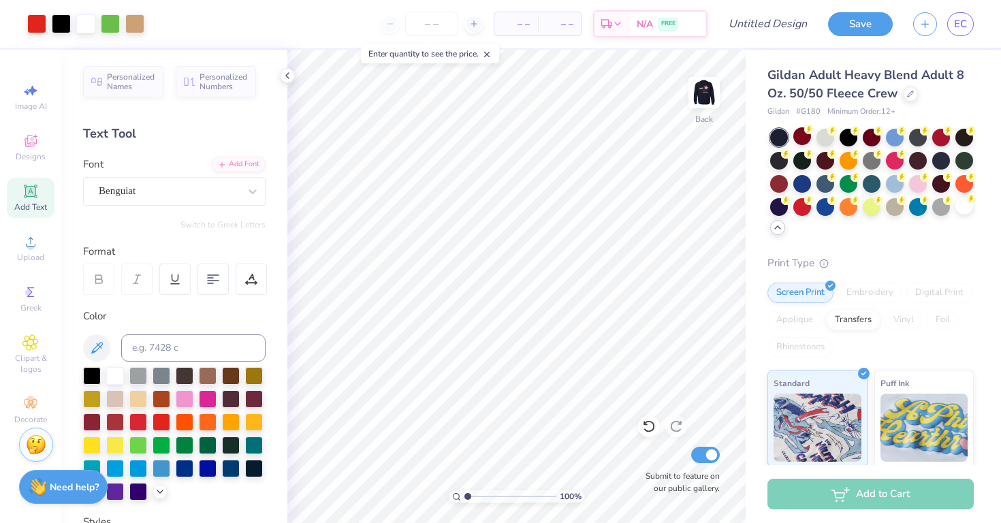
click at [772, 226] on icon at bounding box center [777, 227] width 11 height 11
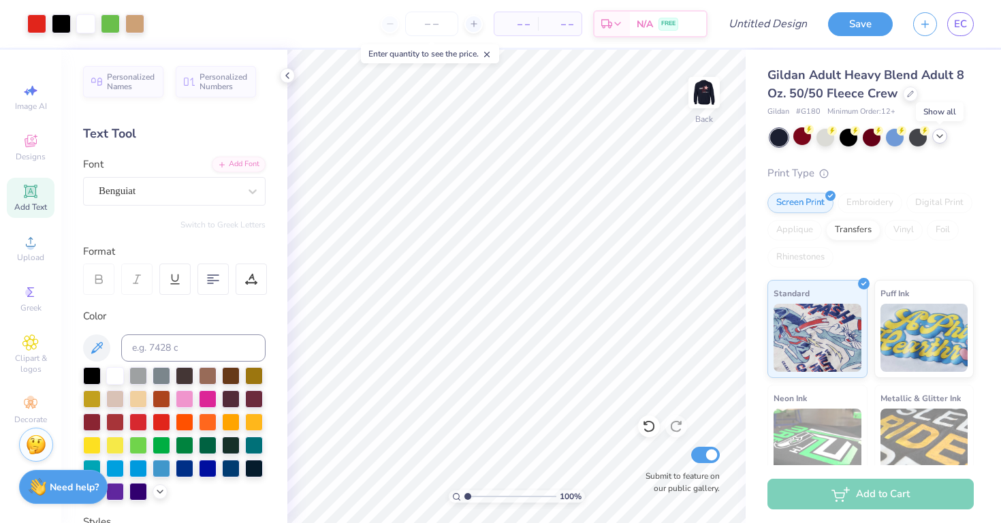
click at [943, 135] on icon at bounding box center [939, 136] width 11 height 11
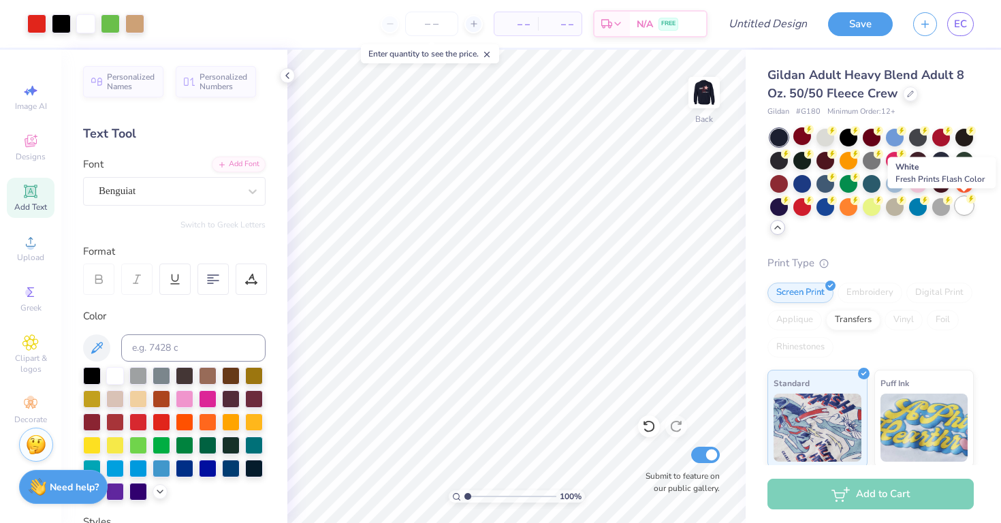
click at [961, 207] on div at bounding box center [964, 206] width 18 height 18
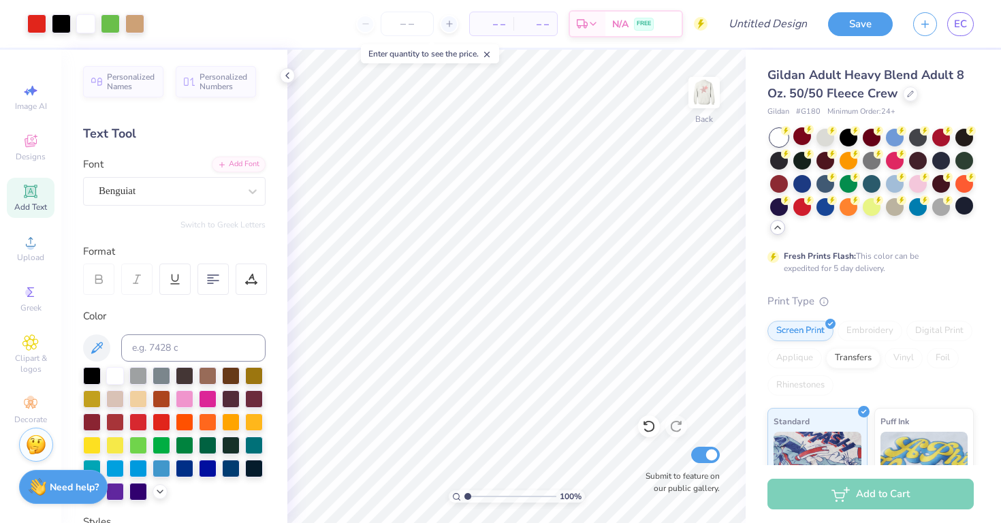
click at [278, 78] on div "Personalized Names Personalized Numbers Text Tool Add Font Font Benguiat Switch…" at bounding box center [174, 286] width 226 height 473
click at [705, 99] on img at bounding box center [704, 92] width 54 height 54
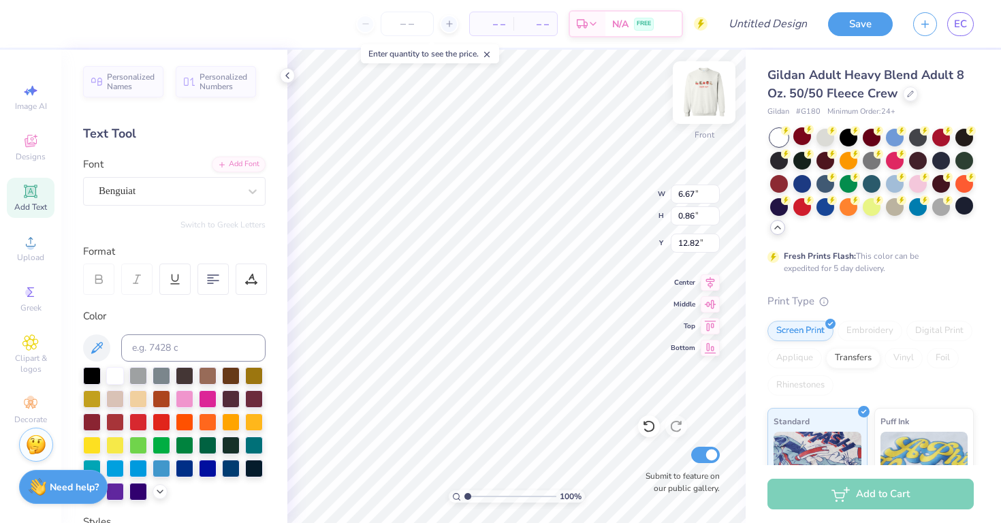
click at [700, 106] on img at bounding box center [704, 92] width 54 height 54
click at [702, 88] on img at bounding box center [704, 92] width 54 height 54
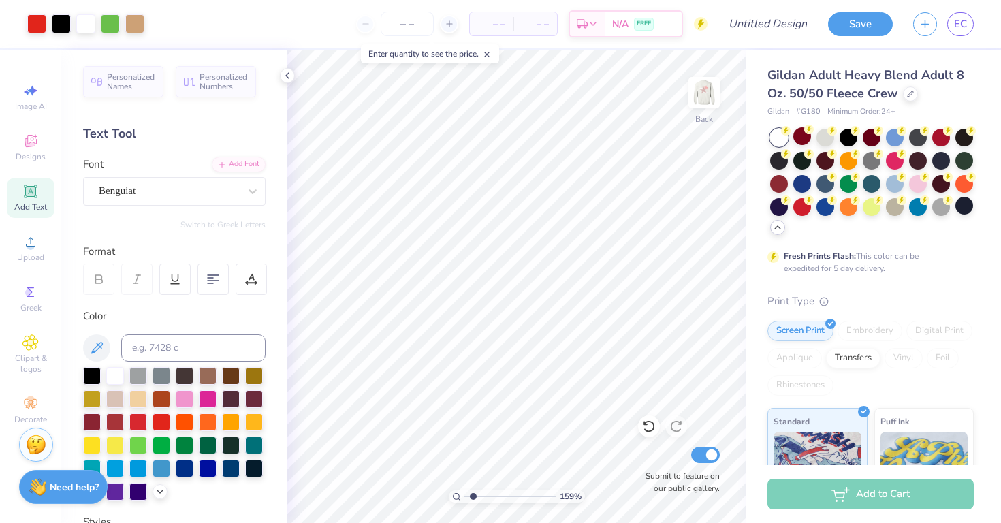
drag, startPoint x: 466, startPoint y: 496, endPoint x: 472, endPoint y: 500, distance: 7.4
click at [472, 500] on input "range" at bounding box center [510, 496] width 92 height 12
click at [771, 129] on div at bounding box center [779, 138] width 18 height 18
click at [773, 142] on div at bounding box center [779, 138] width 18 height 18
click at [777, 231] on icon at bounding box center [777, 227] width 11 height 11
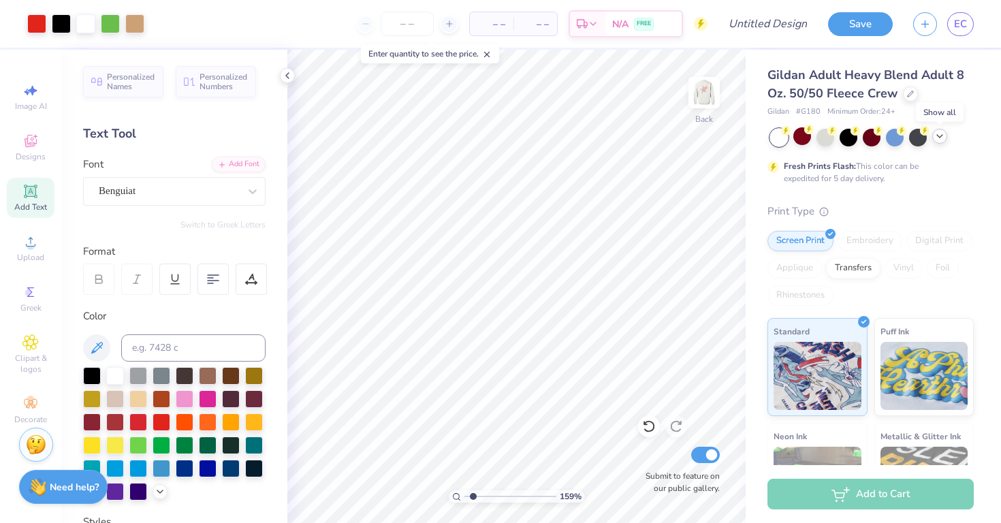
click at [940, 139] on icon at bounding box center [939, 136] width 11 height 11
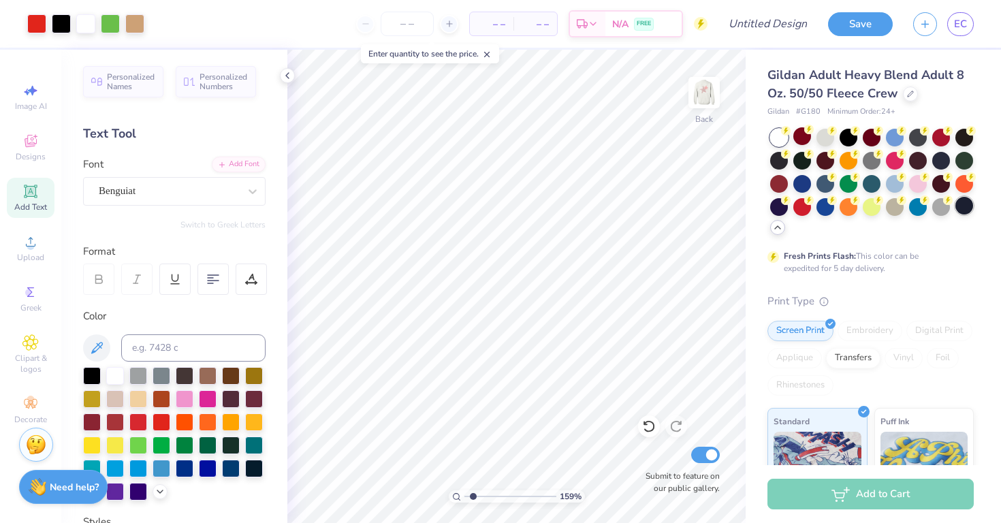
click at [969, 204] on div at bounding box center [964, 206] width 18 height 18
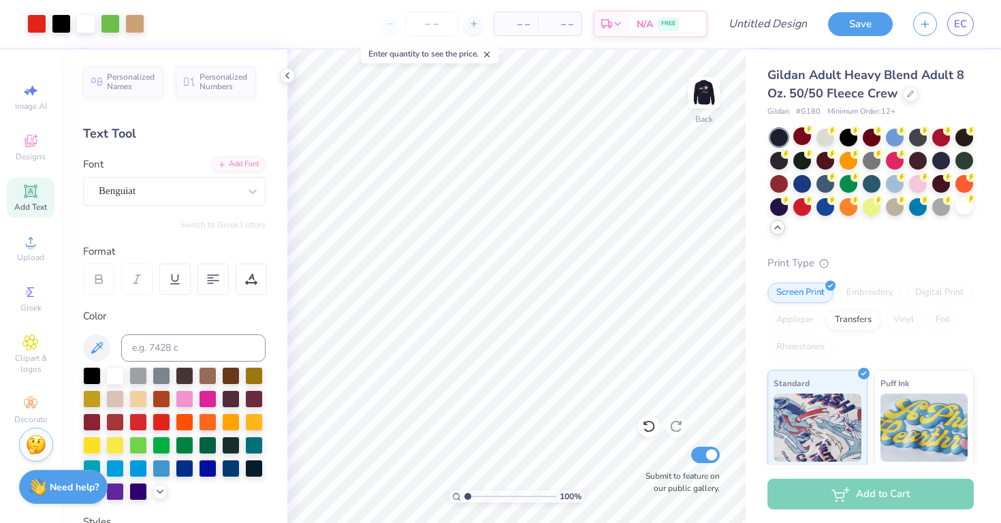
drag, startPoint x: 475, startPoint y: 500, endPoint x: 458, endPoint y: 500, distance: 17.0
type input "1"
click at [464, 500] on input "range" at bounding box center [510, 496] width 92 height 12
click at [704, 95] on img at bounding box center [704, 92] width 54 height 54
